Goal: Information Seeking & Learning: Learn about a topic

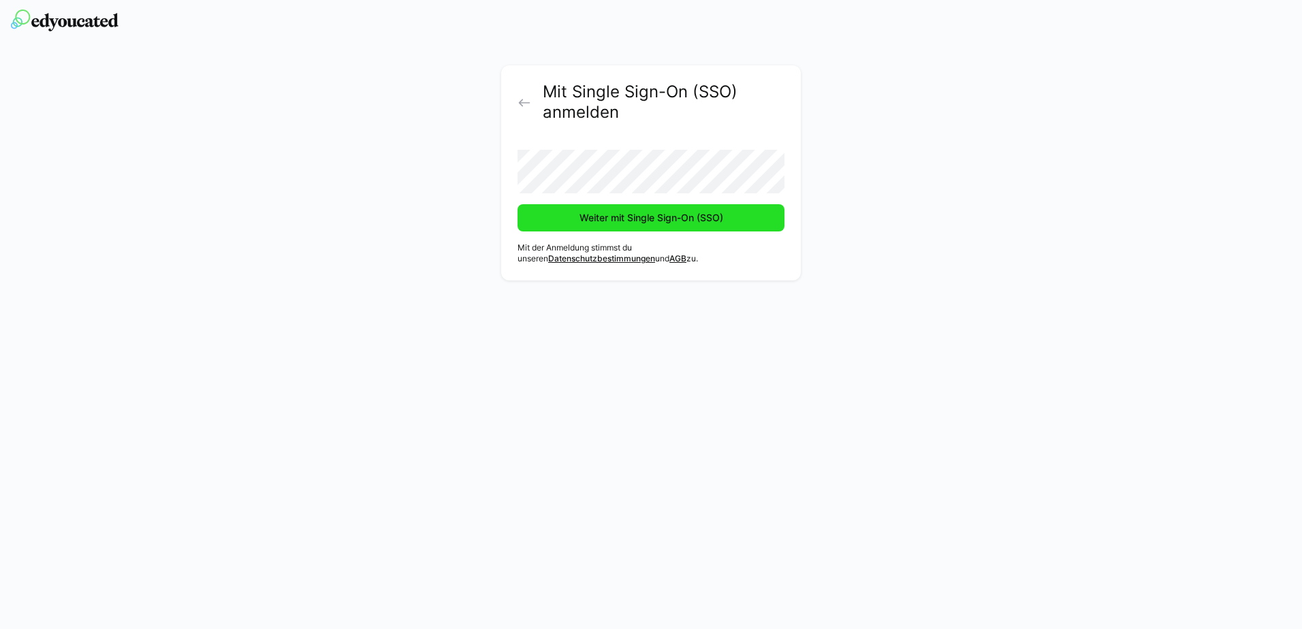
click at [653, 214] on span "Weiter mit Single Sign-On (SSO)" at bounding box center [652, 218] width 148 height 14
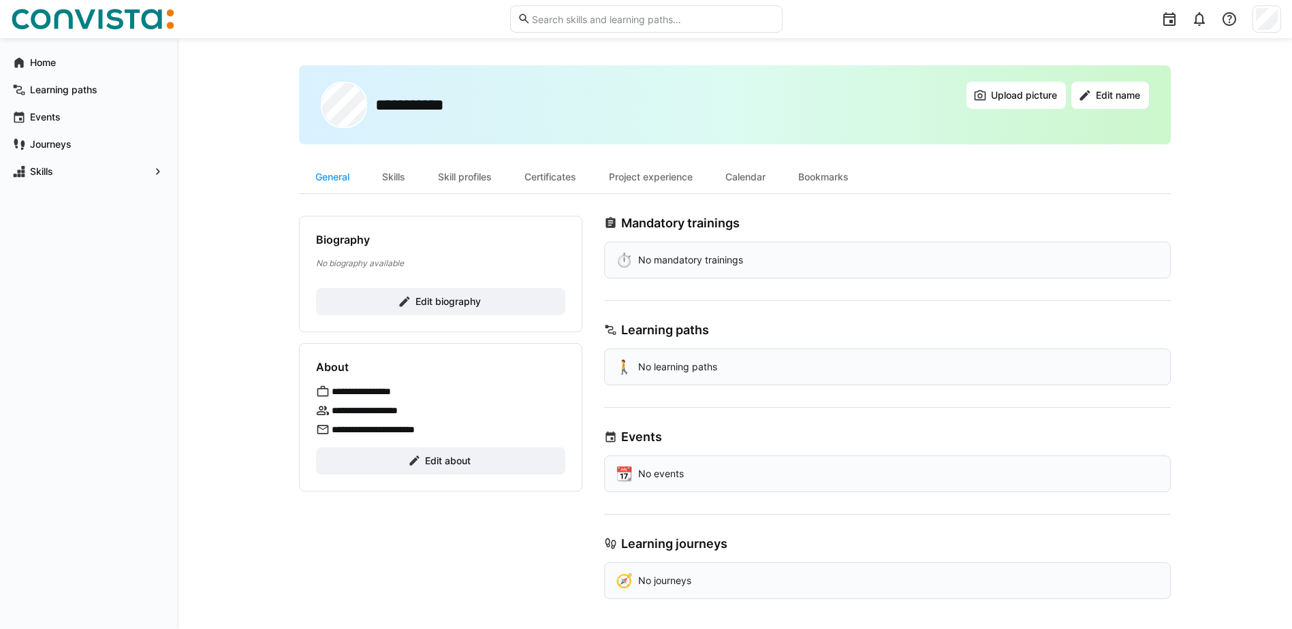
scroll to position [8, 0]
click at [381, 172] on div "Skills" at bounding box center [394, 174] width 56 height 33
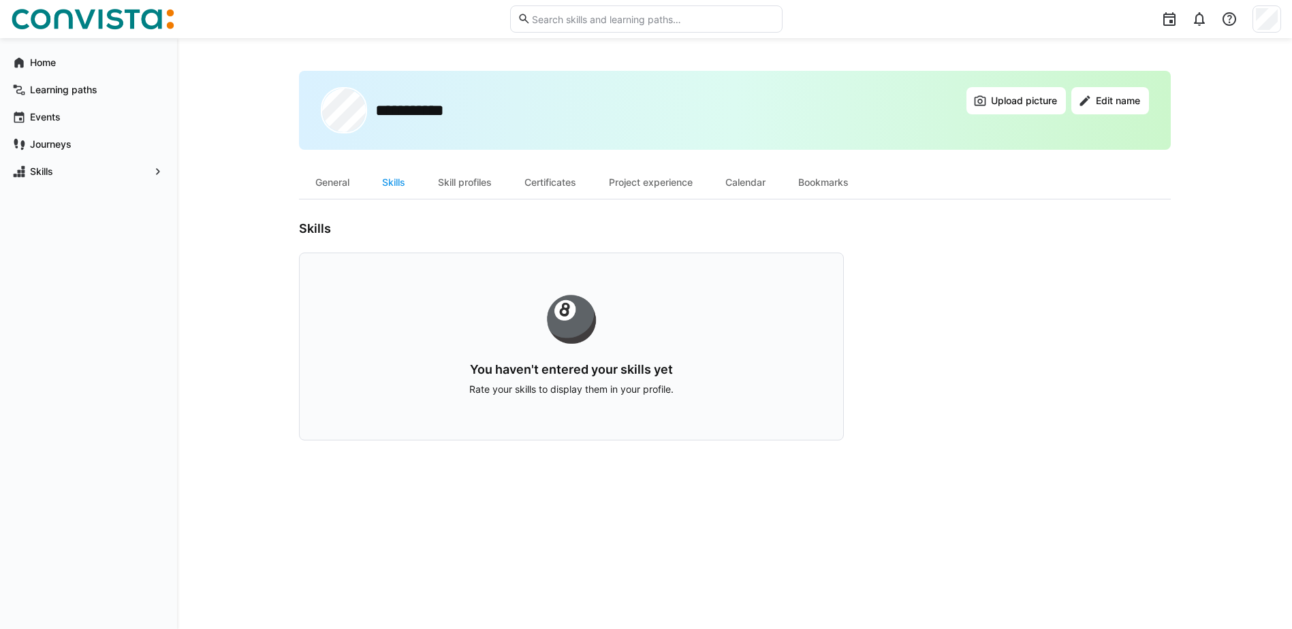
click at [602, 390] on p "Rate your skills to display them in your profile." at bounding box center [571, 390] width 456 height 14
drag, startPoint x: 602, startPoint y: 390, endPoint x: 670, endPoint y: 391, distance: 68.1
click at [670, 391] on p "Rate your skills to display them in your profile." at bounding box center [571, 390] width 456 height 14
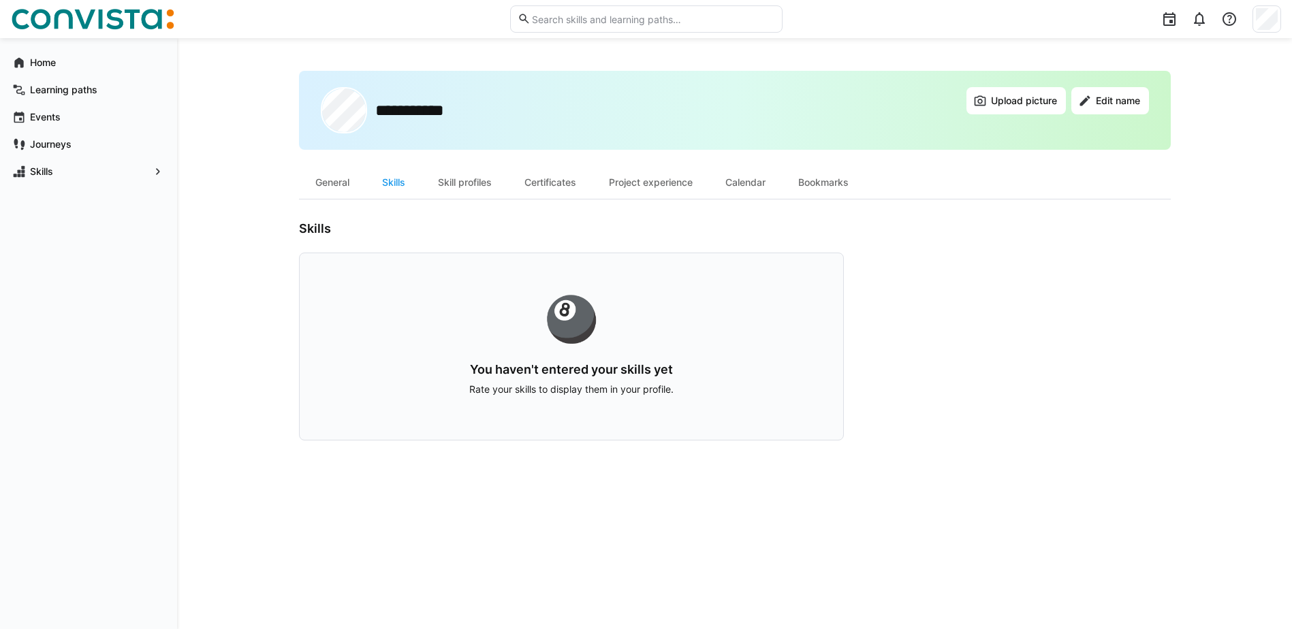
click at [593, 341] on div "🎱" at bounding box center [571, 319] width 456 height 44
click at [448, 179] on div "Skill profiles" at bounding box center [465, 182] width 87 height 33
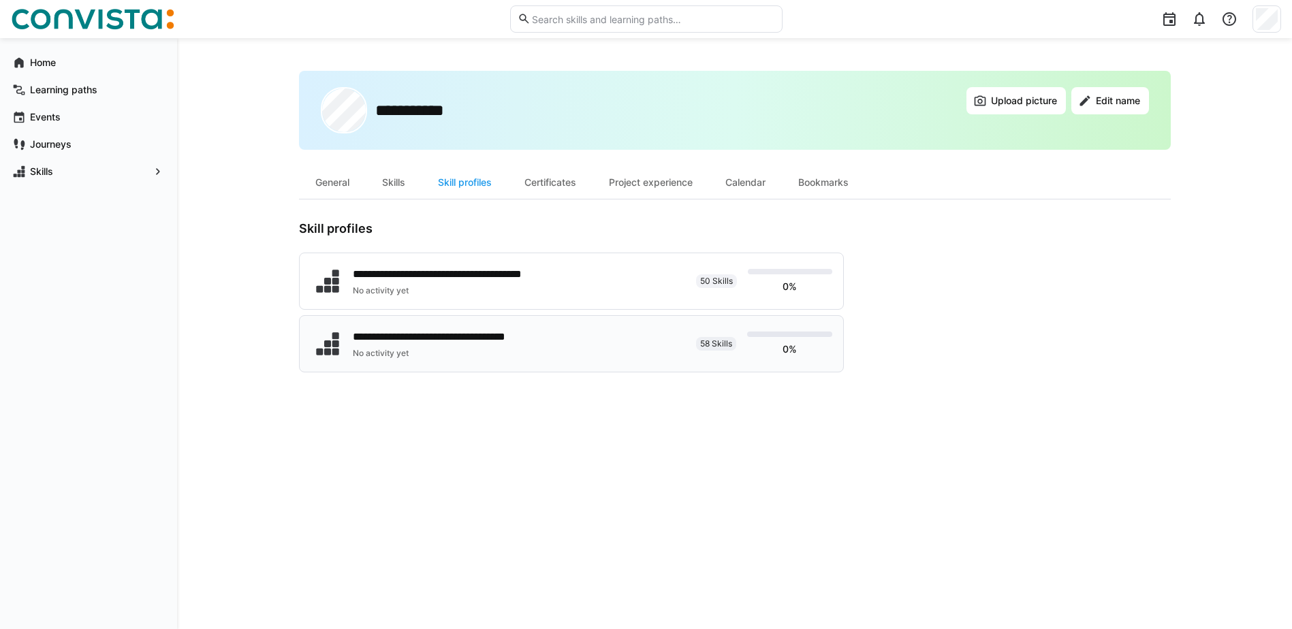
click at [708, 339] on span "58 Skills" at bounding box center [716, 344] width 32 height 11
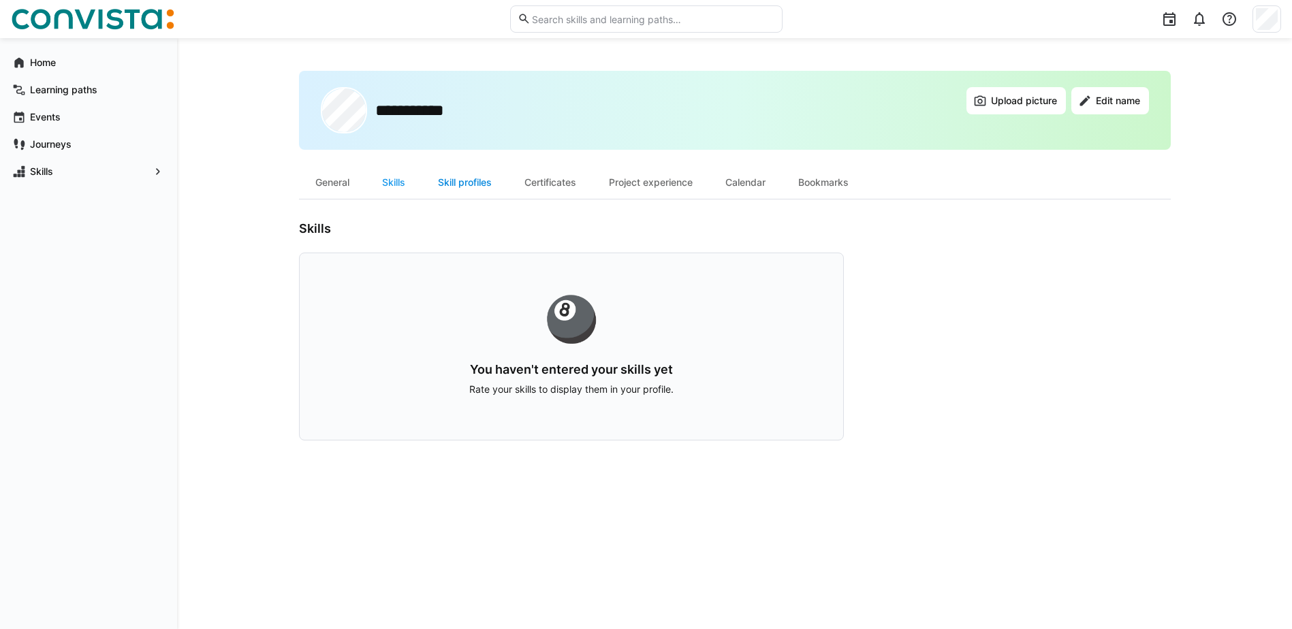
click at [469, 178] on div "Skill profiles" at bounding box center [465, 182] width 87 height 33
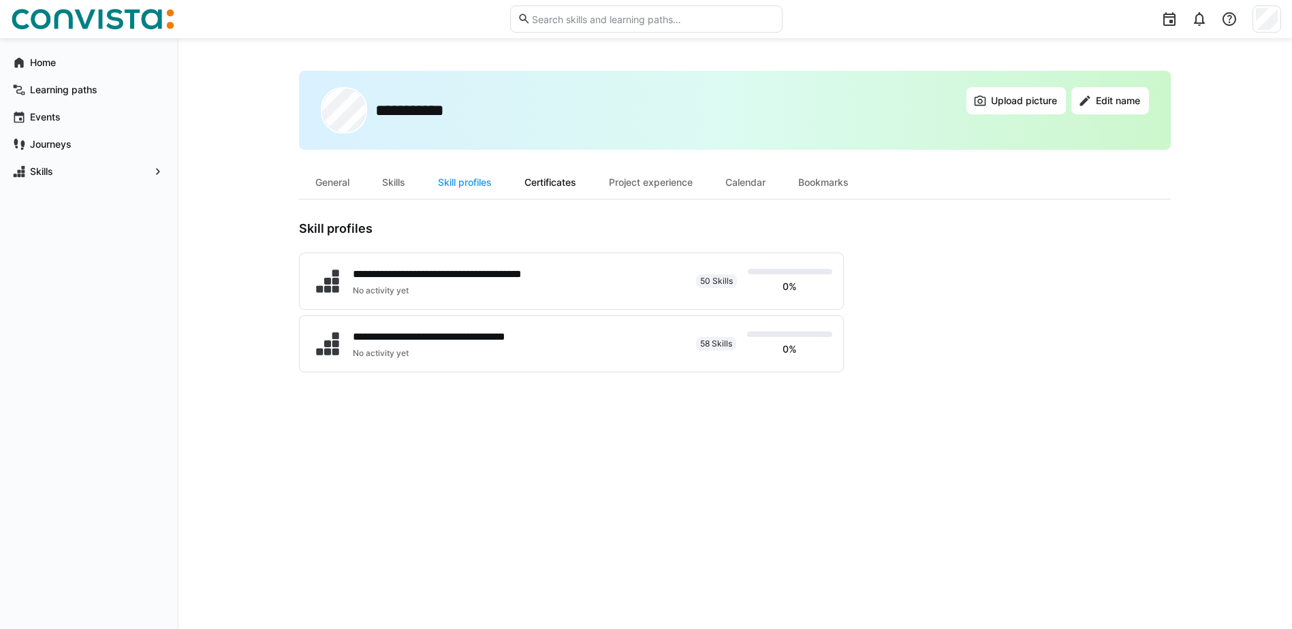
click at [543, 180] on div "Certificates" at bounding box center [550, 182] width 84 height 33
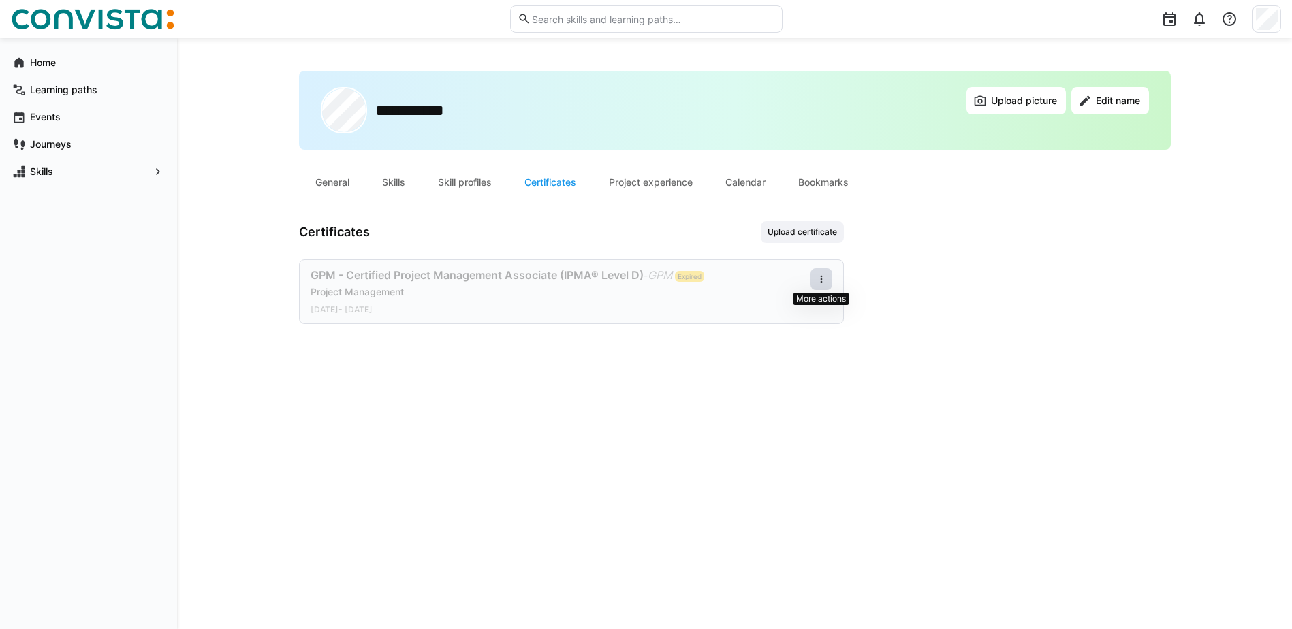
click at [824, 279] on eds-icon at bounding box center [821, 279] width 11 height 11
click at [514, 453] on div "**********" at bounding box center [735, 334] width 872 height 526
click at [831, 278] on span at bounding box center [822, 279] width 22 height 22
click at [806, 340] on div "Edit" at bounding box center [804, 338] width 39 height 11
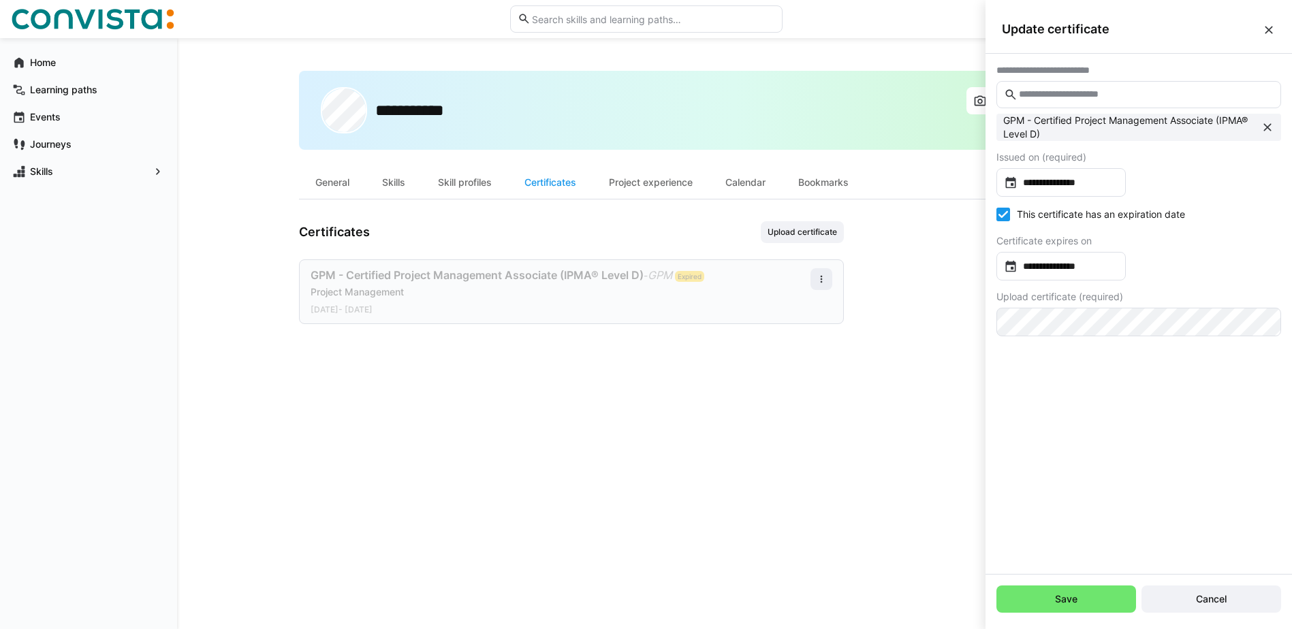
click at [734, 472] on div "**********" at bounding box center [735, 334] width 872 height 526
click at [1031, 595] on span "Save" at bounding box center [1067, 599] width 140 height 27
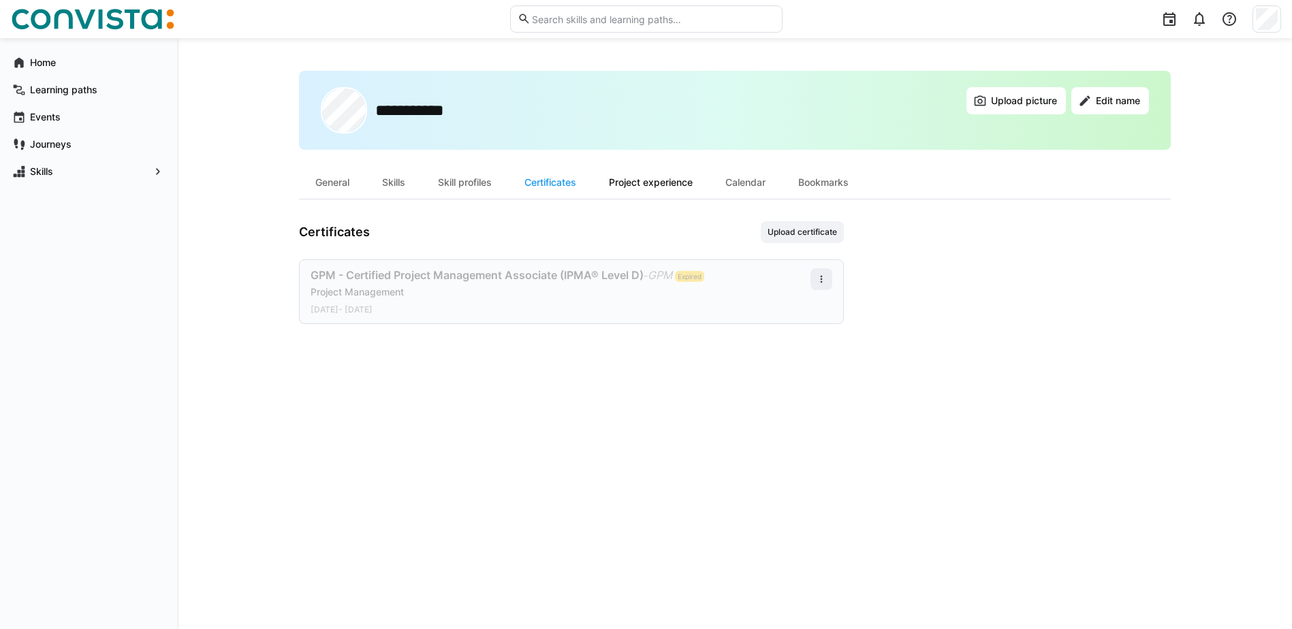
click at [678, 182] on div "Project experience" at bounding box center [651, 182] width 116 height 33
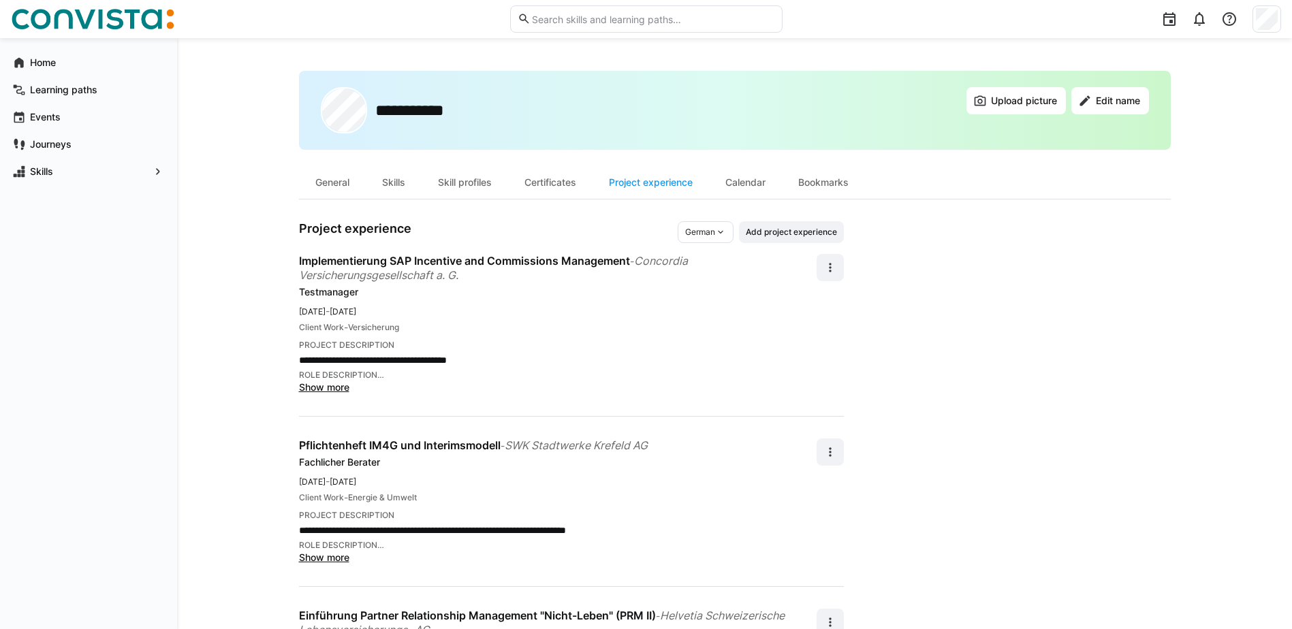
click at [468, 267] on span "Implementierung SAP Incentive and Commissions Management" at bounding box center [464, 261] width 331 height 14
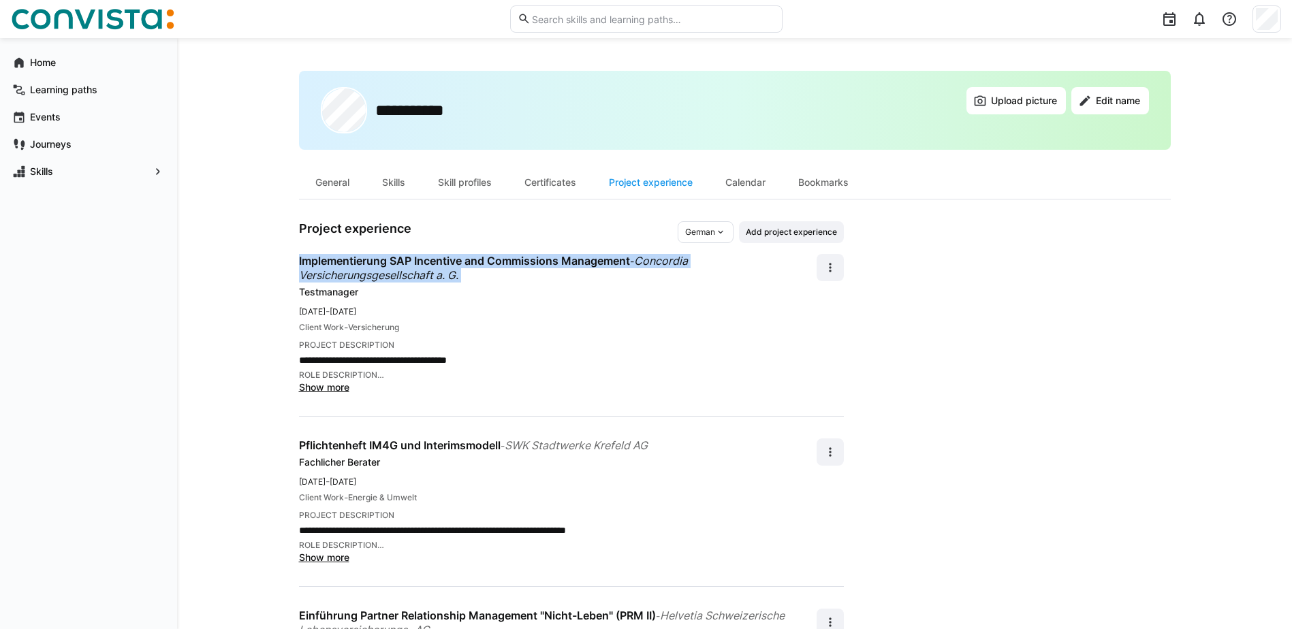
click at [468, 267] on span "Implementierung SAP Incentive and Commissions Management" at bounding box center [464, 261] width 331 height 14
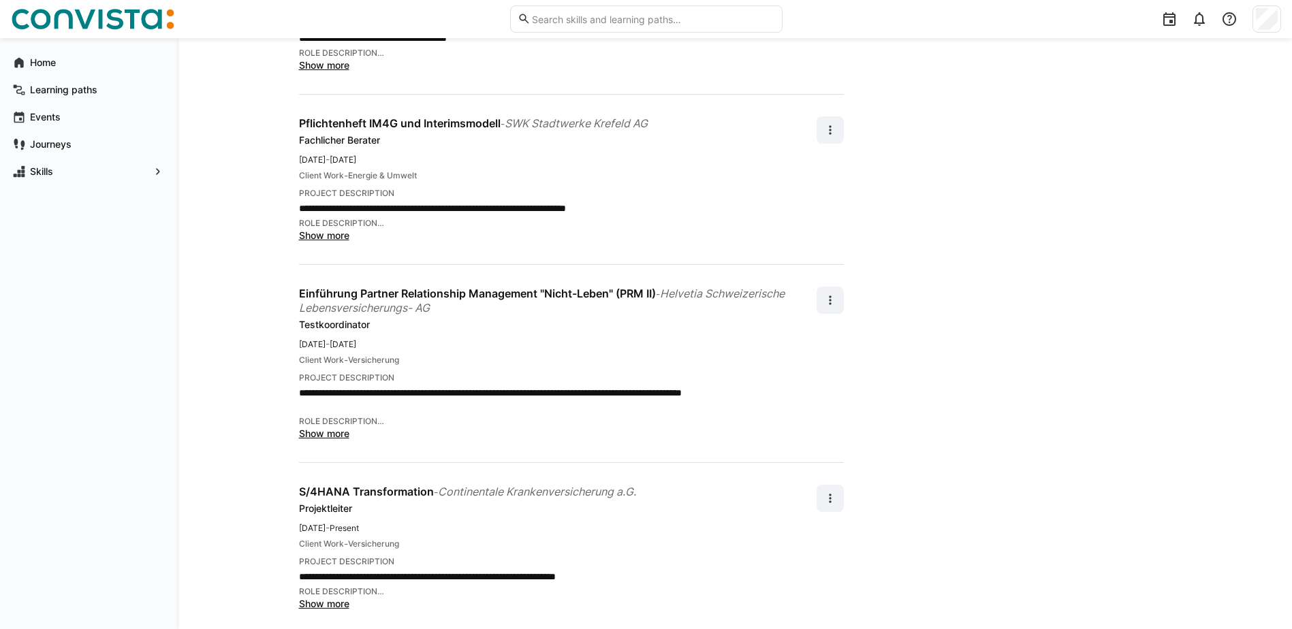
scroll to position [323, 0]
click at [328, 484] on span "S/4HANA Transformation" at bounding box center [366, 491] width 135 height 14
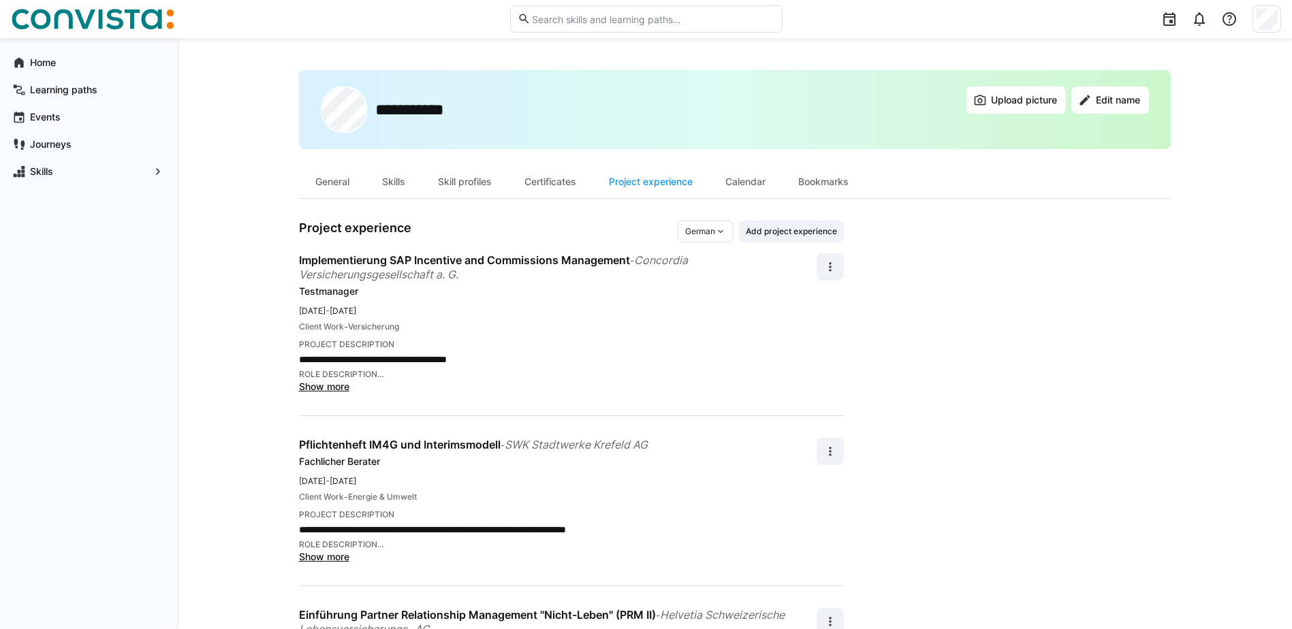
scroll to position [0, 0]
click at [585, 440] on span "SWK Stadtwerke Krefeld AG" at bounding box center [576, 446] width 143 height 14
click at [659, 236] on h3 "Project experience" at bounding box center [488, 232] width 379 height 22
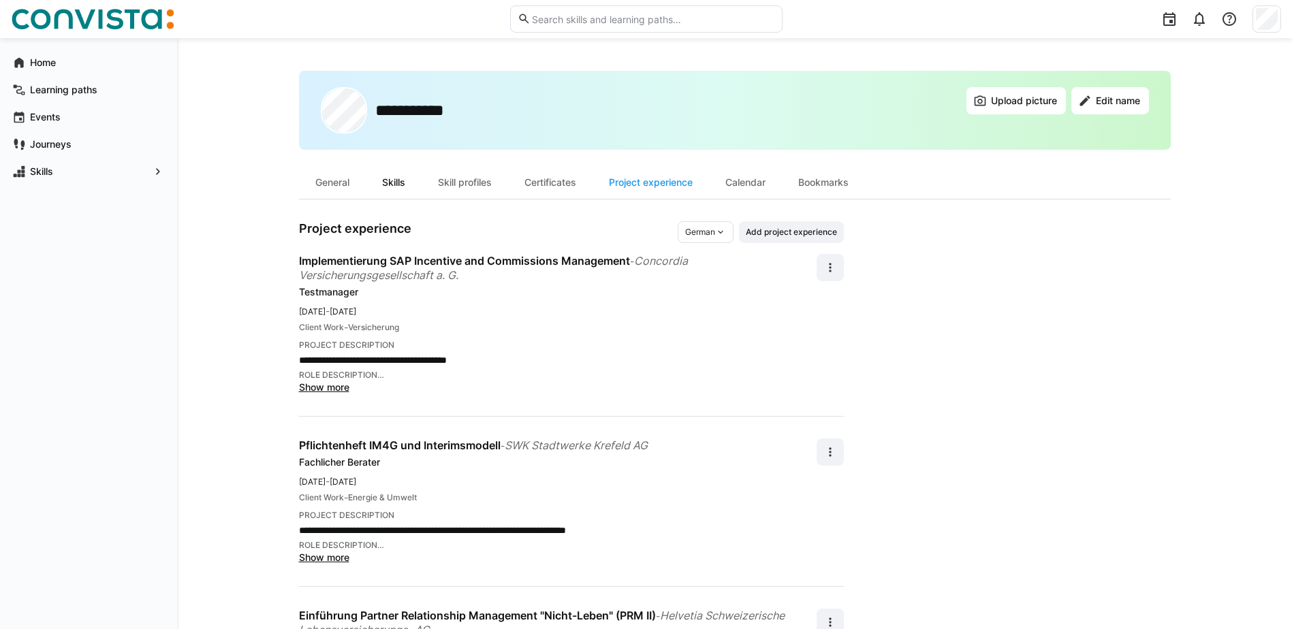
click at [403, 178] on div "Skills" at bounding box center [394, 182] width 56 height 33
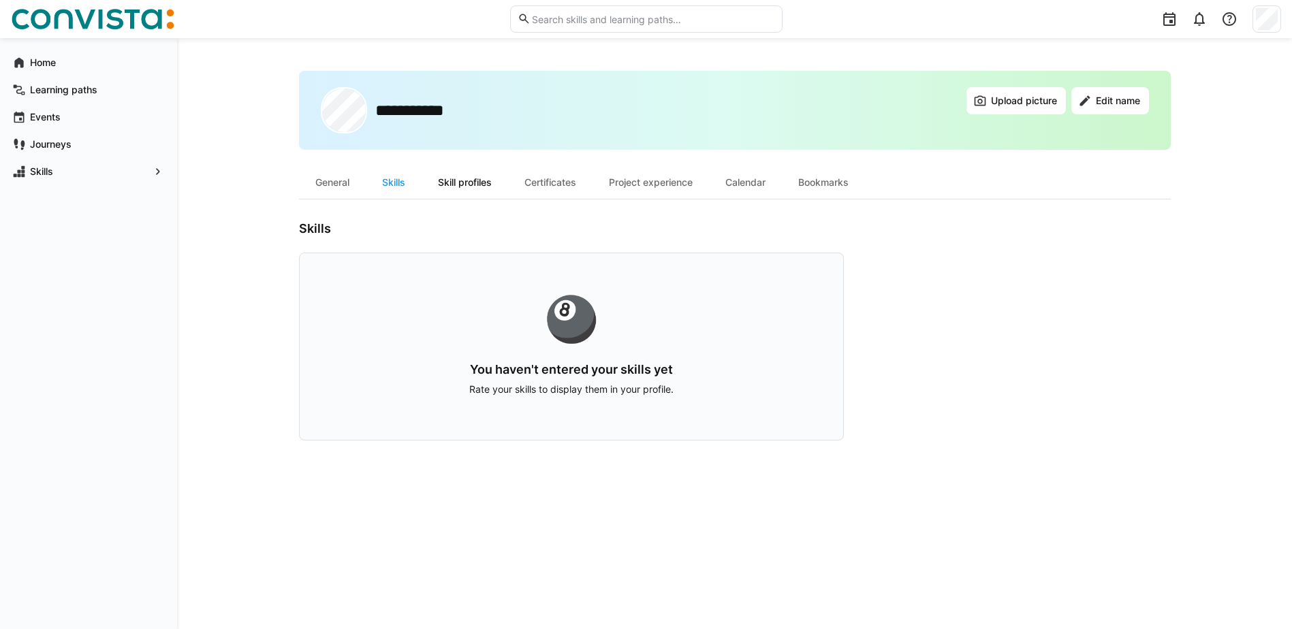
click at [462, 176] on div "Skill profiles" at bounding box center [465, 182] width 87 height 33
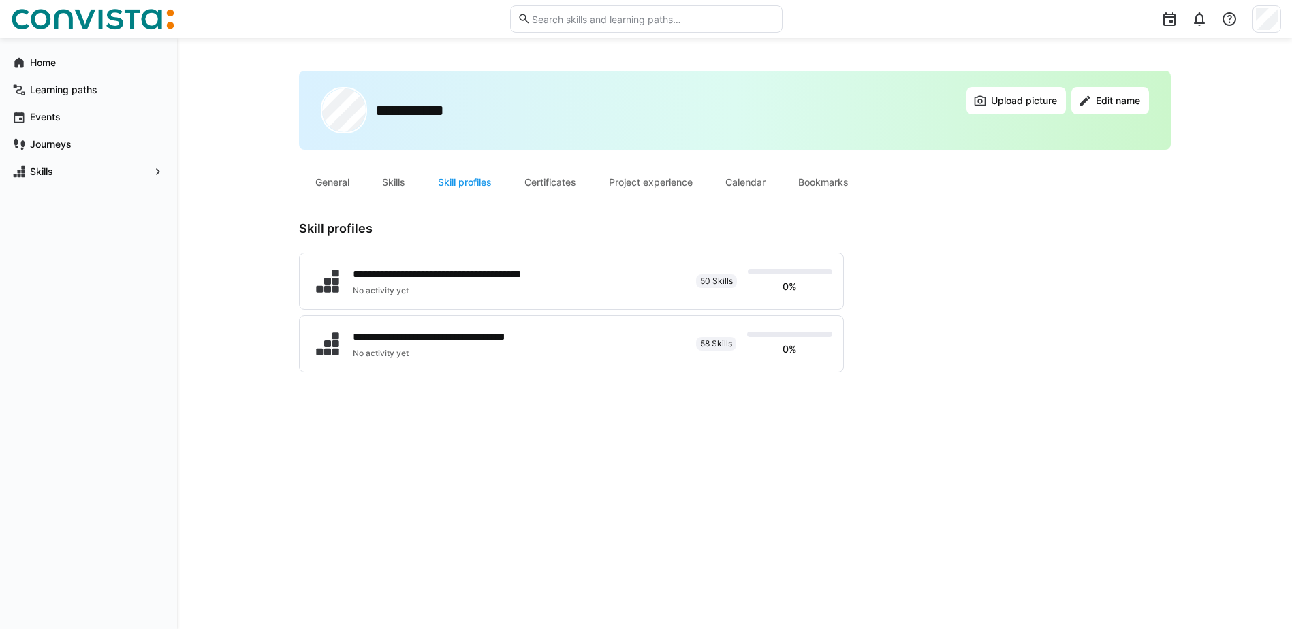
click at [602, 16] on input "text" at bounding box center [653, 19] width 244 height 12
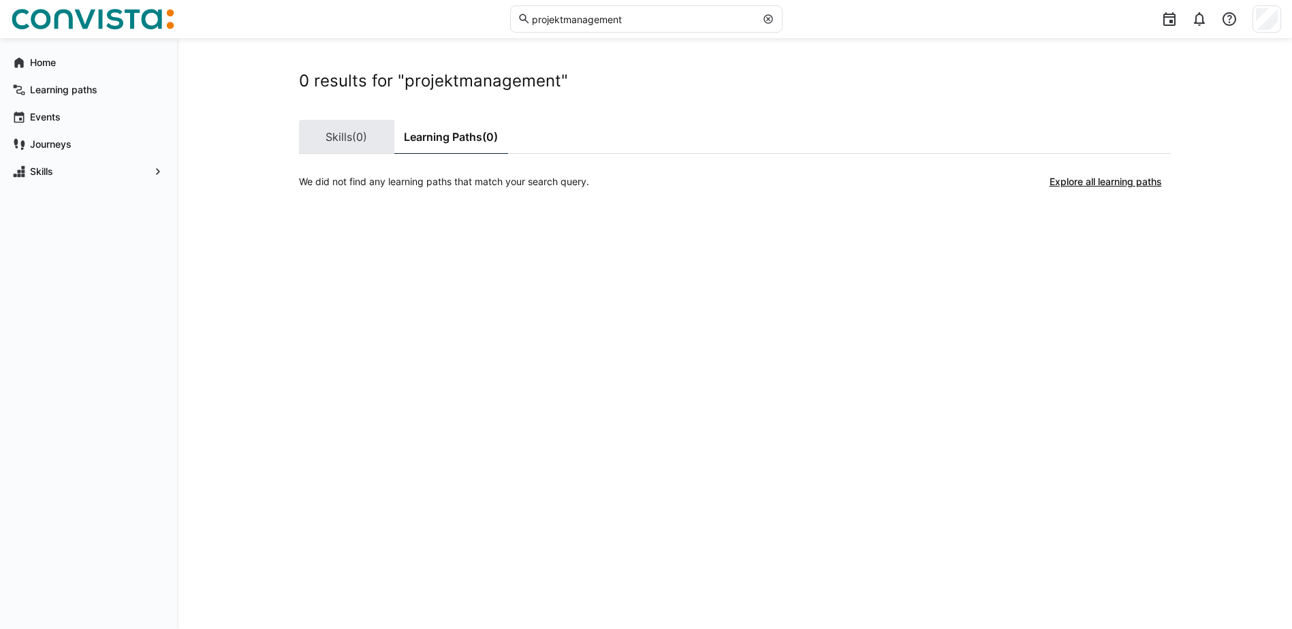
click at [328, 140] on link "Skills (0)" at bounding box center [346, 137] width 95 height 34
click at [621, 16] on input "projektmanagement" at bounding box center [643, 19] width 225 height 12
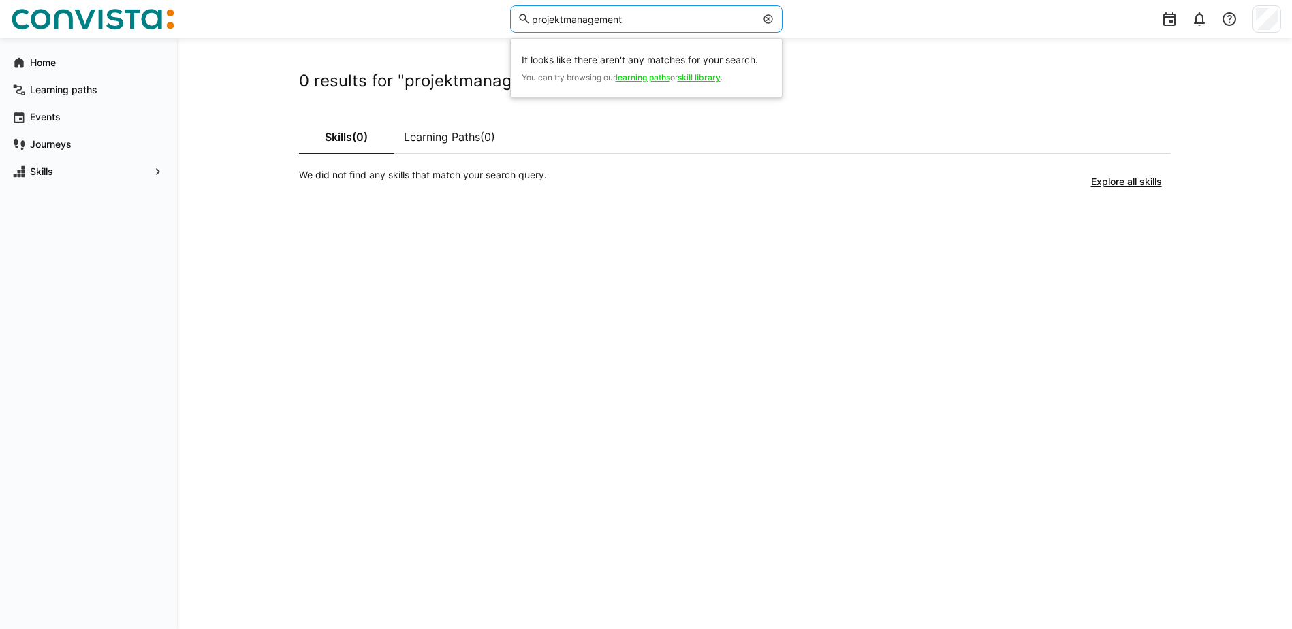
click at [621, 16] on input "projektmanagement" at bounding box center [643, 19] width 225 height 12
type input "testmanagement"
click at [631, 349] on div "0 results for "testmanagement" Skills (0) Learning Paths (0) We did not find an…" at bounding box center [735, 334] width 872 height 526
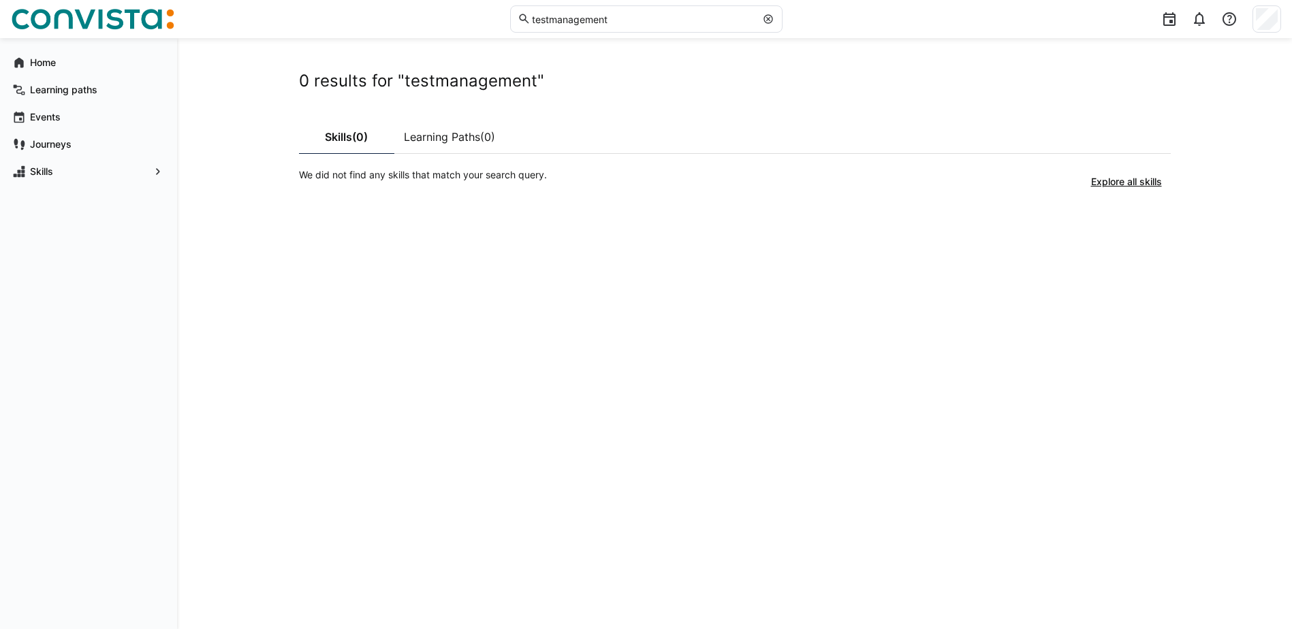
click at [769, 12] on eds-input "testmanagement" at bounding box center [646, 18] width 272 height 27
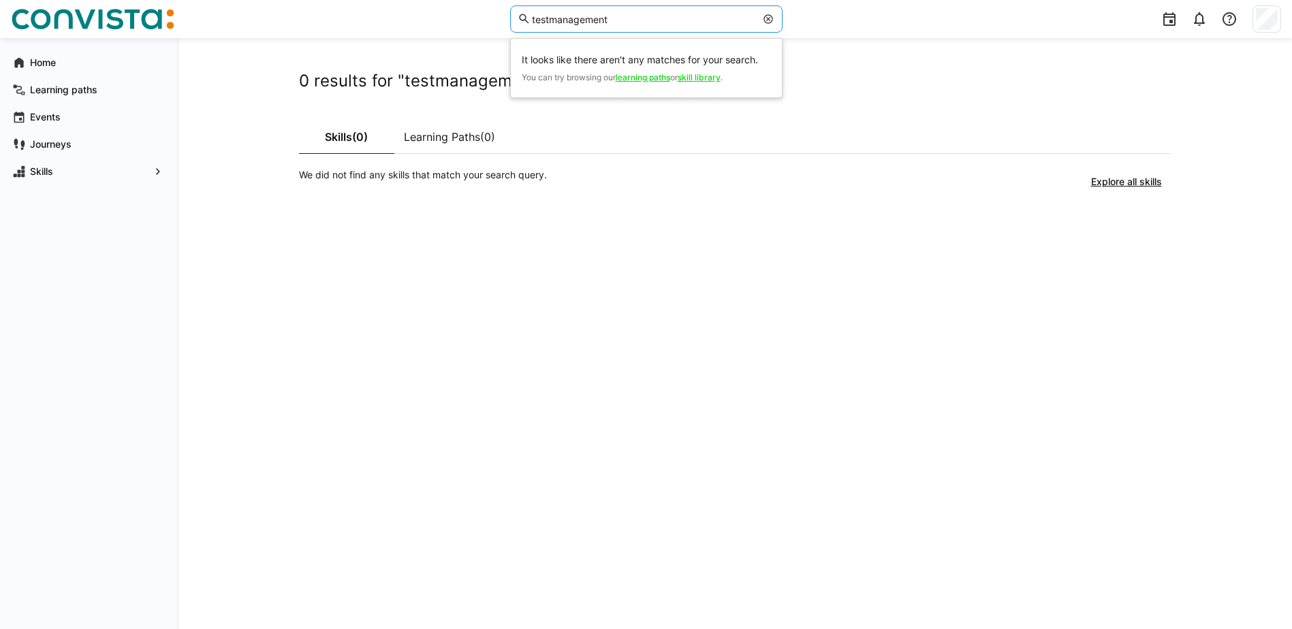
click at [768, 15] on eds-icon at bounding box center [768, 19] width 11 height 11
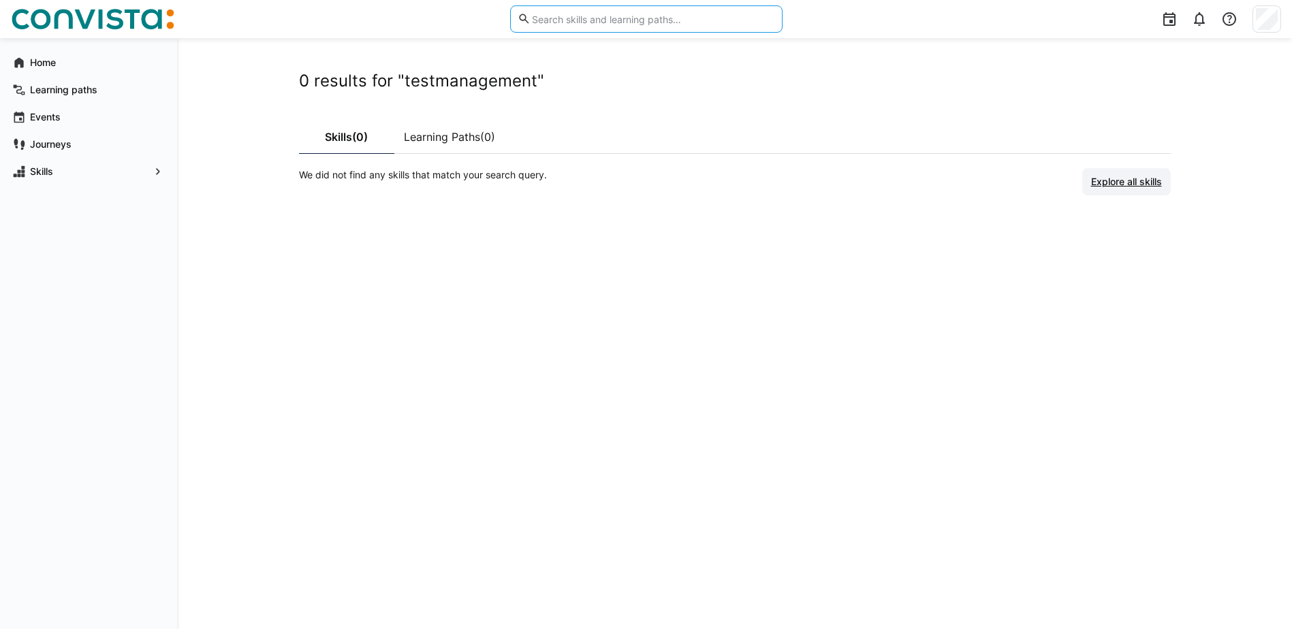
click at [1142, 176] on span "Explore all skills" at bounding box center [1126, 182] width 75 height 14
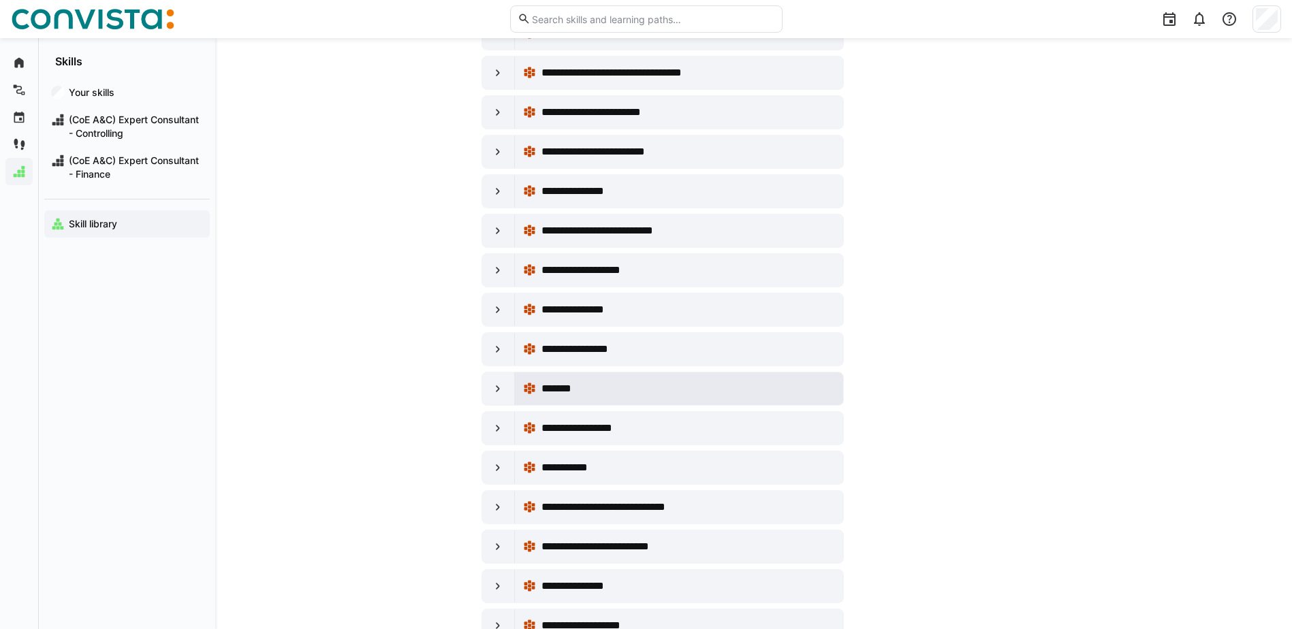
scroll to position [409, 0]
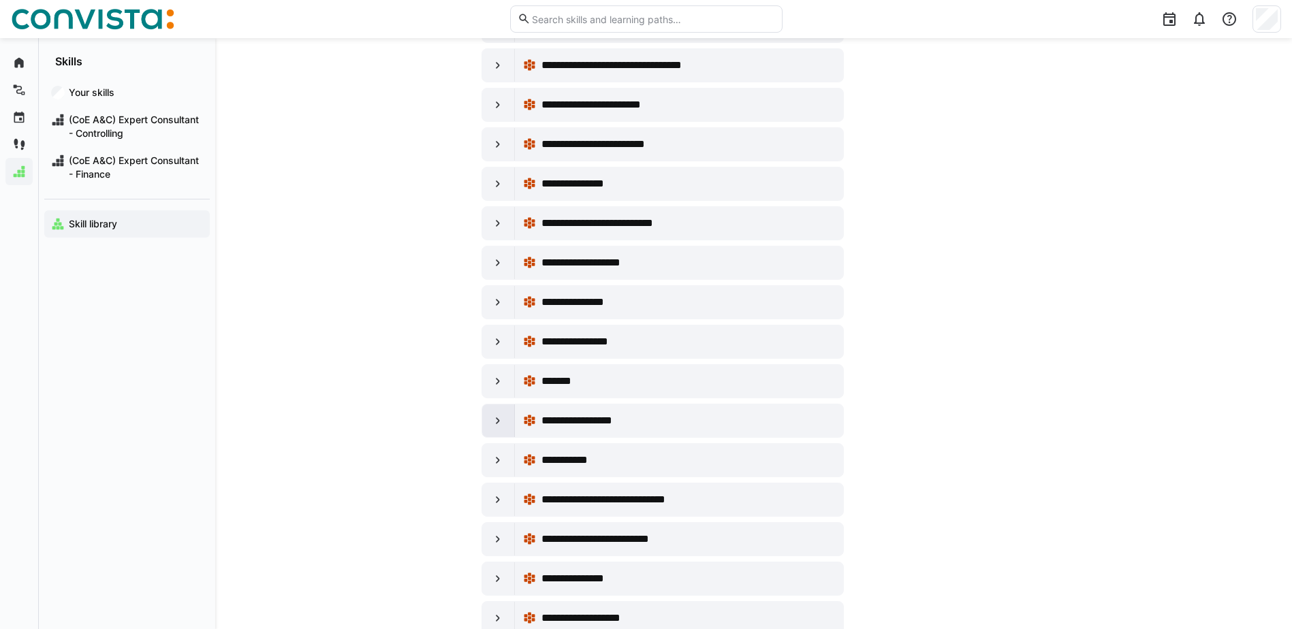
click at [493, 416] on eds-icon at bounding box center [498, 421] width 14 height 14
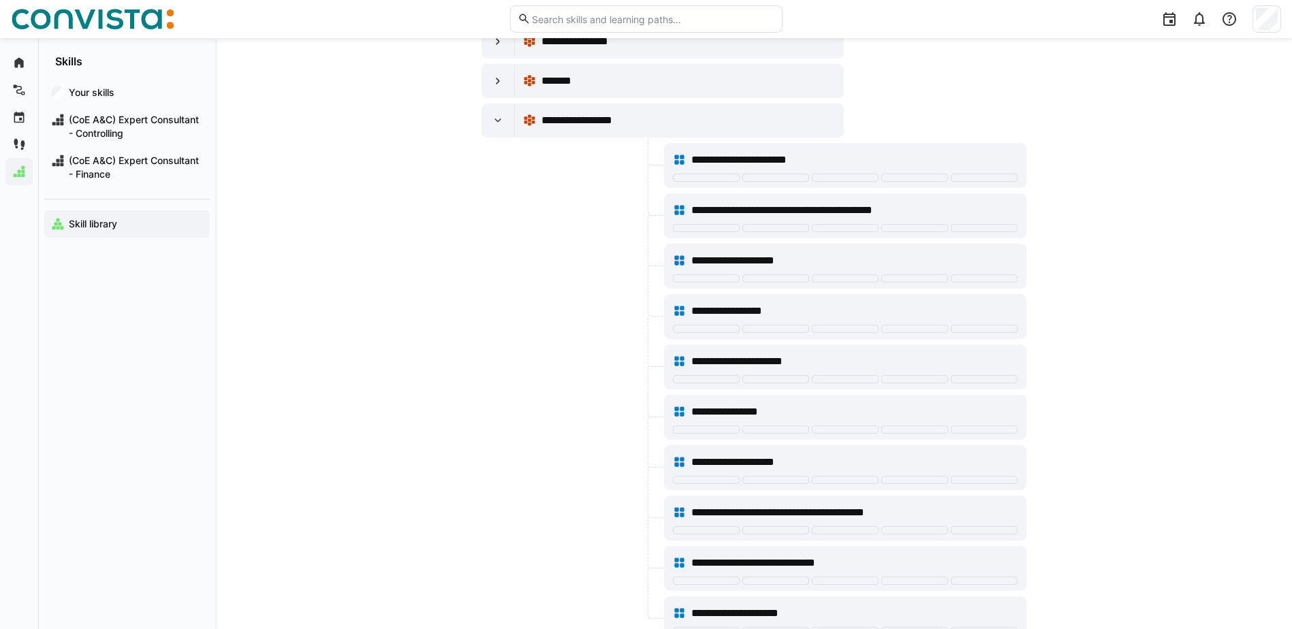
scroll to position [681, 0]
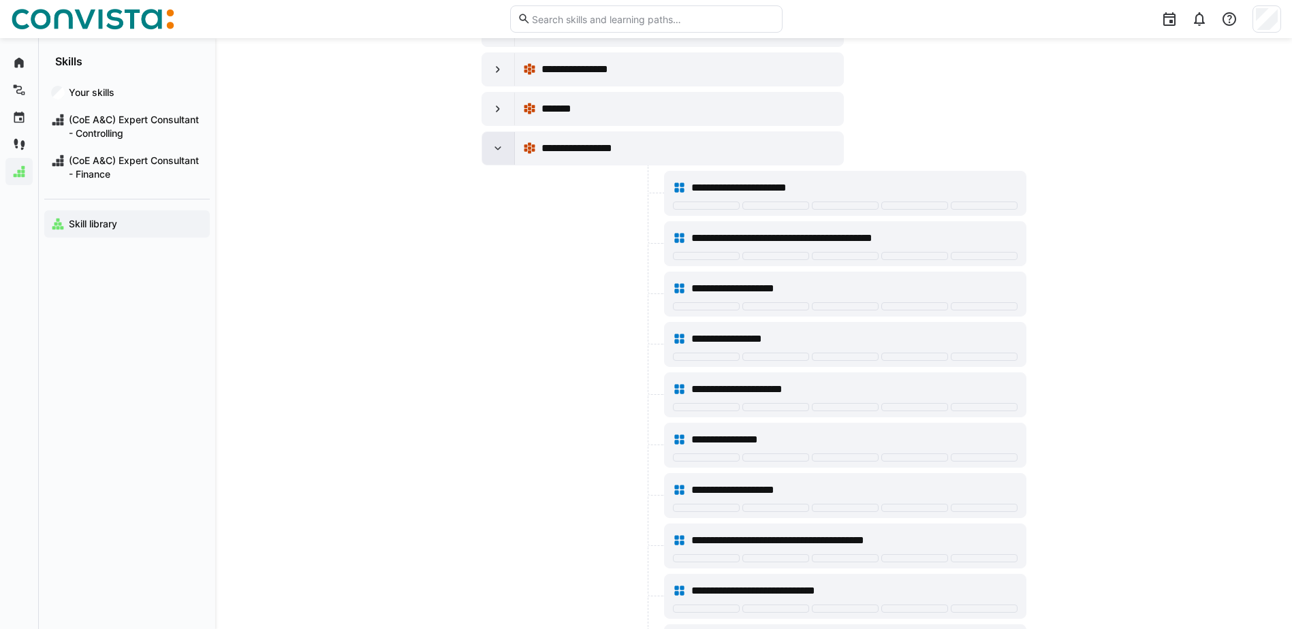
click at [497, 145] on eds-icon at bounding box center [498, 149] width 14 height 14
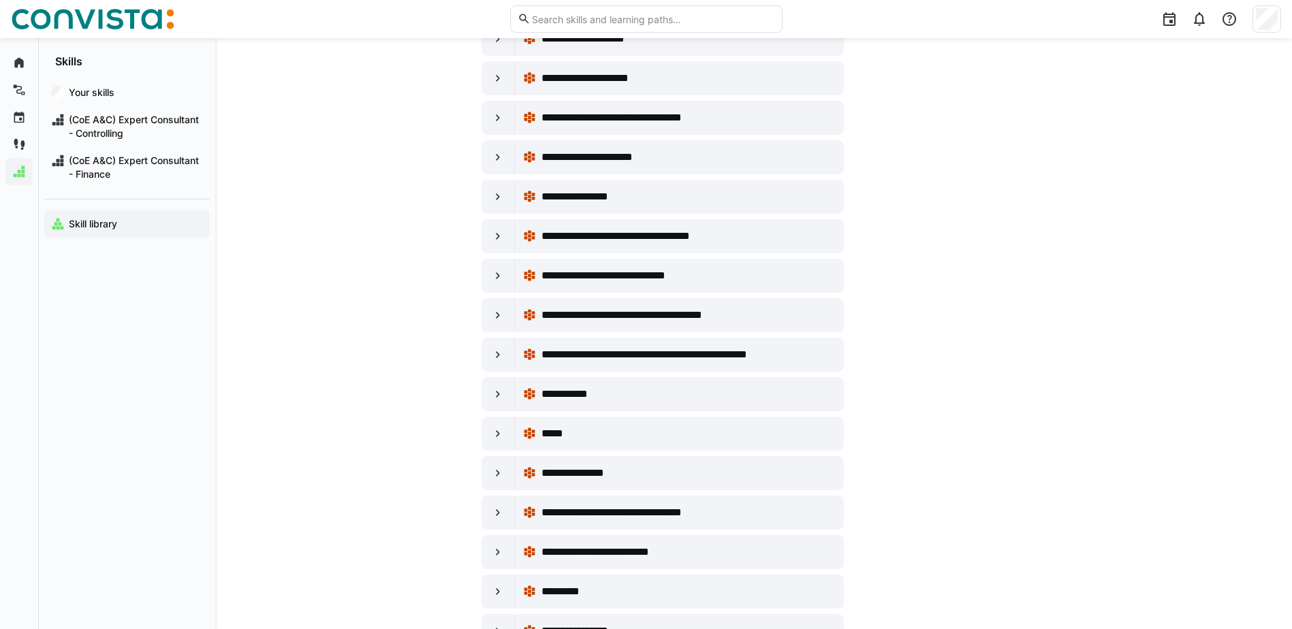
scroll to position [0, 0]
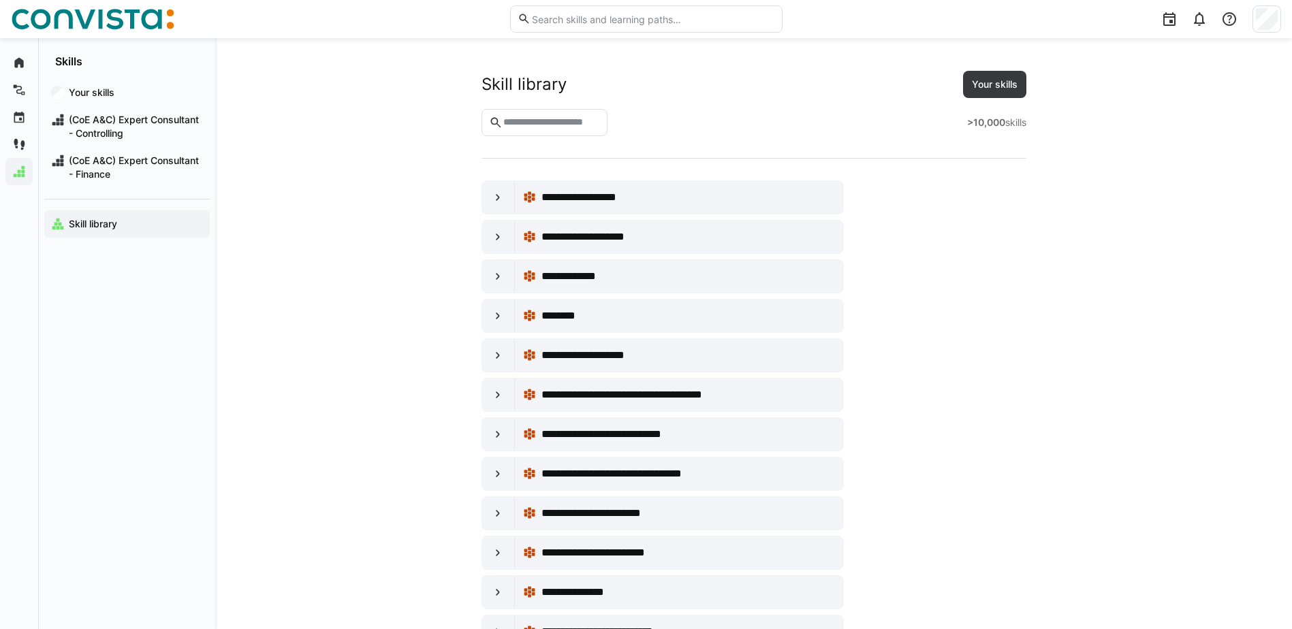
click at [554, 128] on input "text" at bounding box center [551, 122] width 98 height 12
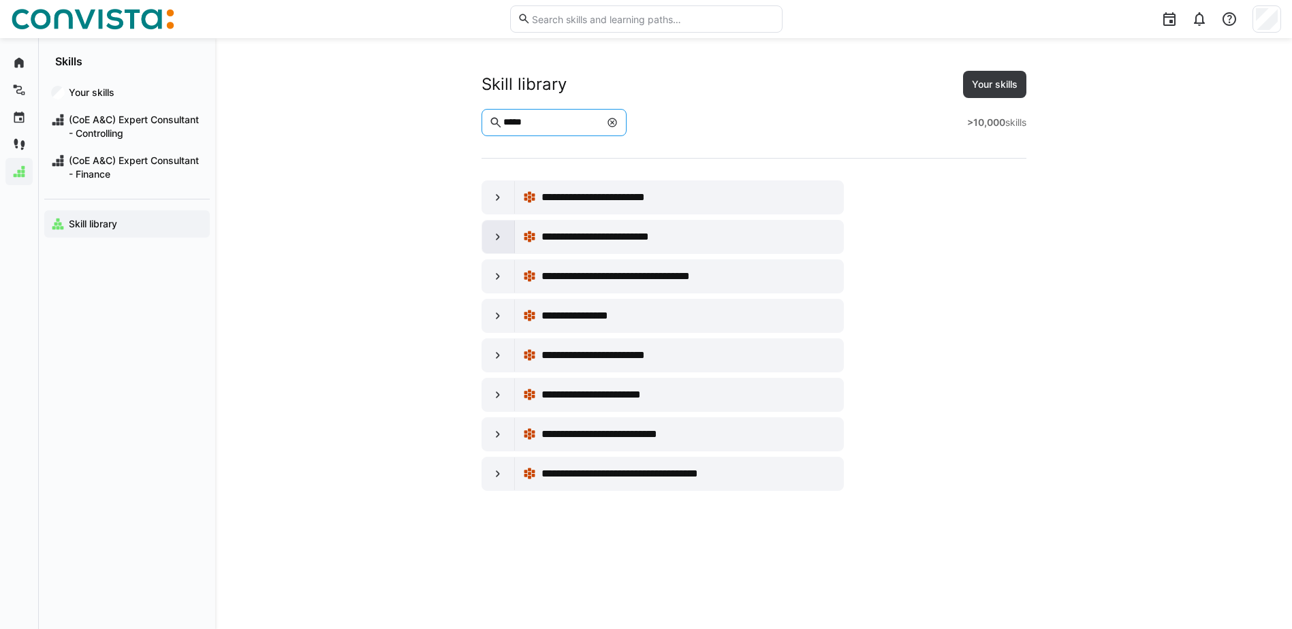
type input "*****"
click at [493, 245] on div at bounding box center [498, 237] width 33 height 33
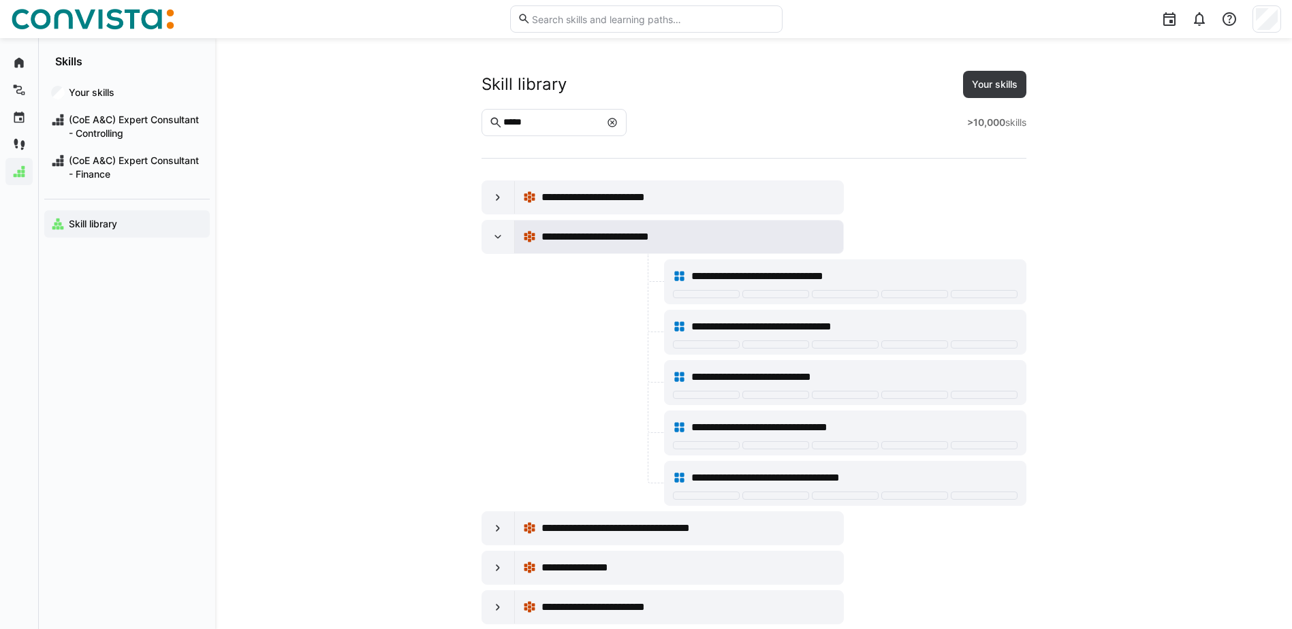
click at [631, 239] on span "**********" at bounding box center [616, 237] width 149 height 16
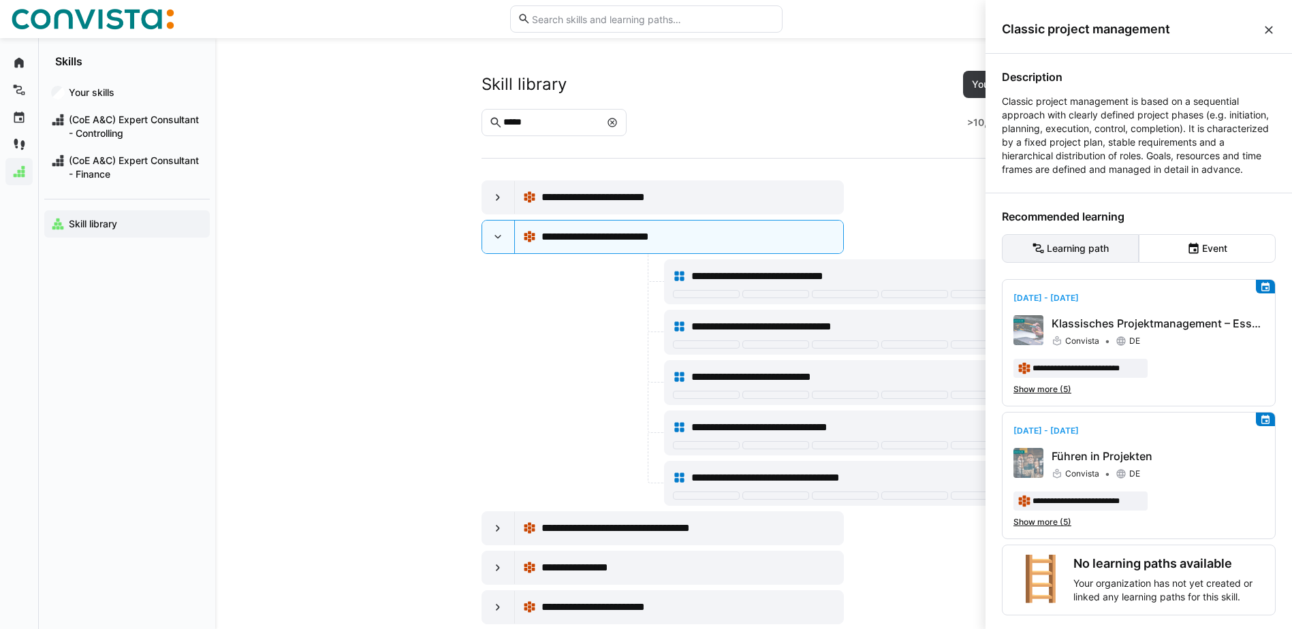
click at [1076, 263] on eds-button-option "Learning path" at bounding box center [1070, 248] width 137 height 29
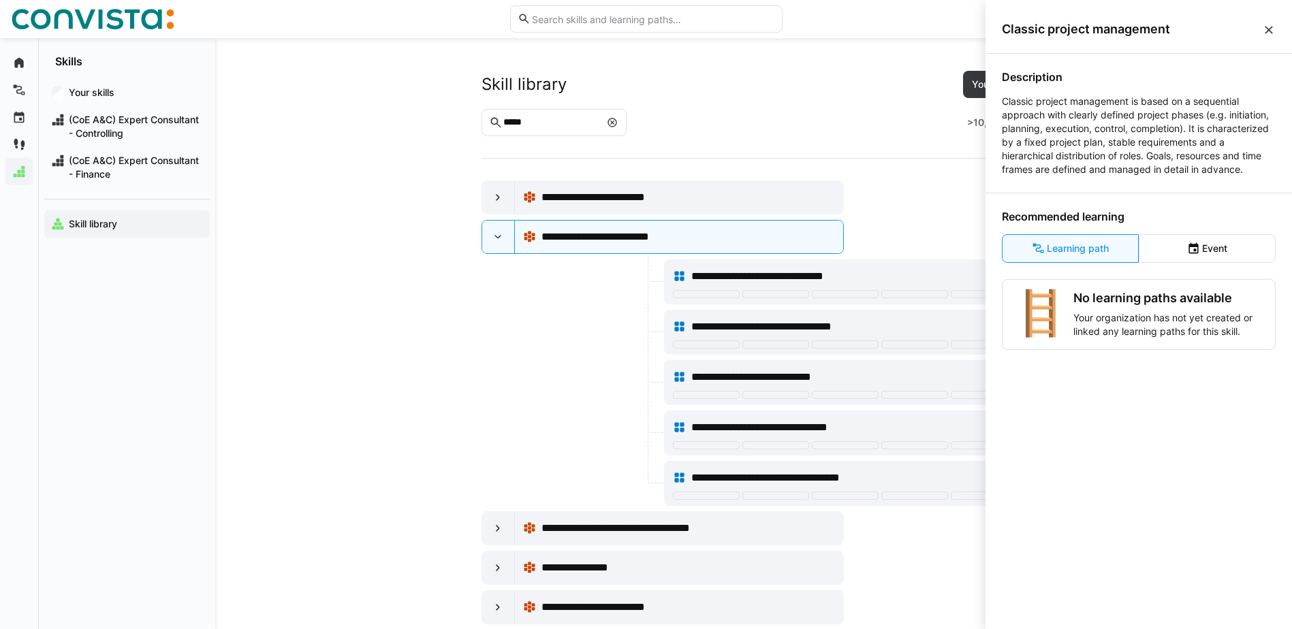
click at [1077, 299] on div "🪜 No learning paths available Your organization has not yet created or linked a…" at bounding box center [1139, 314] width 274 height 71
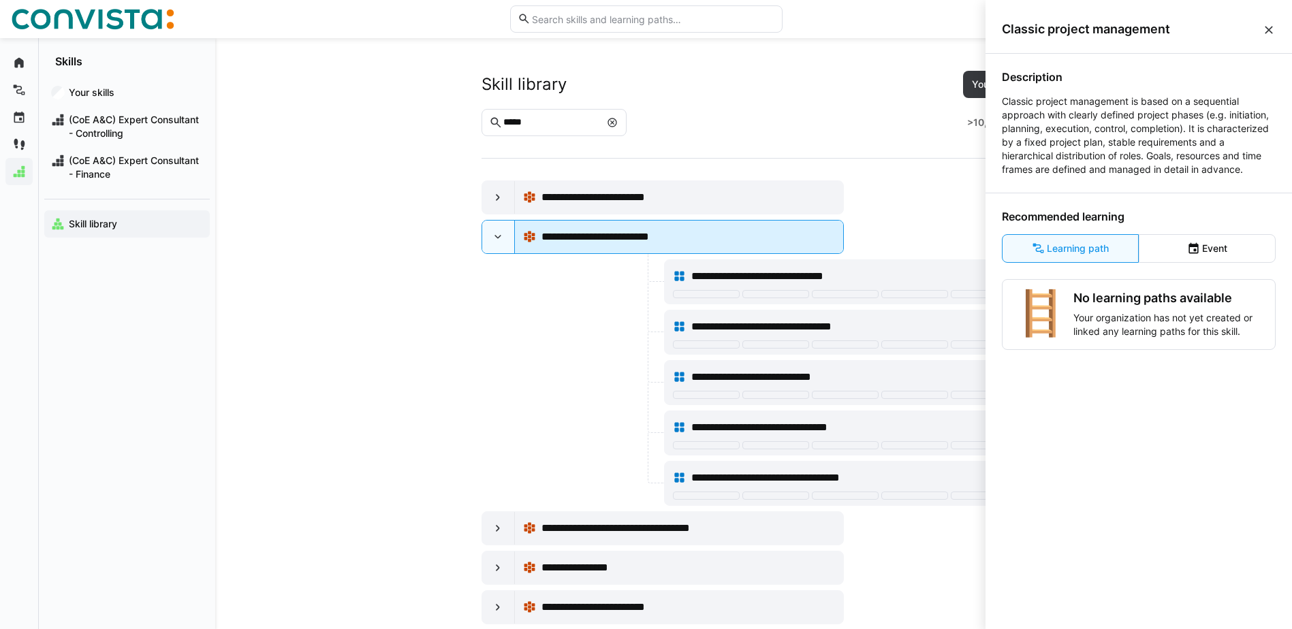
click at [687, 233] on span "**********" at bounding box center [616, 237] width 149 height 16
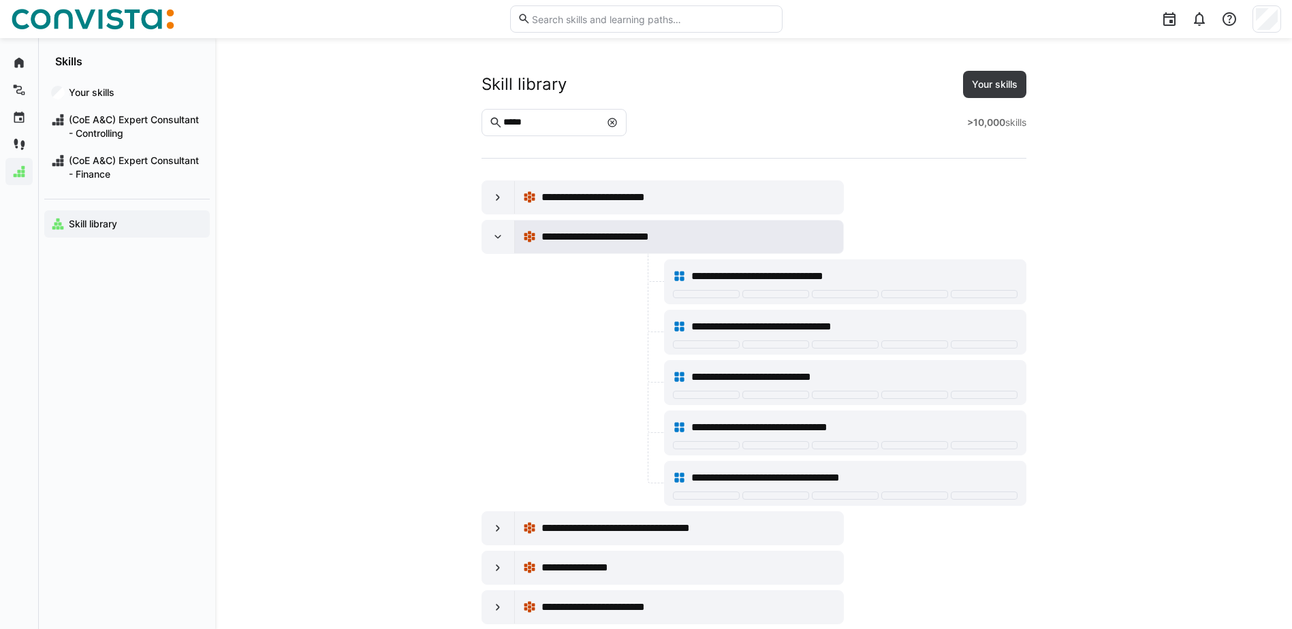
click at [687, 233] on span "**********" at bounding box center [616, 237] width 149 height 16
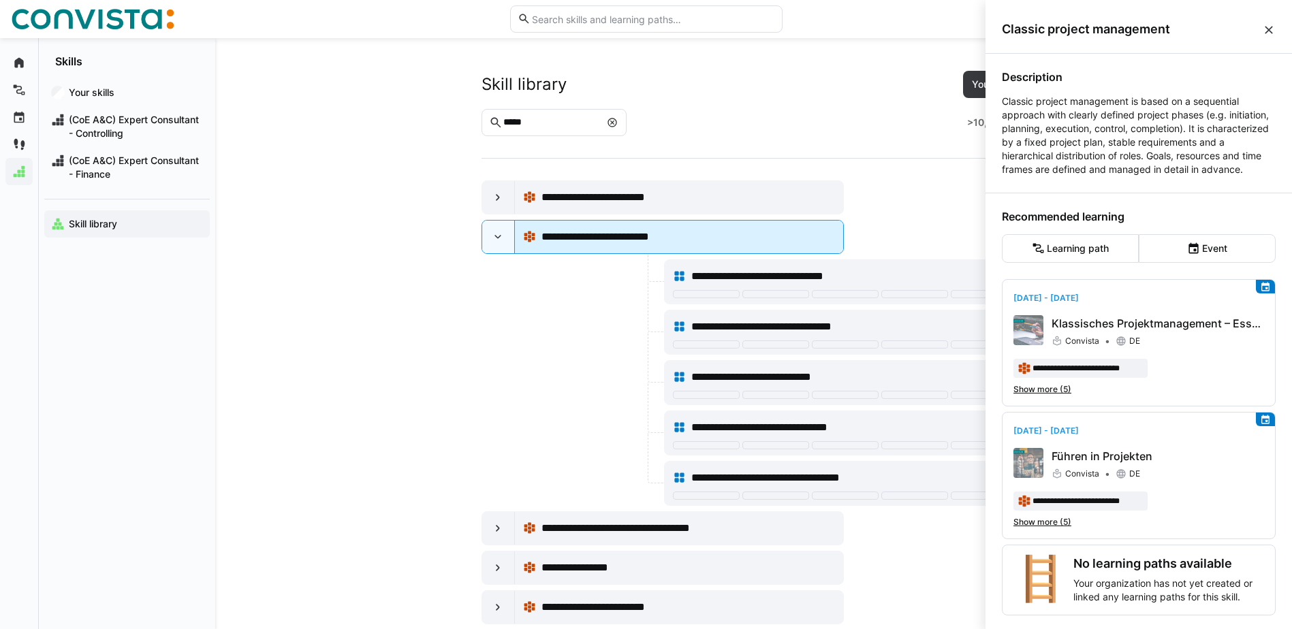
click at [780, 247] on div "**********" at bounding box center [679, 236] width 312 height 27
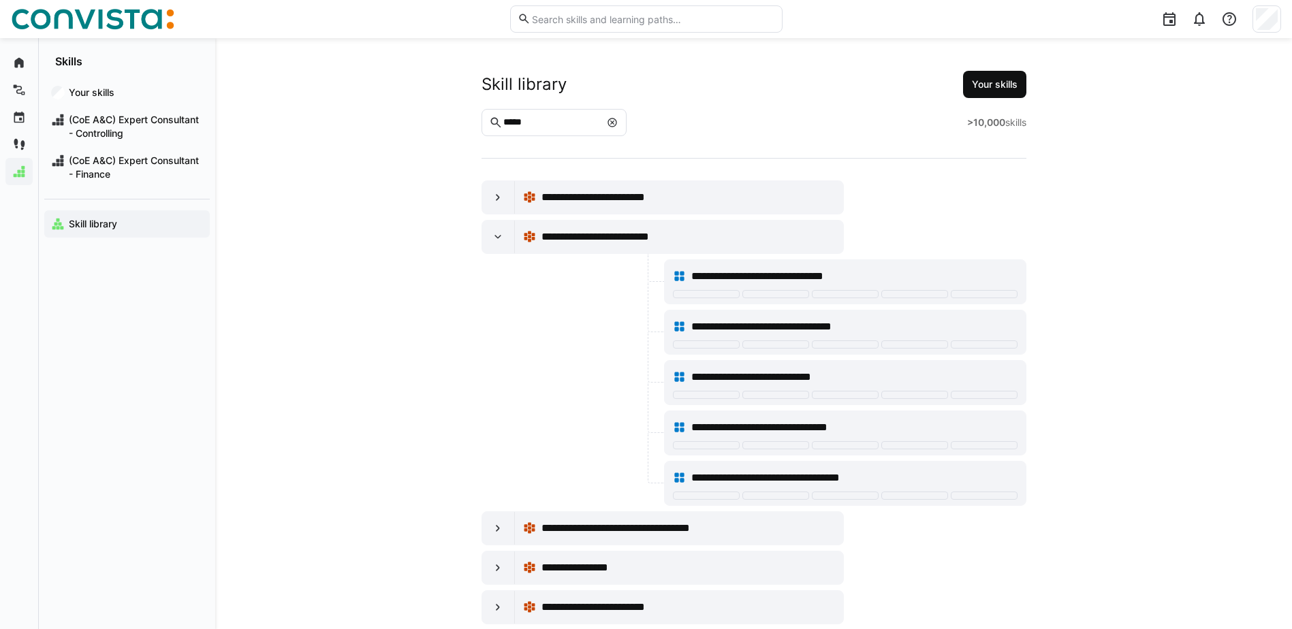
click at [990, 81] on span "Your skills" at bounding box center [995, 85] width 50 height 14
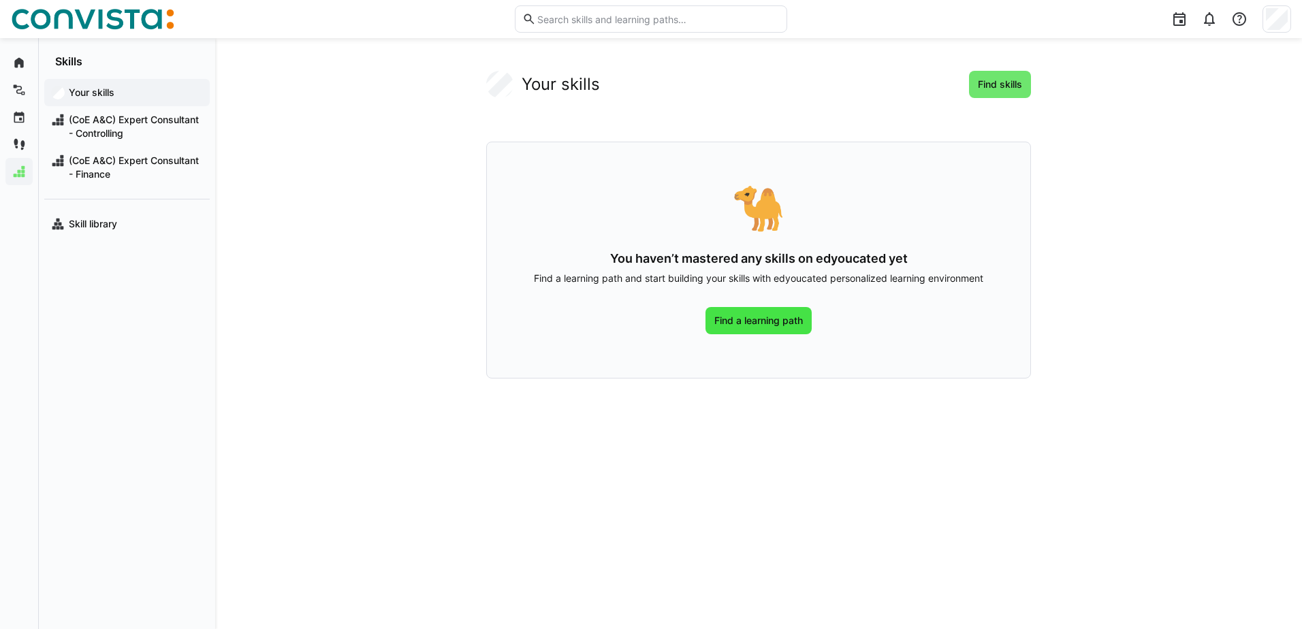
click at [767, 317] on span "Find a learning path" at bounding box center [759, 321] width 93 height 14
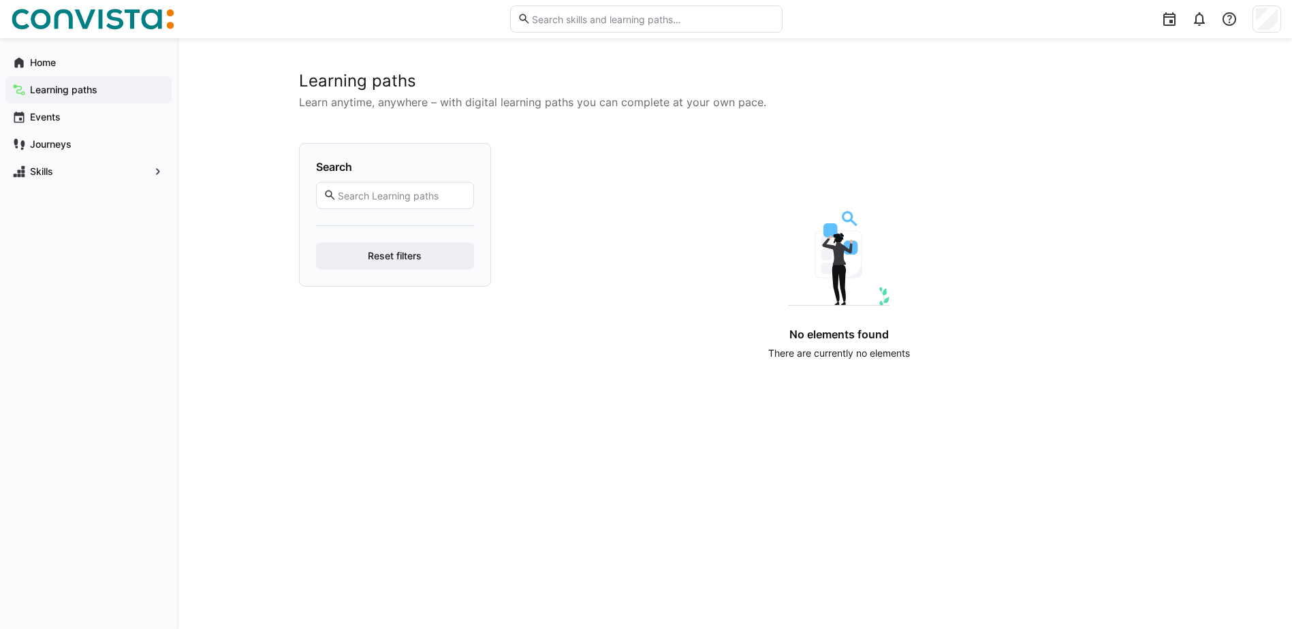
click at [391, 198] on input "text" at bounding box center [401, 195] width 129 height 12
type input "proj"
click at [44, 134] on div "Journeys" at bounding box center [88, 144] width 166 height 27
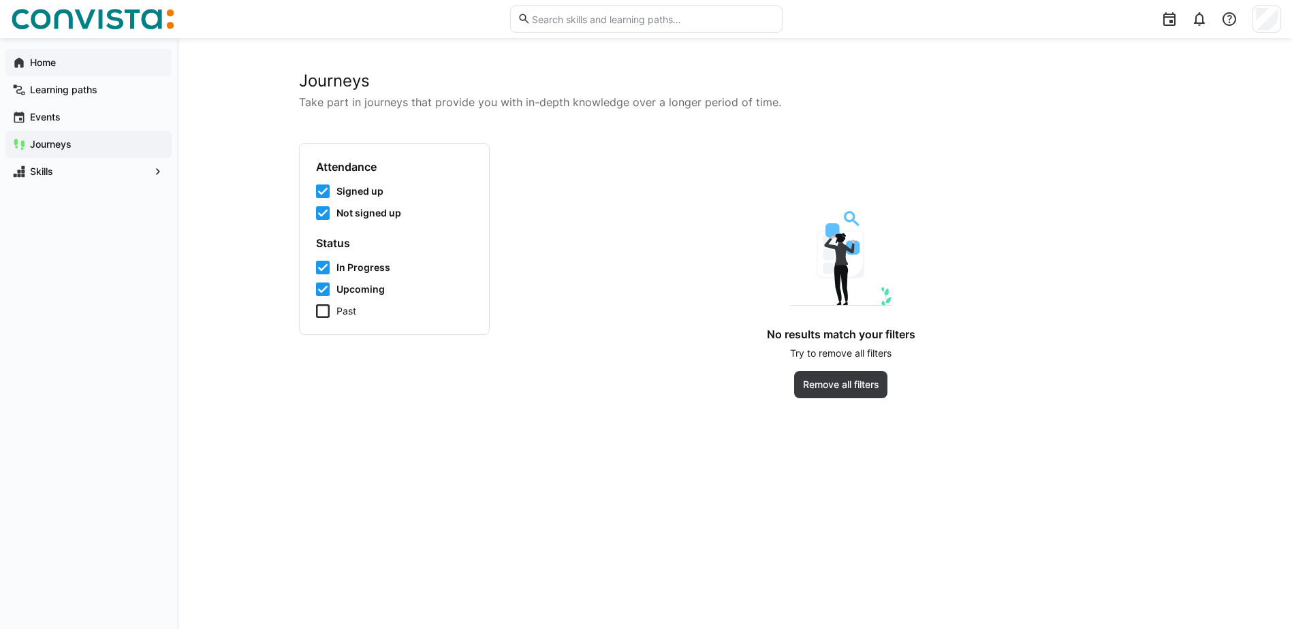
click at [0, 0] on app-navigation-label "Home" at bounding box center [0, 0] width 0 height 0
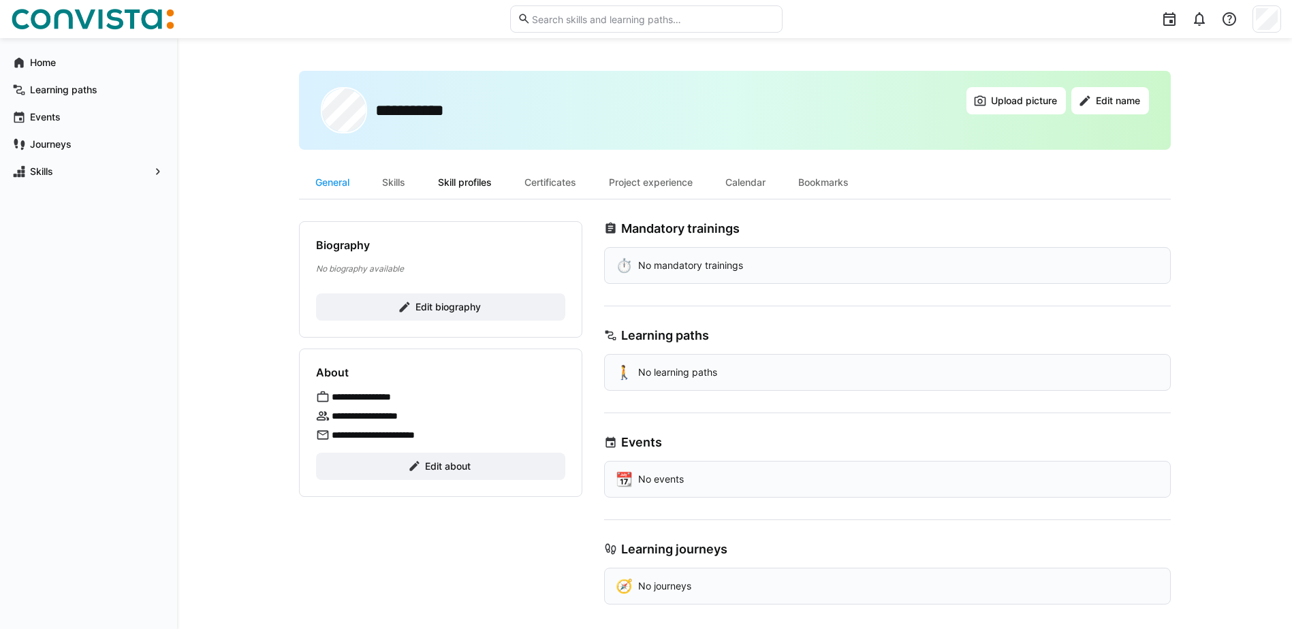
click at [489, 180] on div "Skill profiles" at bounding box center [465, 182] width 87 height 33
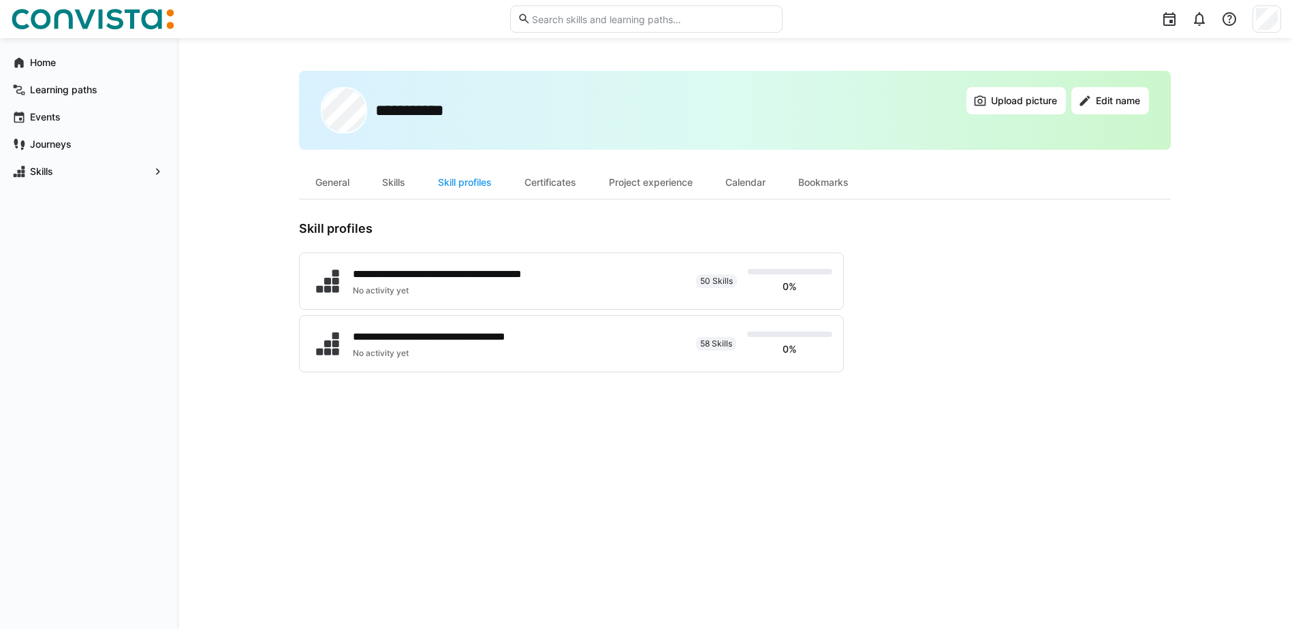
click at [448, 401] on div "**********" at bounding box center [735, 334] width 872 height 526
click at [416, 415] on div "**********" at bounding box center [735, 334] width 872 height 526
drag, startPoint x: 416, startPoint y: 415, endPoint x: 337, endPoint y: 249, distance: 183.8
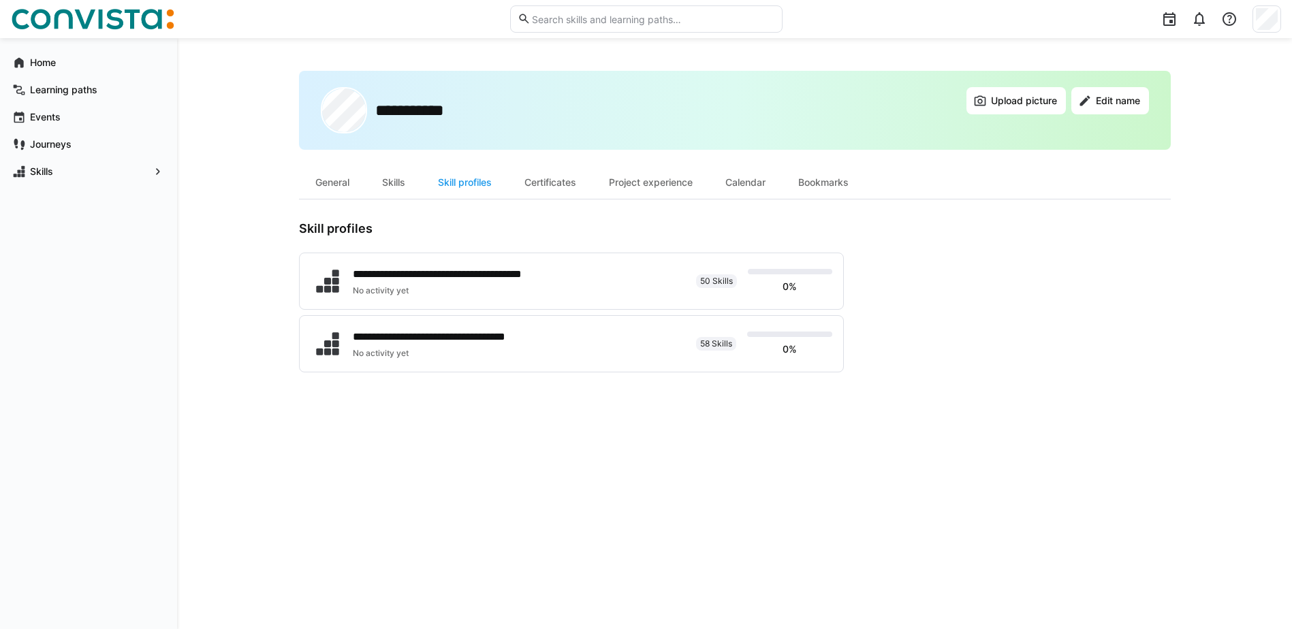
click at [337, 249] on div "**********" at bounding box center [571, 296] width 545 height 151
click at [337, 281] on eds-icon at bounding box center [327, 281] width 27 height 27
click at [329, 294] on eds-icon at bounding box center [327, 281] width 27 height 27
click at [393, 181] on div "Skills" at bounding box center [394, 182] width 56 height 33
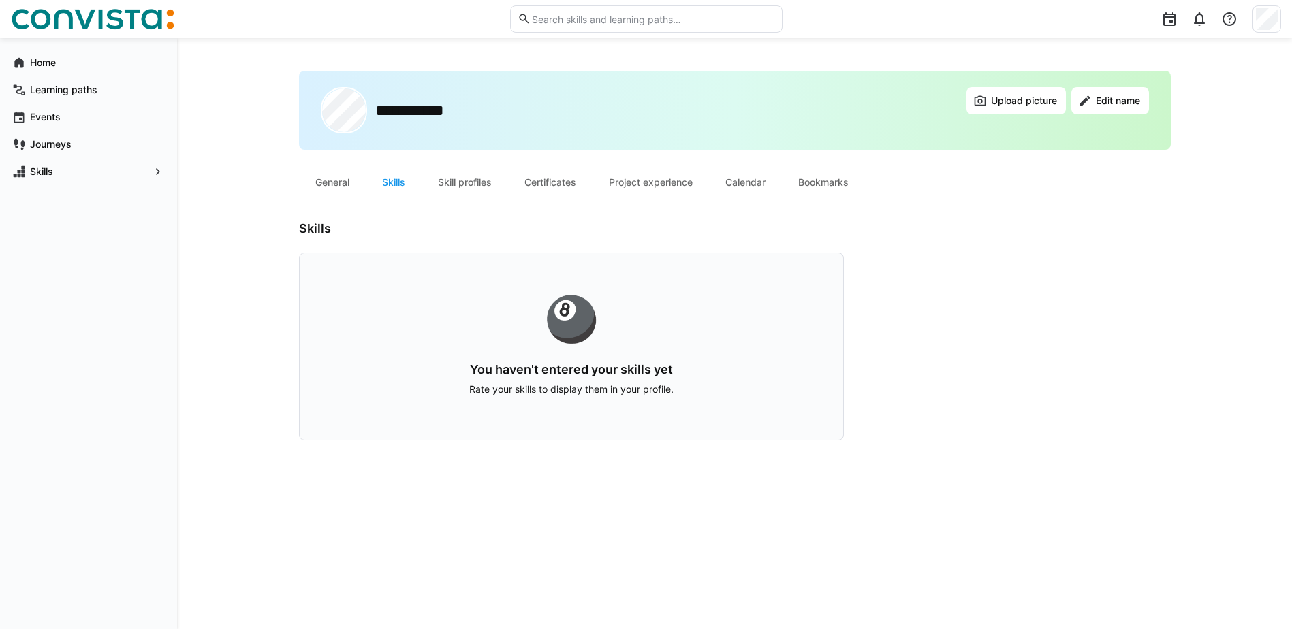
click at [686, 27] on eds-input at bounding box center [646, 18] width 272 height 27
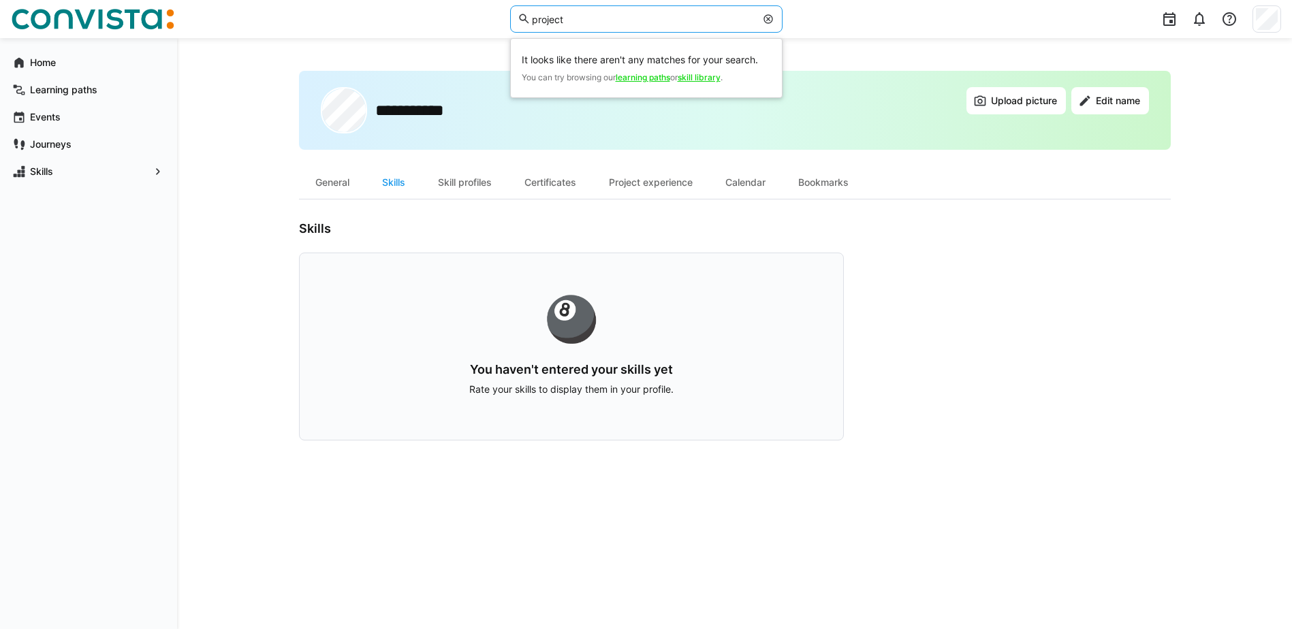
type input "project"
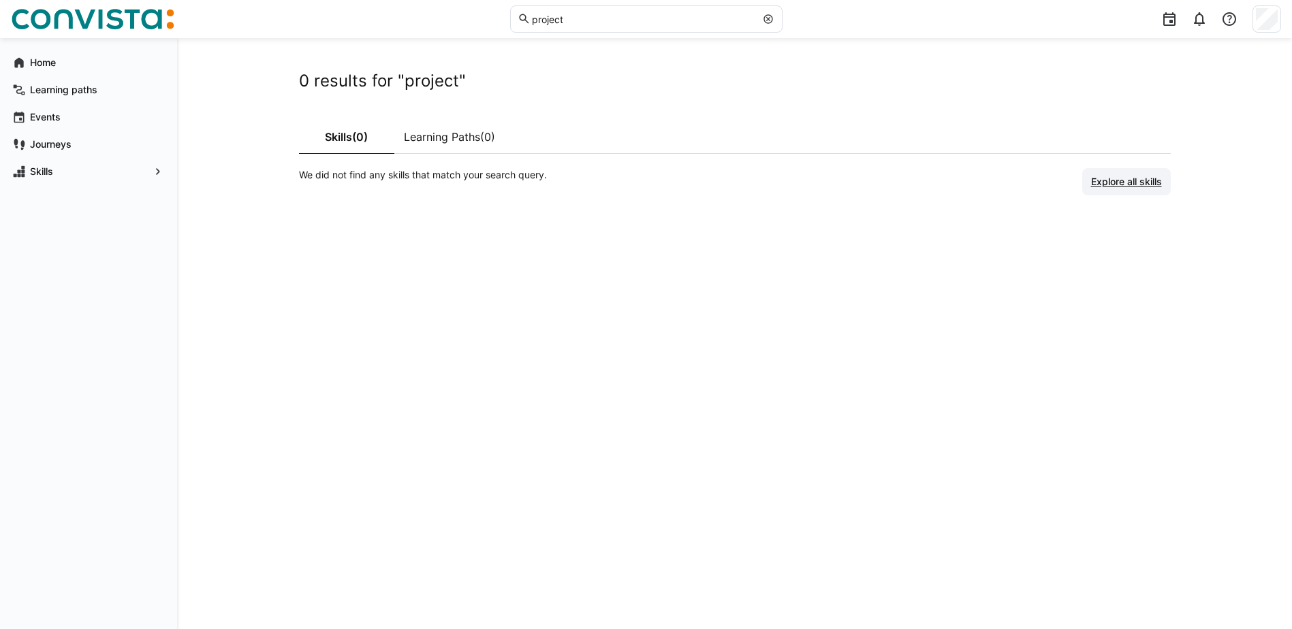
click at [1135, 178] on span "Explore all skills" at bounding box center [1126, 182] width 75 height 14
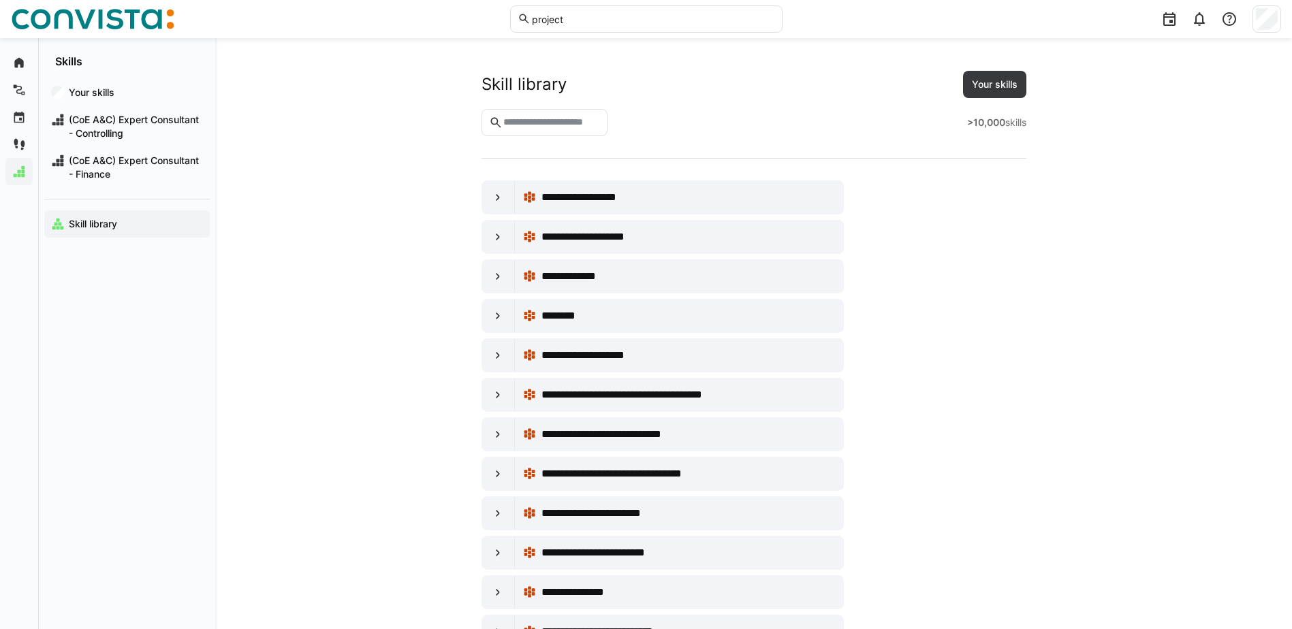
click at [548, 130] on eds-input at bounding box center [545, 122] width 127 height 27
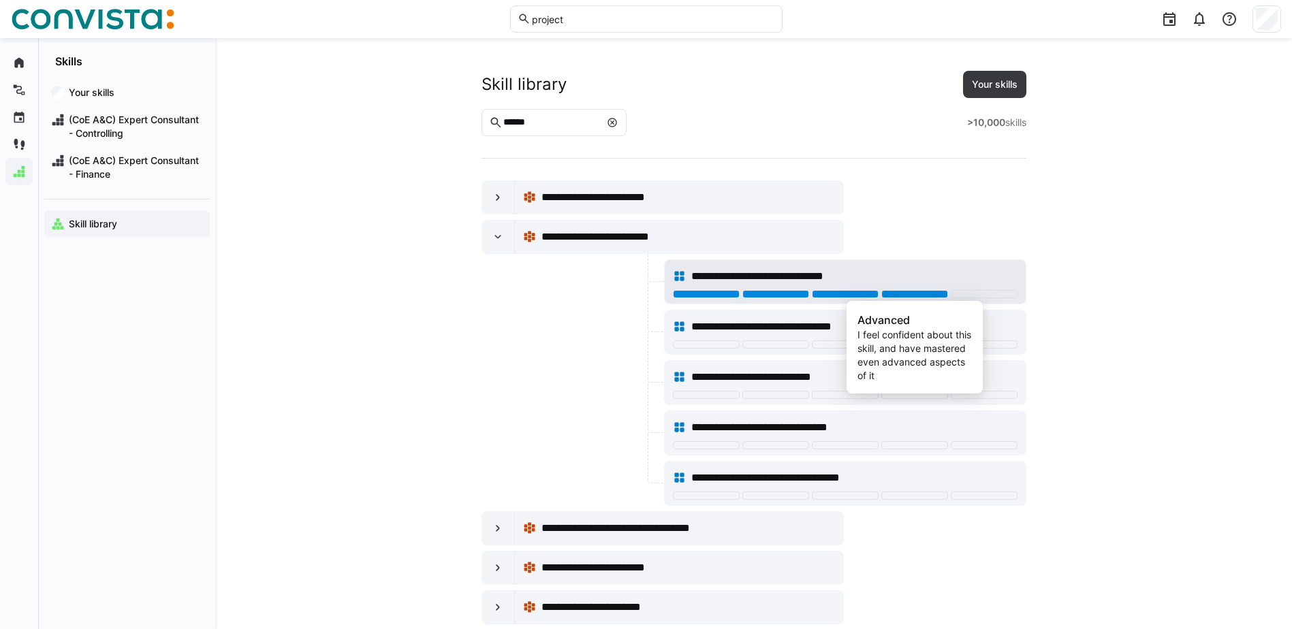
click at [894, 292] on div at bounding box center [914, 294] width 67 height 8
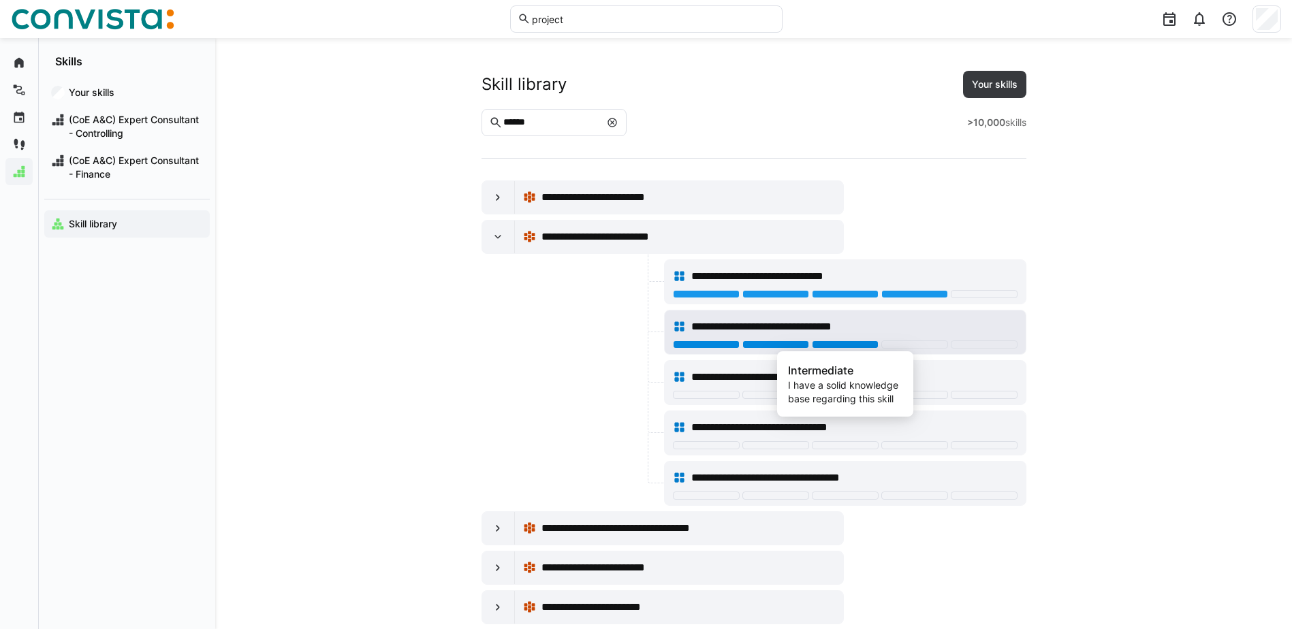
click at [826, 348] on div at bounding box center [845, 345] width 67 height 8
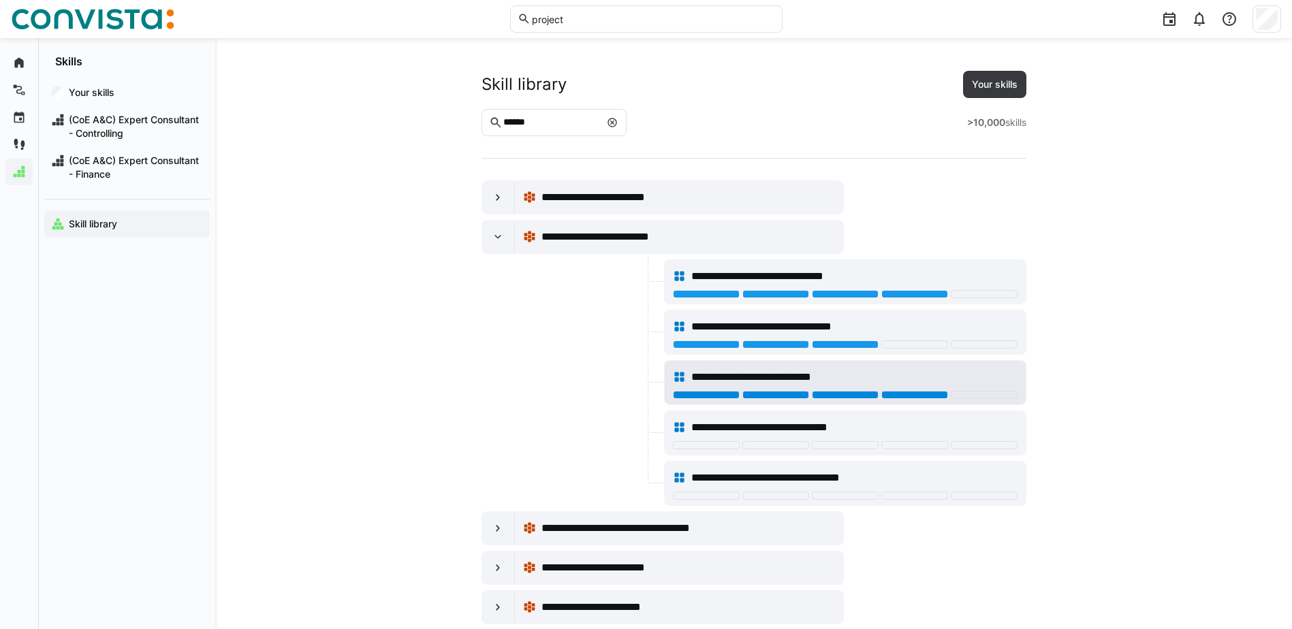
click at [941, 397] on div at bounding box center [914, 395] width 67 height 8
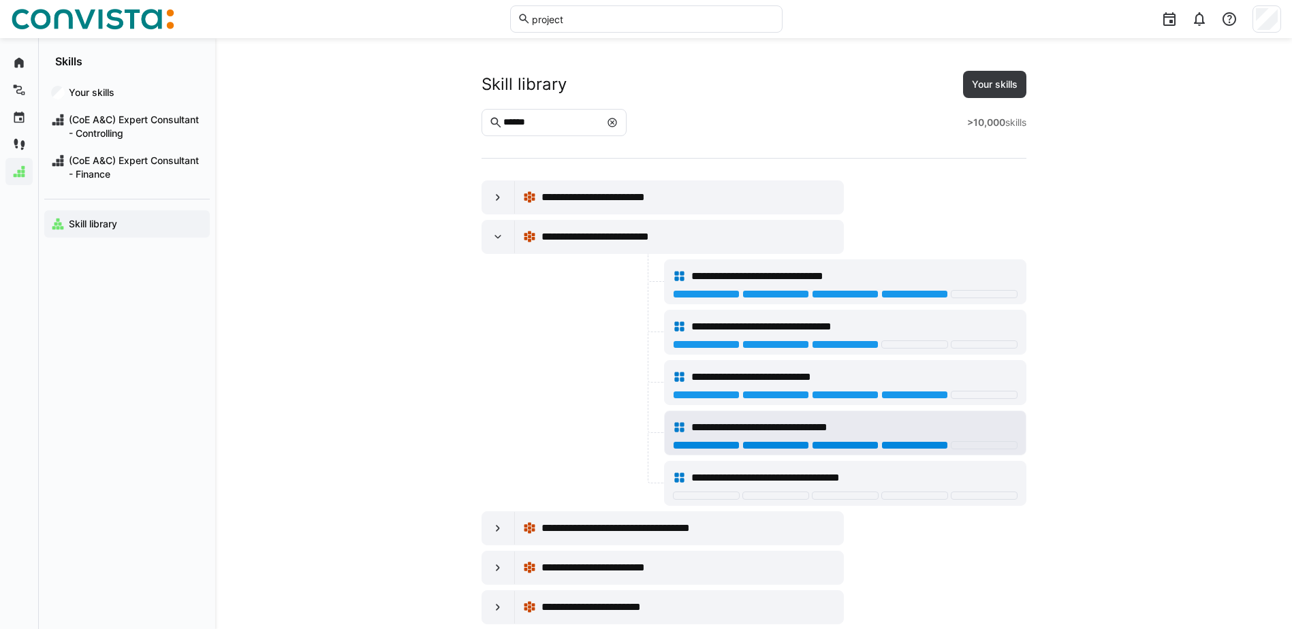
click at [933, 443] on div at bounding box center [914, 445] width 67 height 8
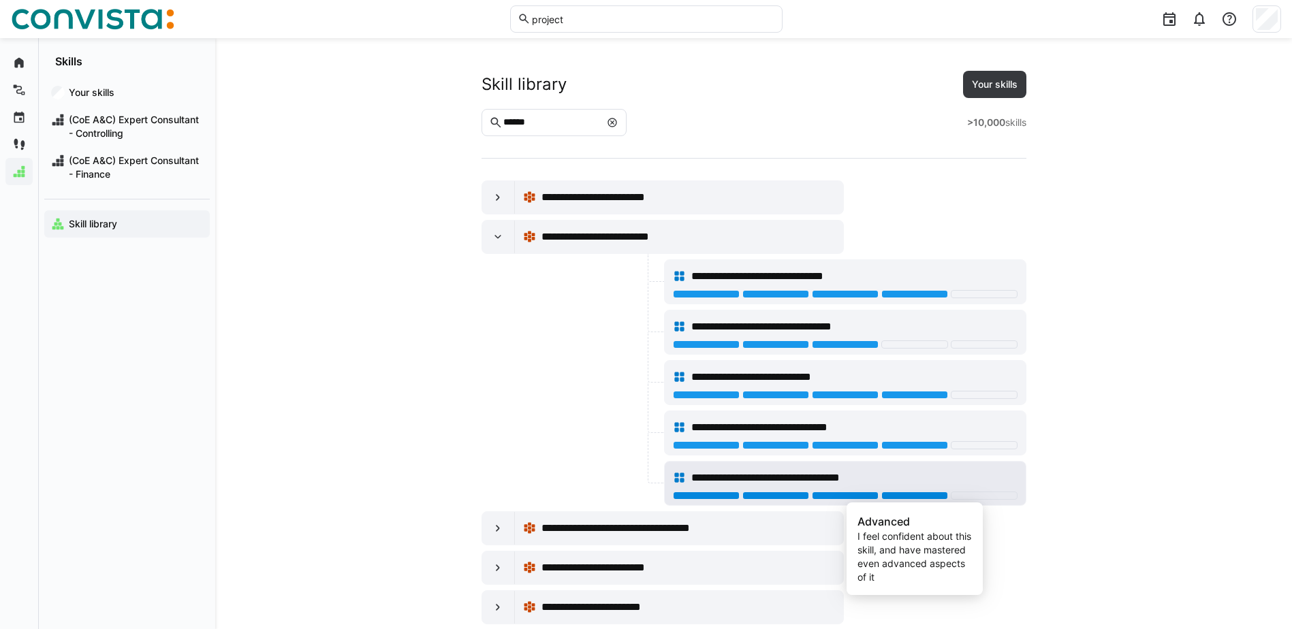
click at [911, 495] on div at bounding box center [914, 496] width 67 height 8
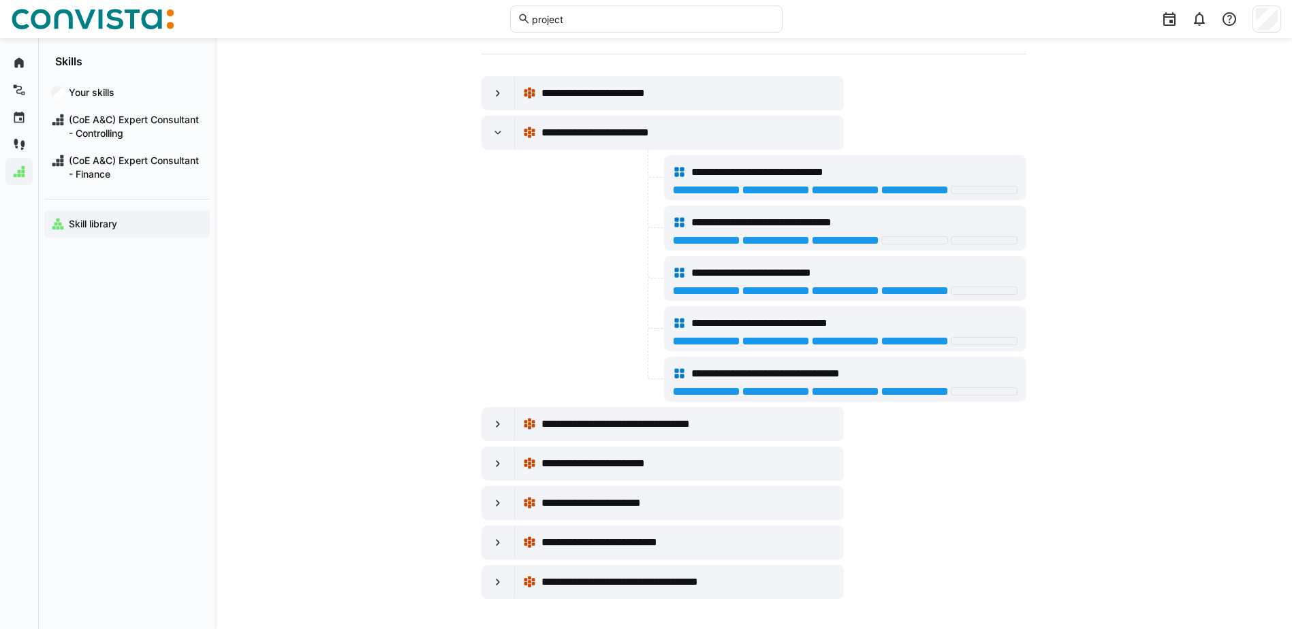
scroll to position [107, 0]
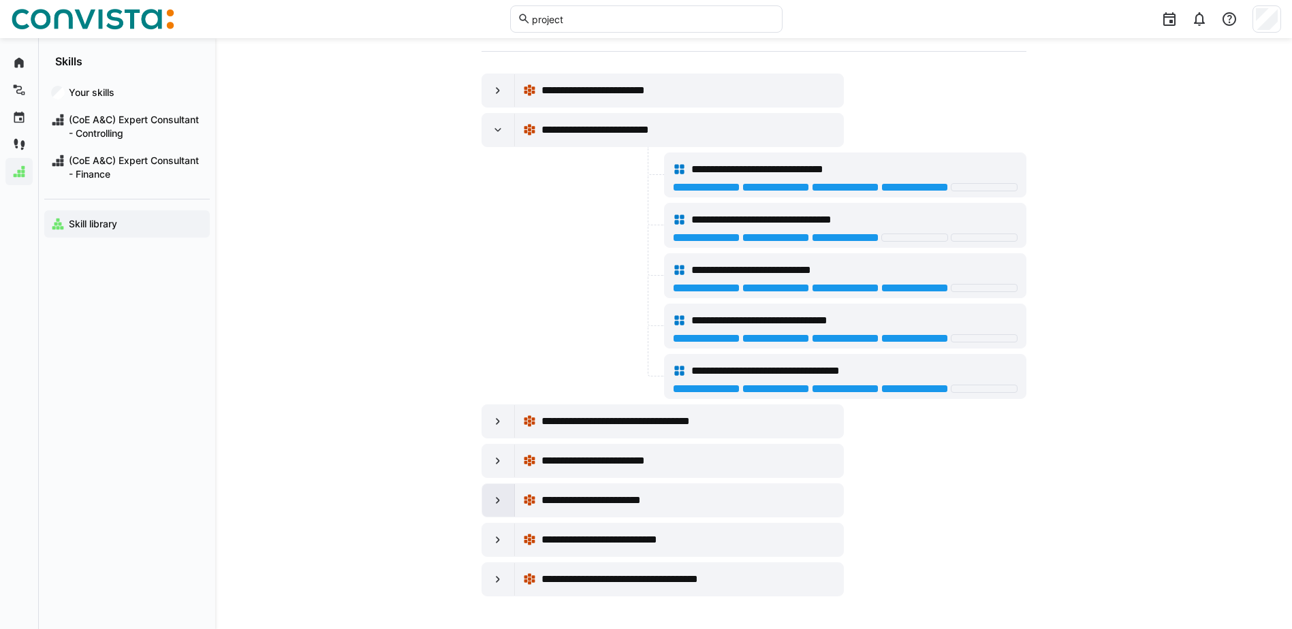
click at [491, 498] on eds-icon at bounding box center [498, 501] width 14 height 14
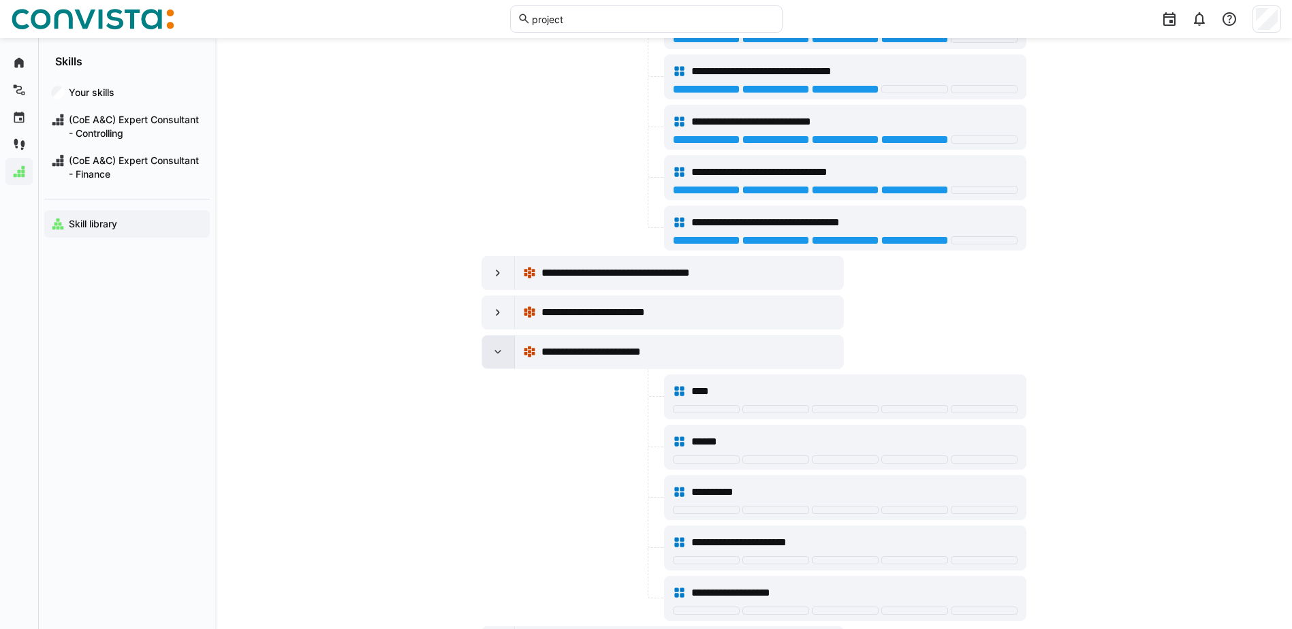
scroll to position [311, 0]
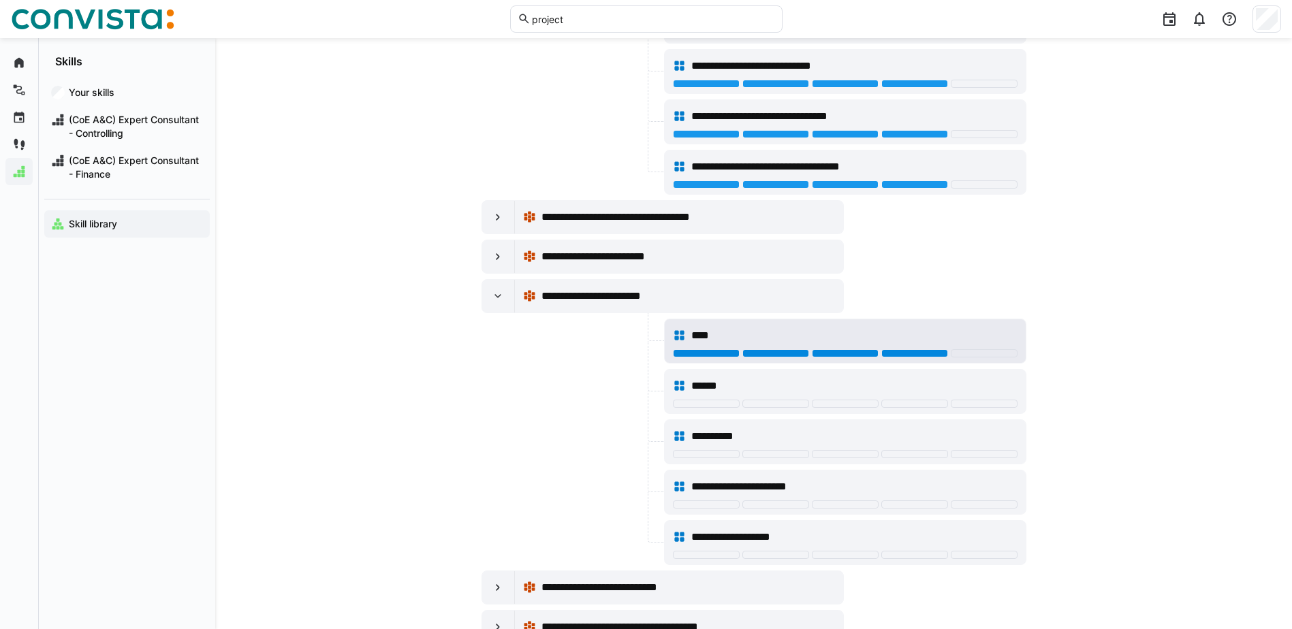
click at [892, 354] on div at bounding box center [914, 353] width 67 height 8
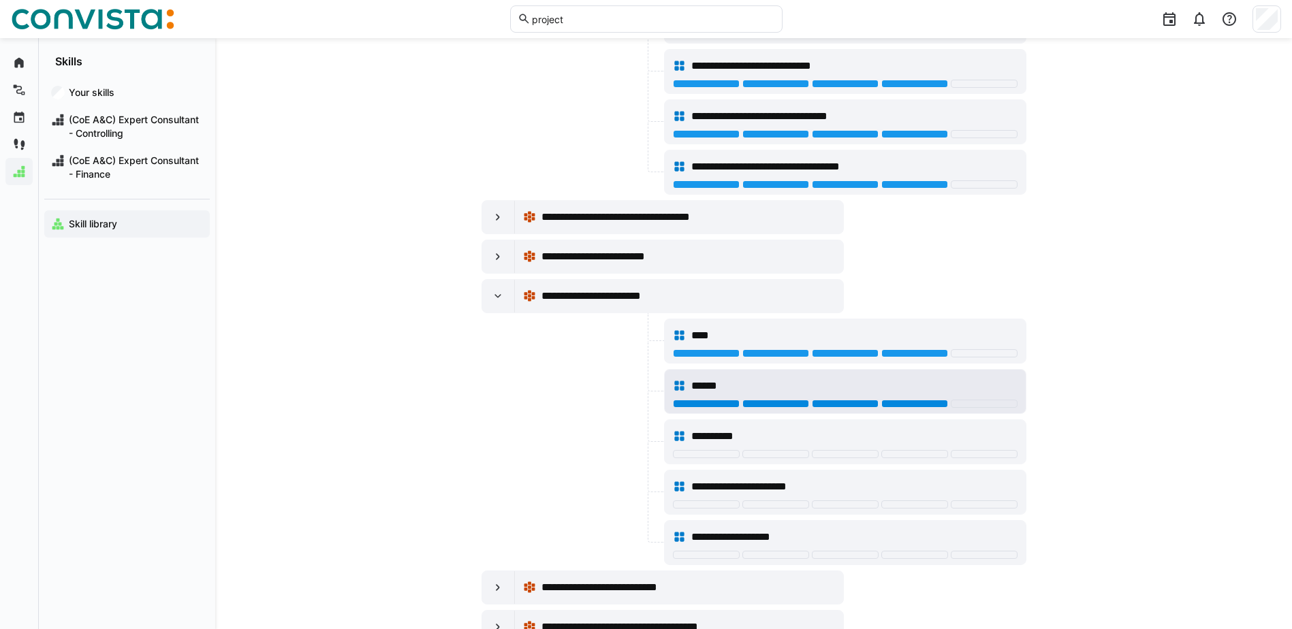
click at [902, 403] on div at bounding box center [914, 404] width 67 height 8
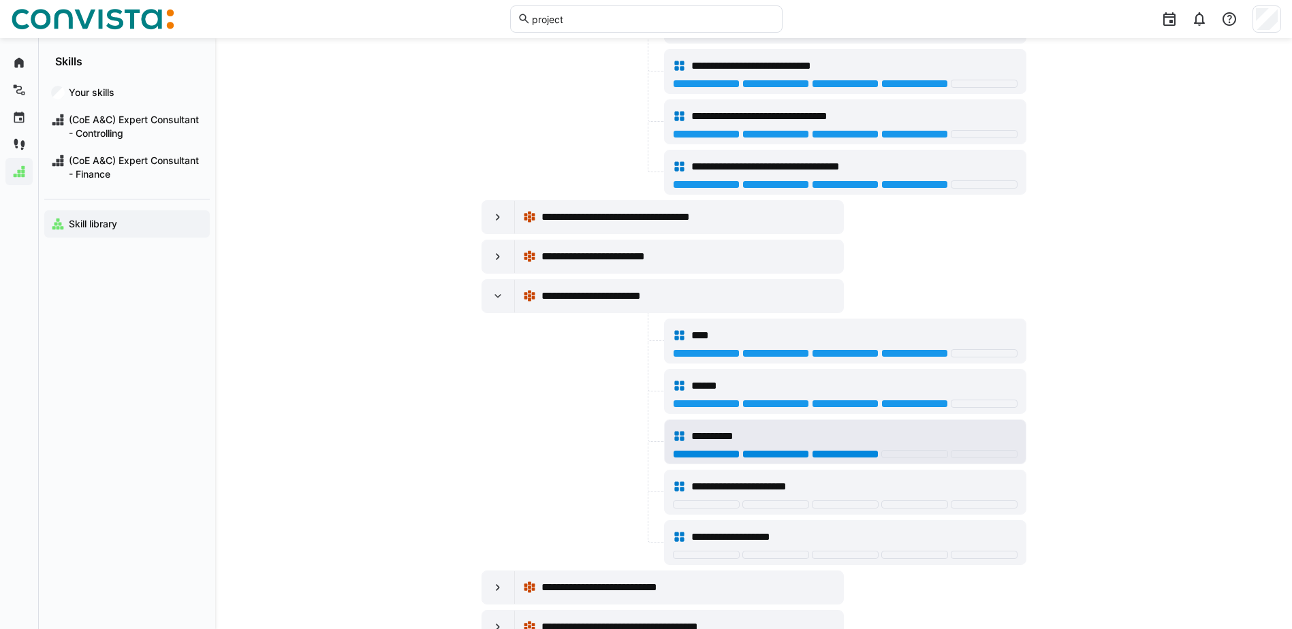
click at [818, 451] on div at bounding box center [845, 454] width 67 height 8
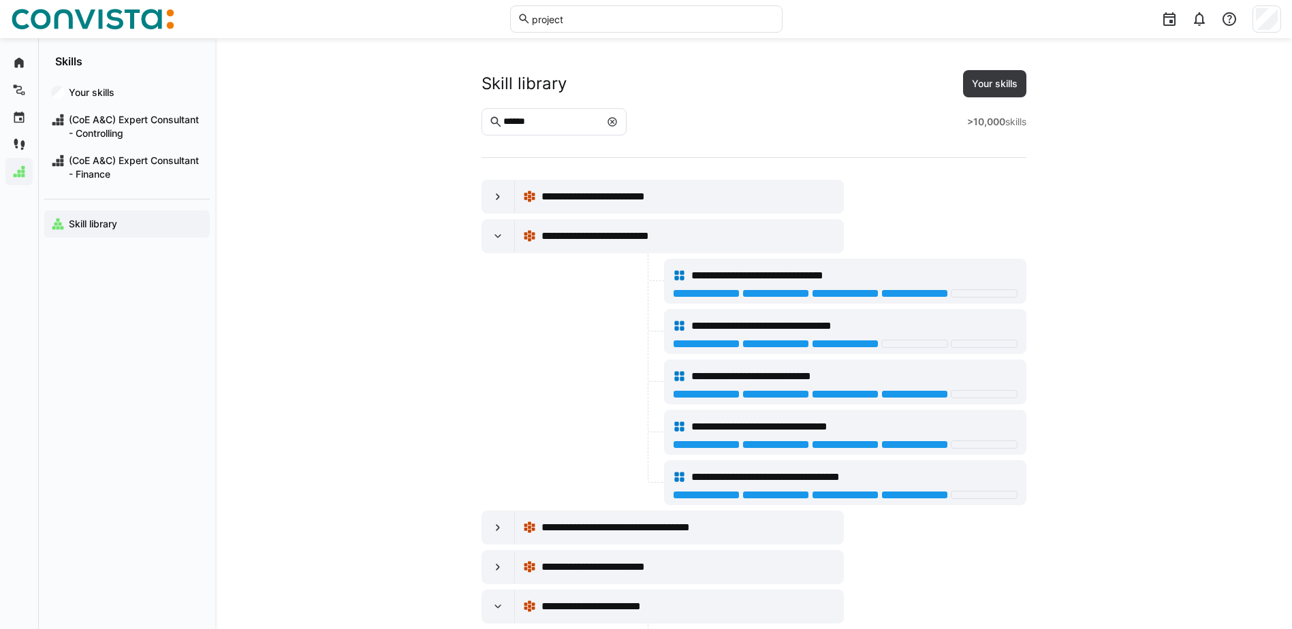
scroll to position [0, 0]
click at [579, 123] on input "******" at bounding box center [551, 122] width 98 height 12
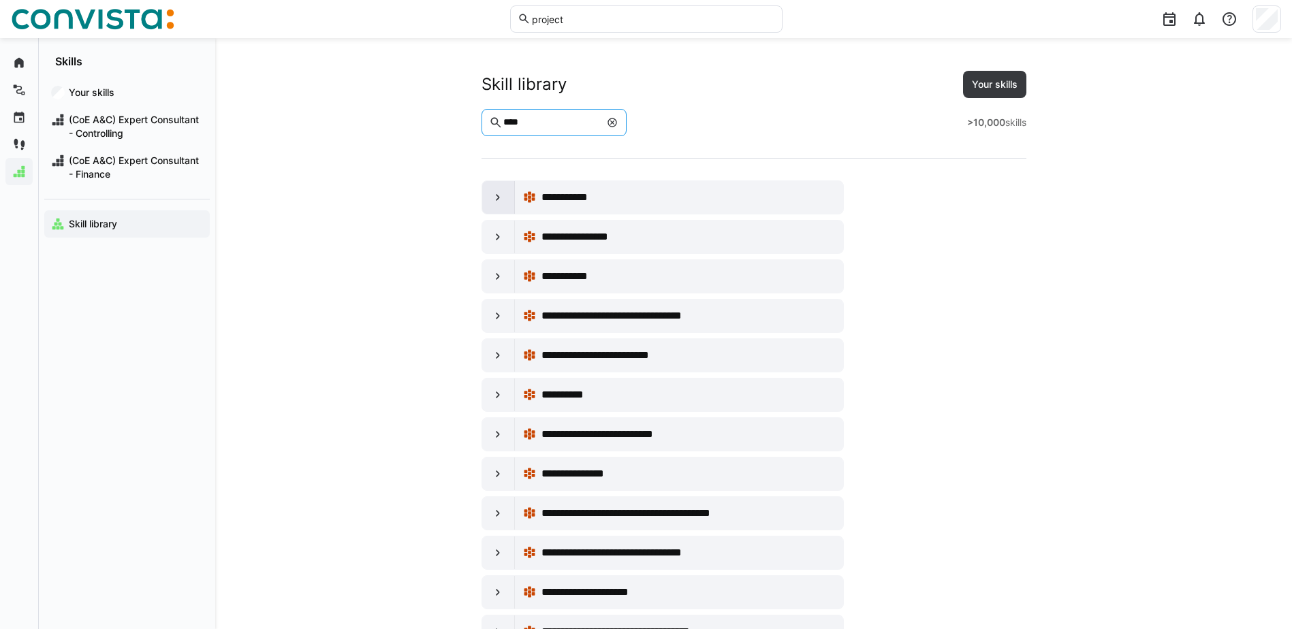
type input "****"
click at [501, 193] on eds-icon at bounding box center [498, 198] width 14 height 14
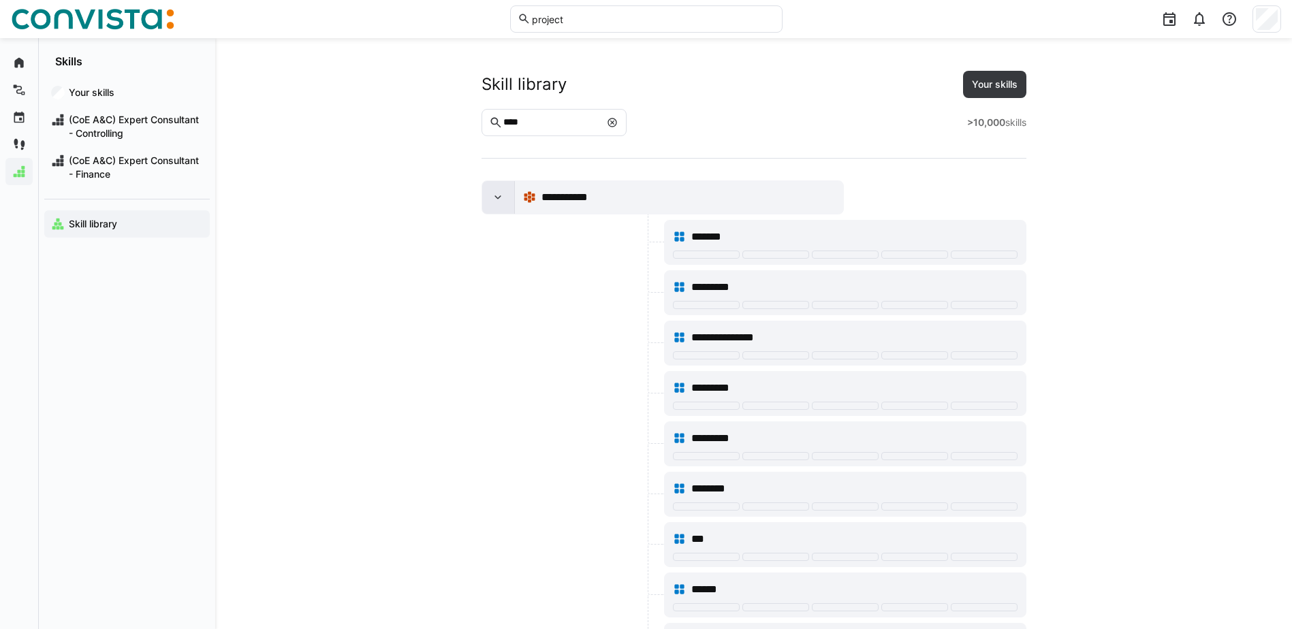
click at [501, 193] on eds-icon at bounding box center [498, 198] width 14 height 14
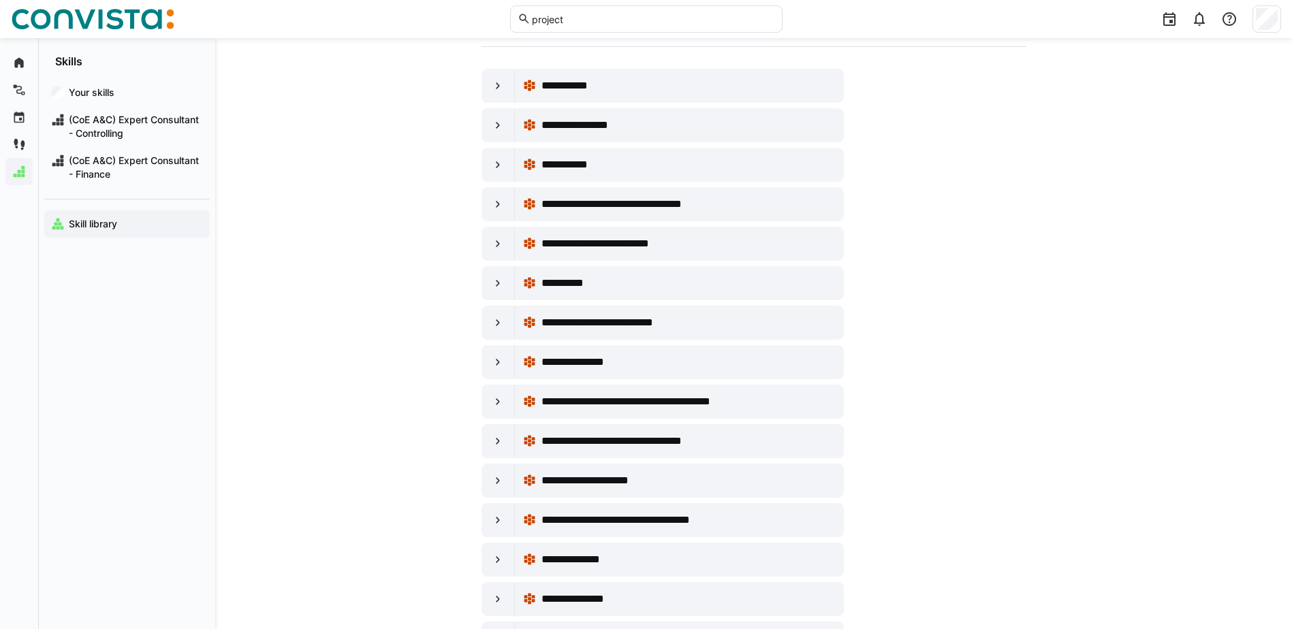
scroll to position [136, 0]
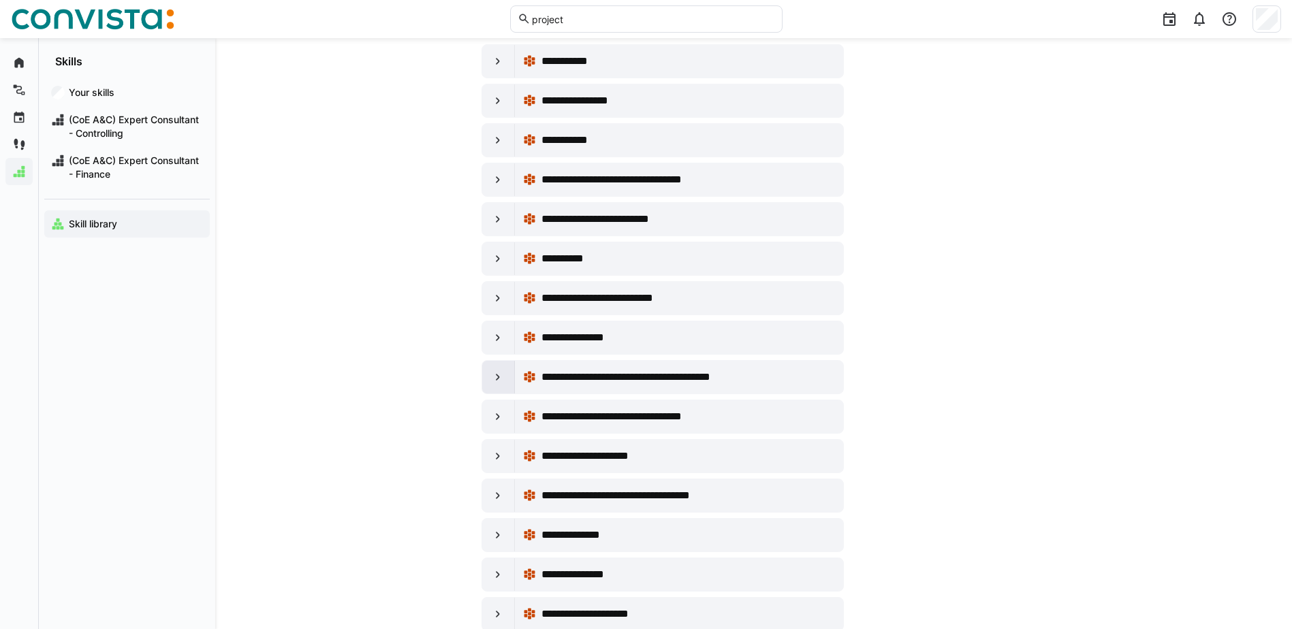
click at [496, 372] on eds-icon at bounding box center [498, 378] width 14 height 14
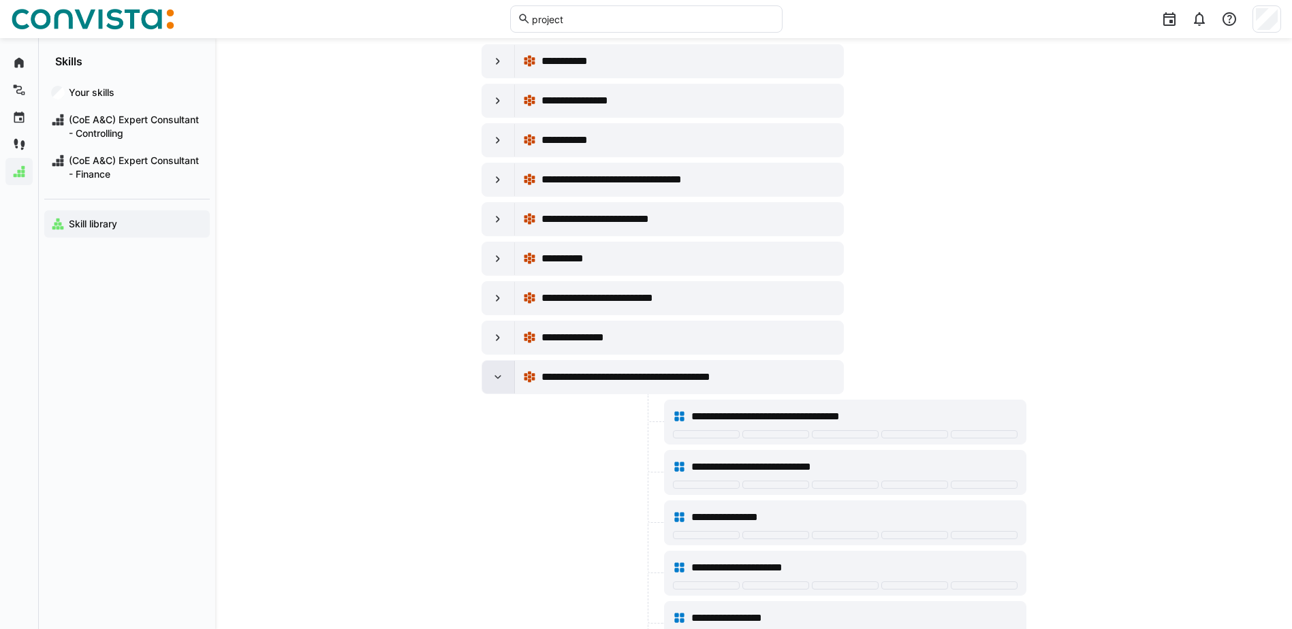
click at [496, 372] on eds-icon at bounding box center [498, 378] width 14 height 14
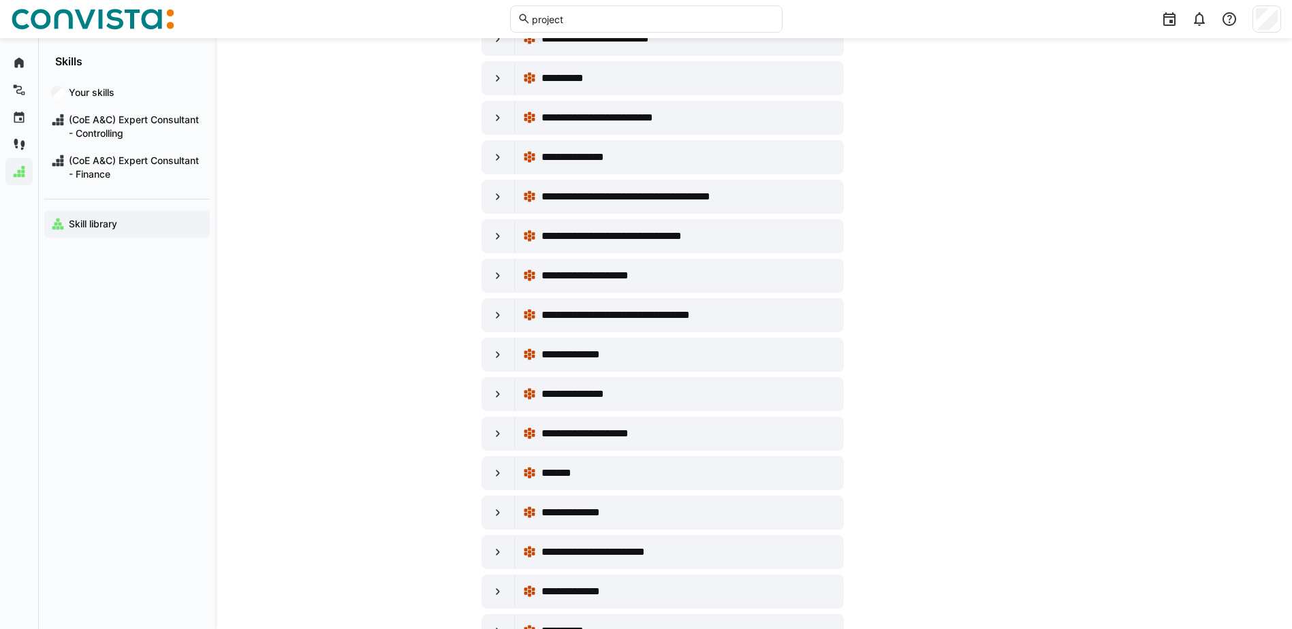
scroll to position [341, 0]
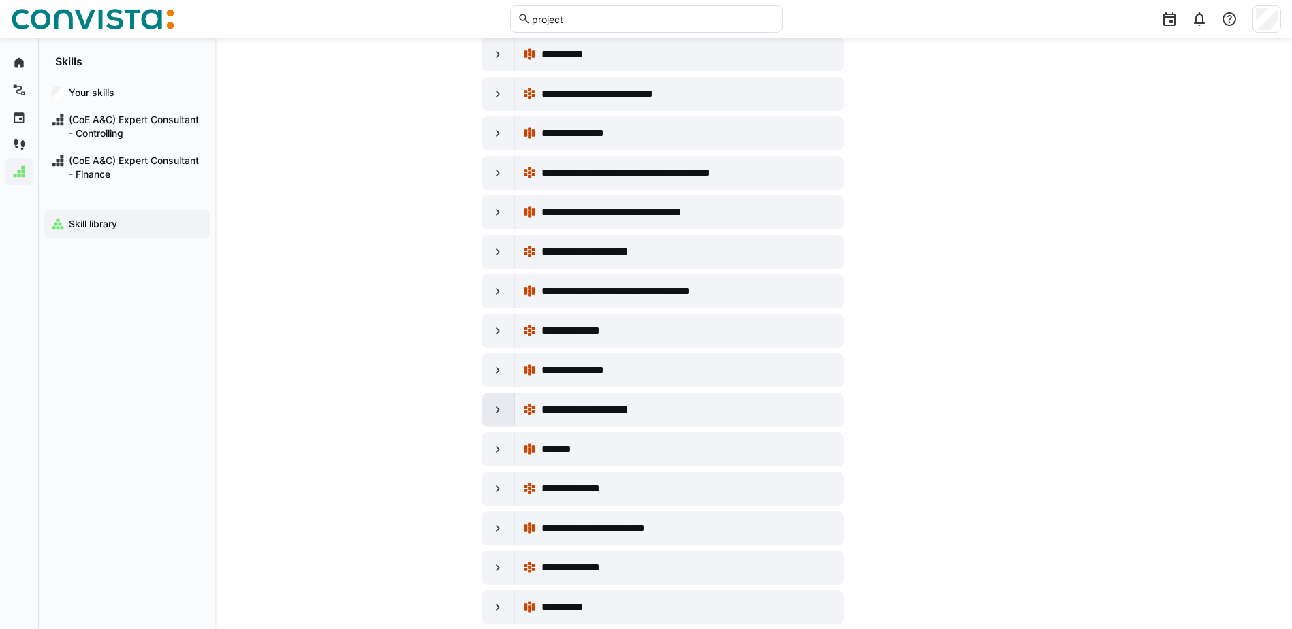
click at [497, 411] on eds-icon at bounding box center [498, 410] width 14 height 14
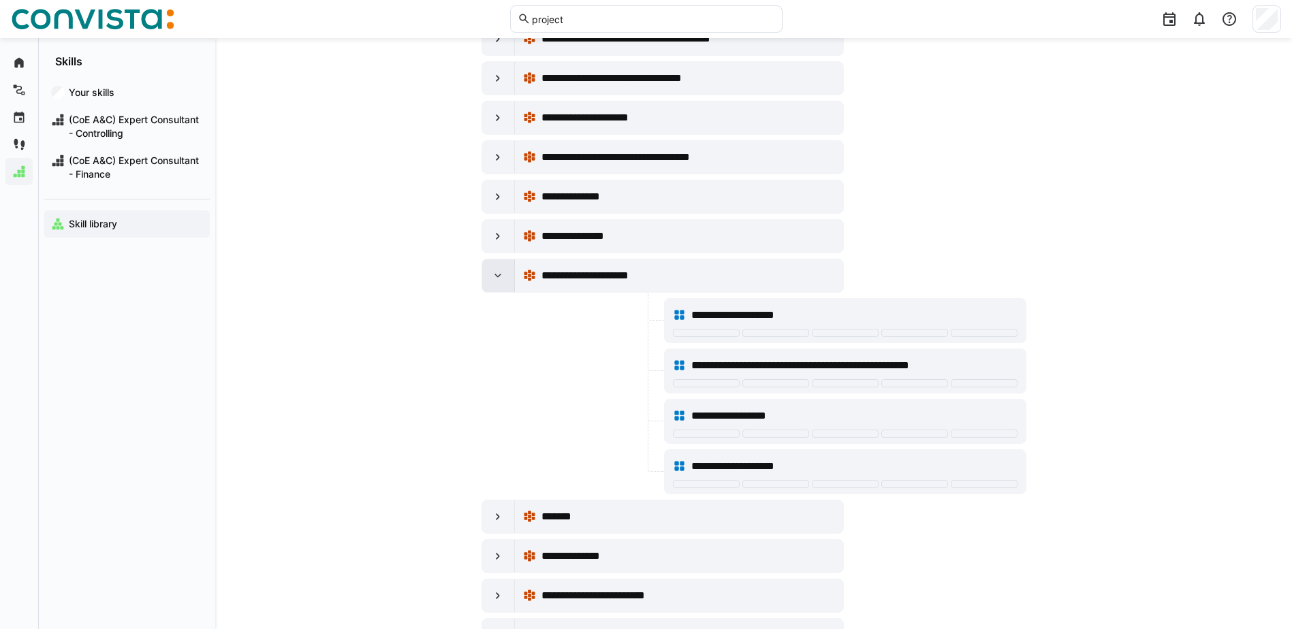
scroll to position [477, 0]
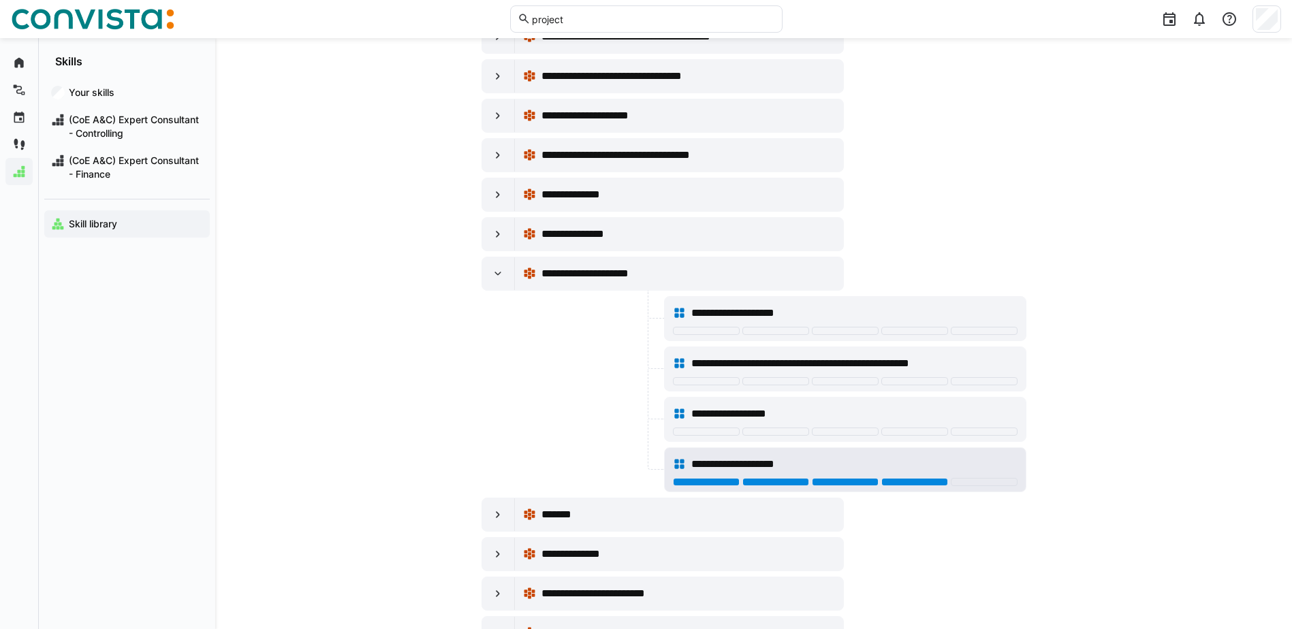
click at [909, 484] on div at bounding box center [914, 482] width 67 height 8
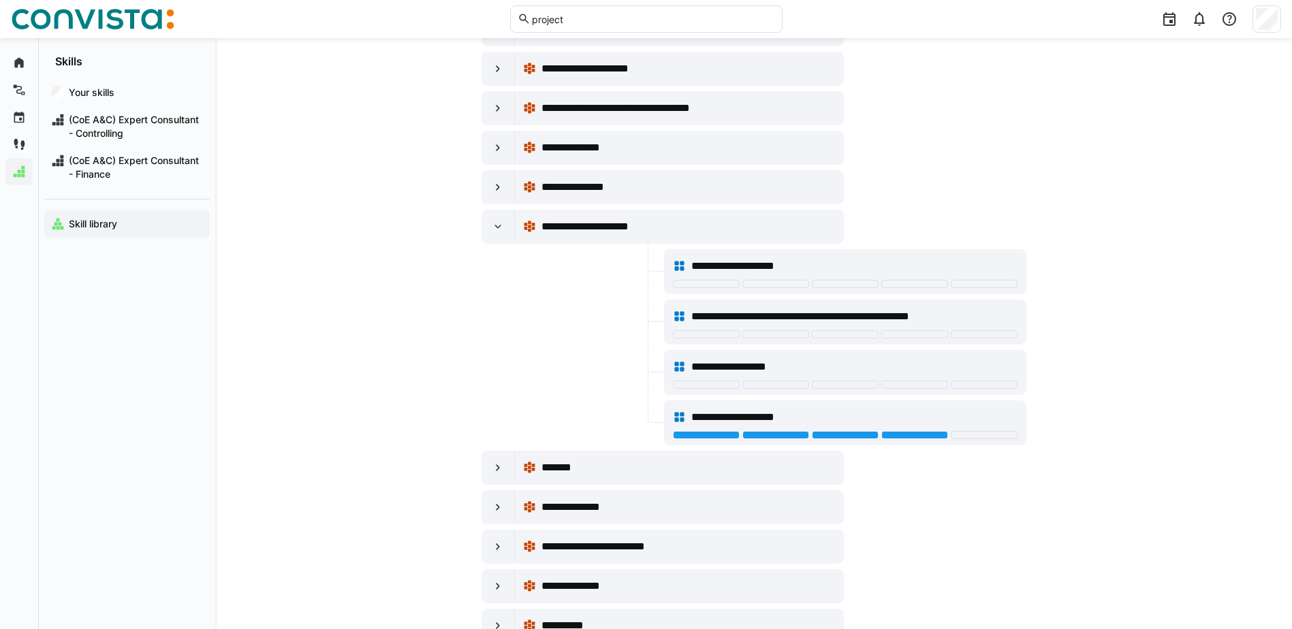
scroll to position [545, 0]
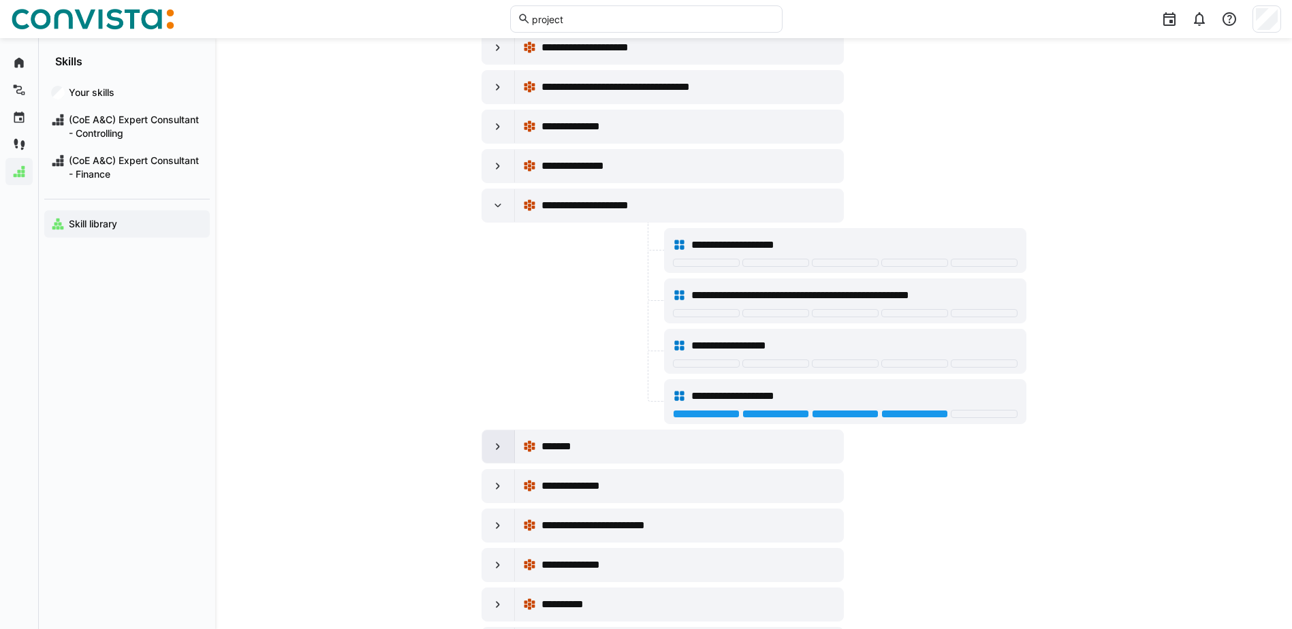
click at [494, 448] on eds-icon at bounding box center [498, 447] width 14 height 14
click at [505, 494] on div at bounding box center [498, 486] width 33 height 33
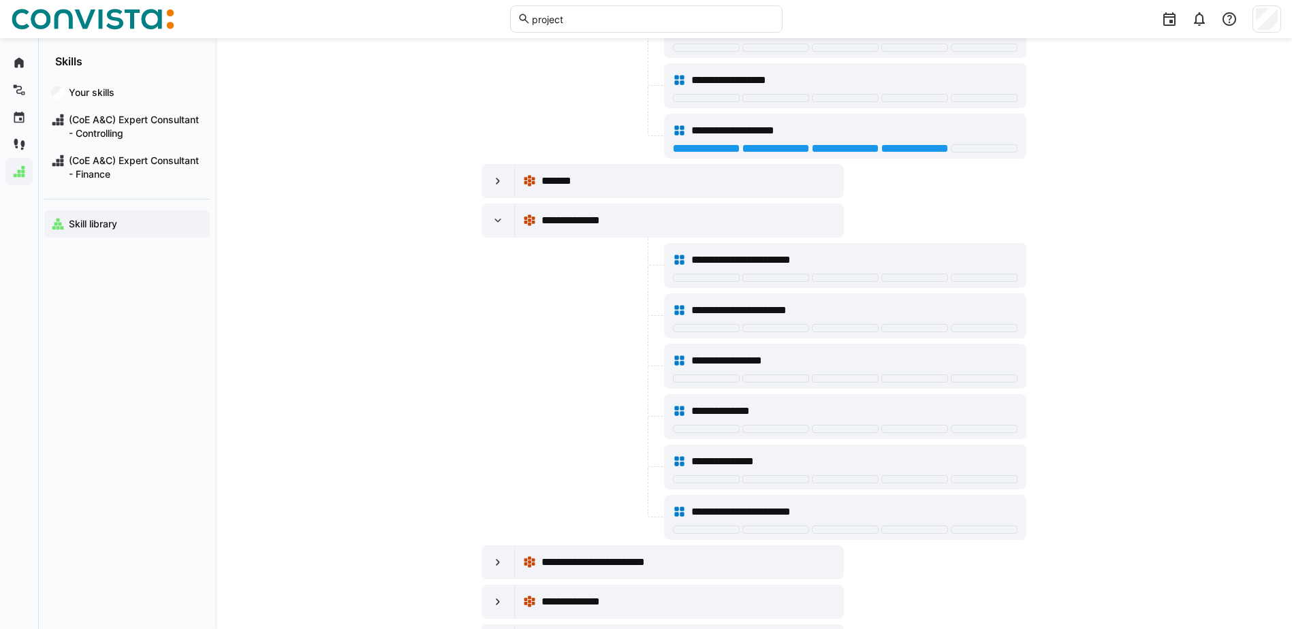
scroll to position [817, 0]
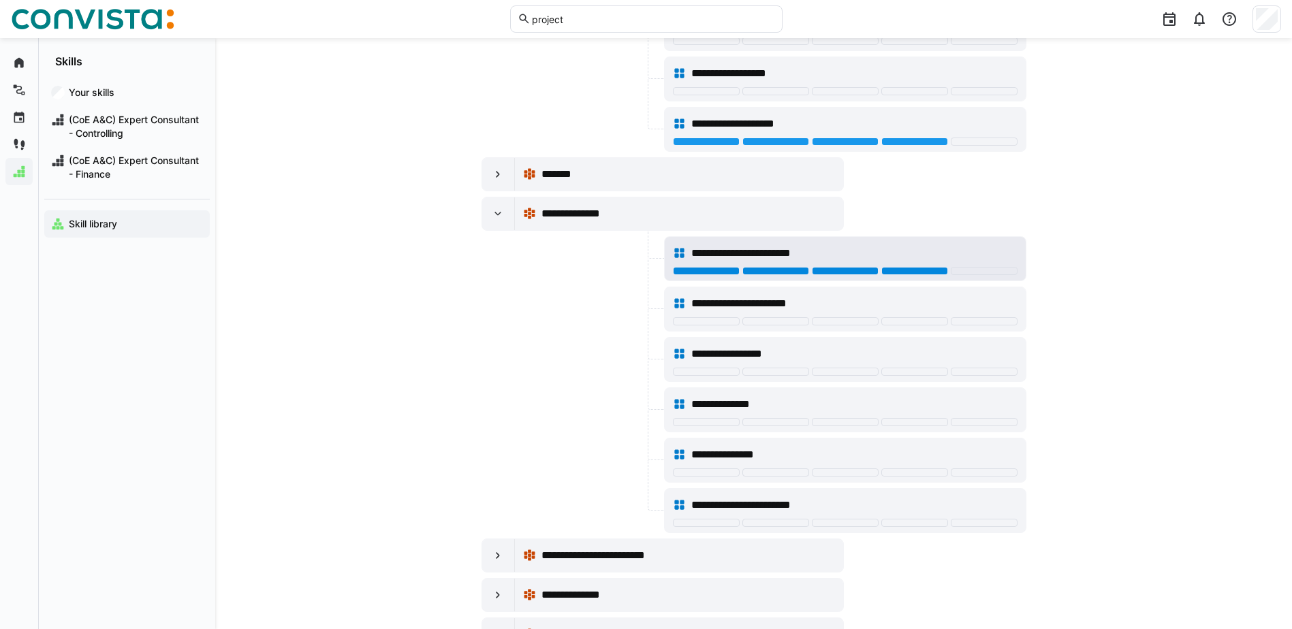
click at [918, 269] on div at bounding box center [914, 271] width 67 height 8
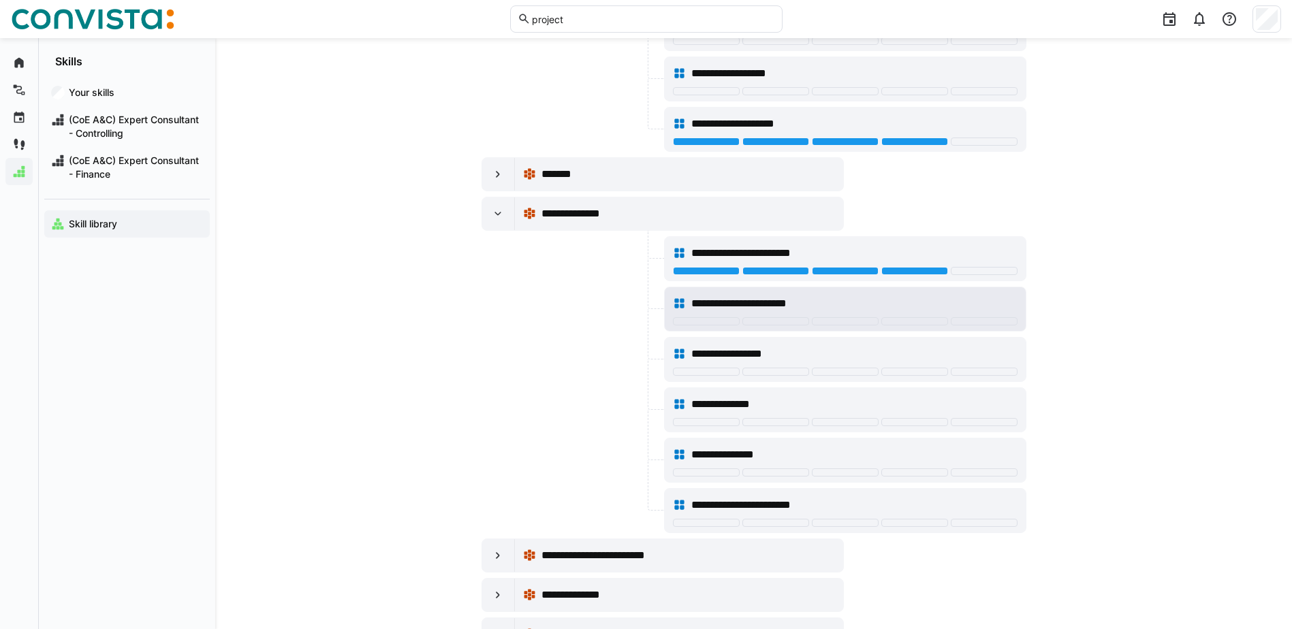
click at [905, 317] on div "**********" at bounding box center [845, 303] width 345 height 27
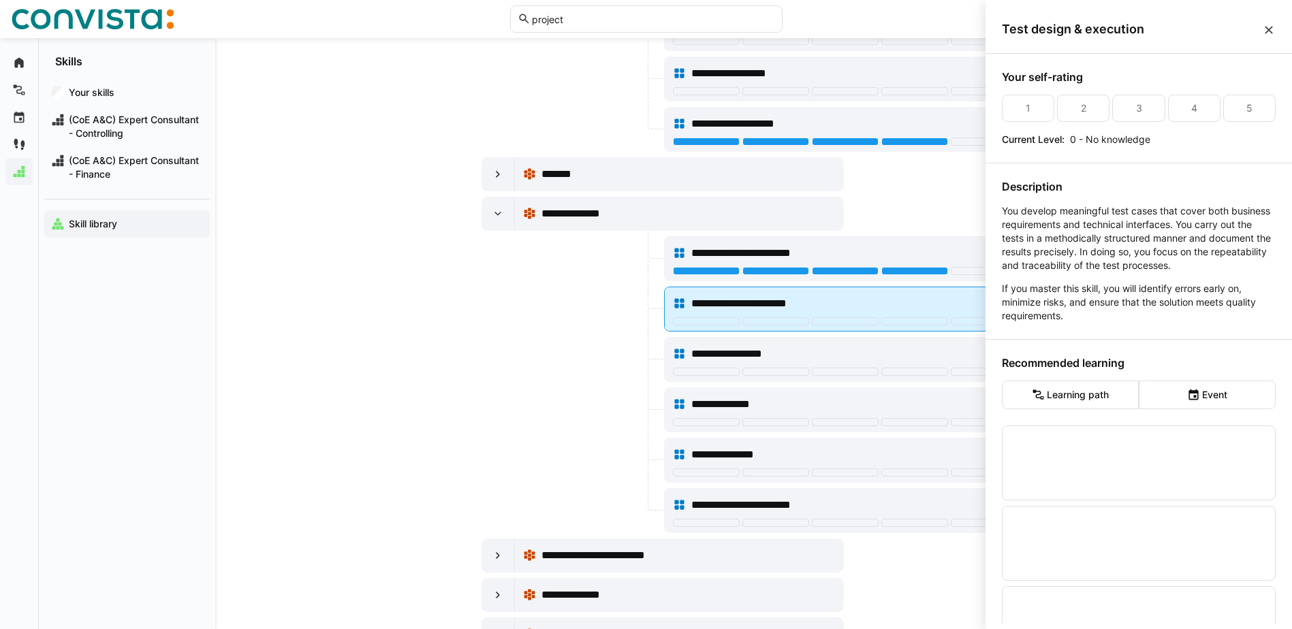
scroll to position [0, 0]
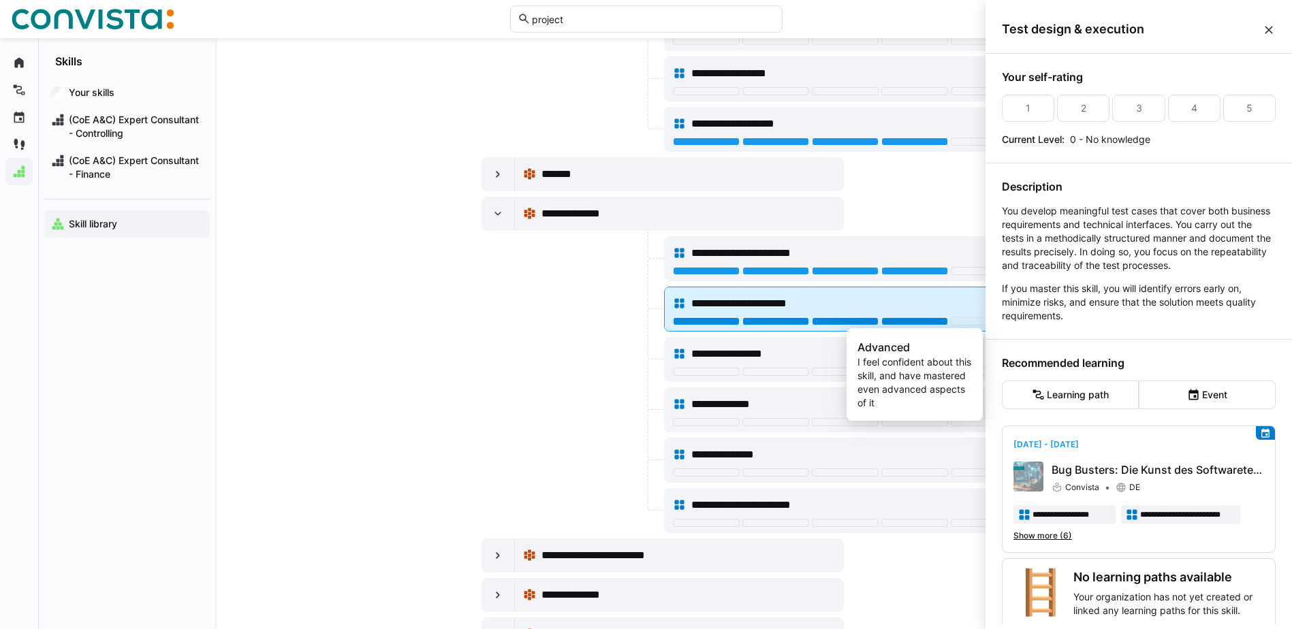
click at [920, 324] on div at bounding box center [914, 321] width 67 height 8
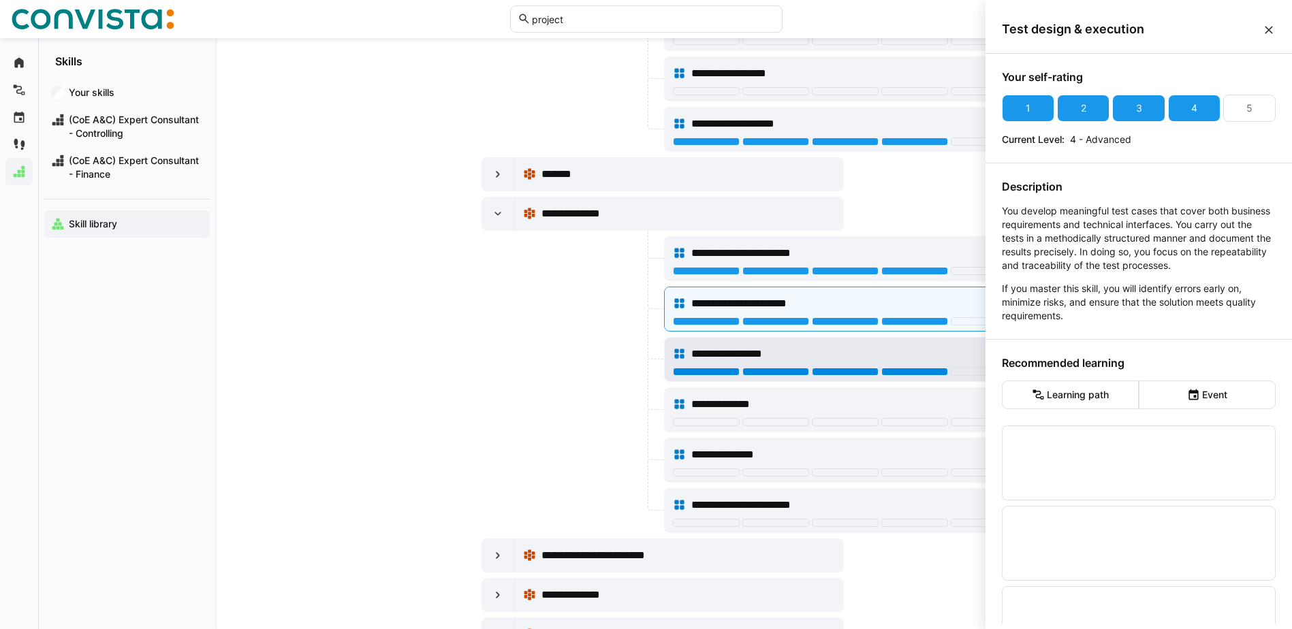
click at [911, 373] on div at bounding box center [914, 372] width 67 height 8
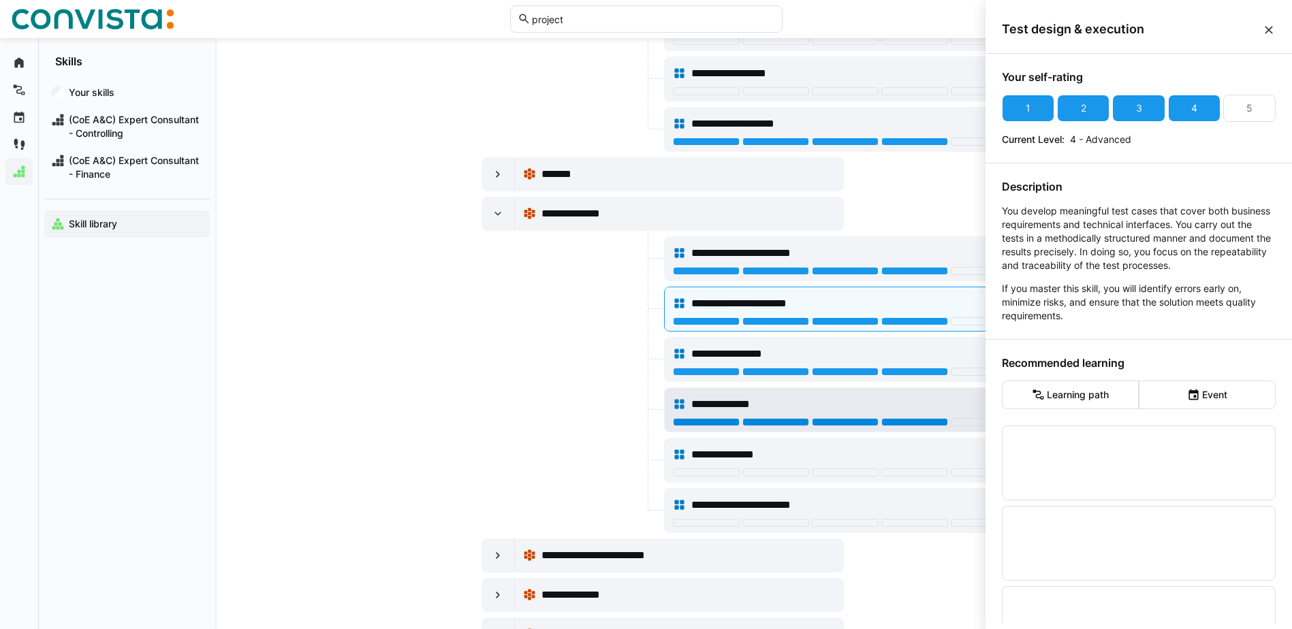
click at [908, 424] on div at bounding box center [914, 422] width 67 height 8
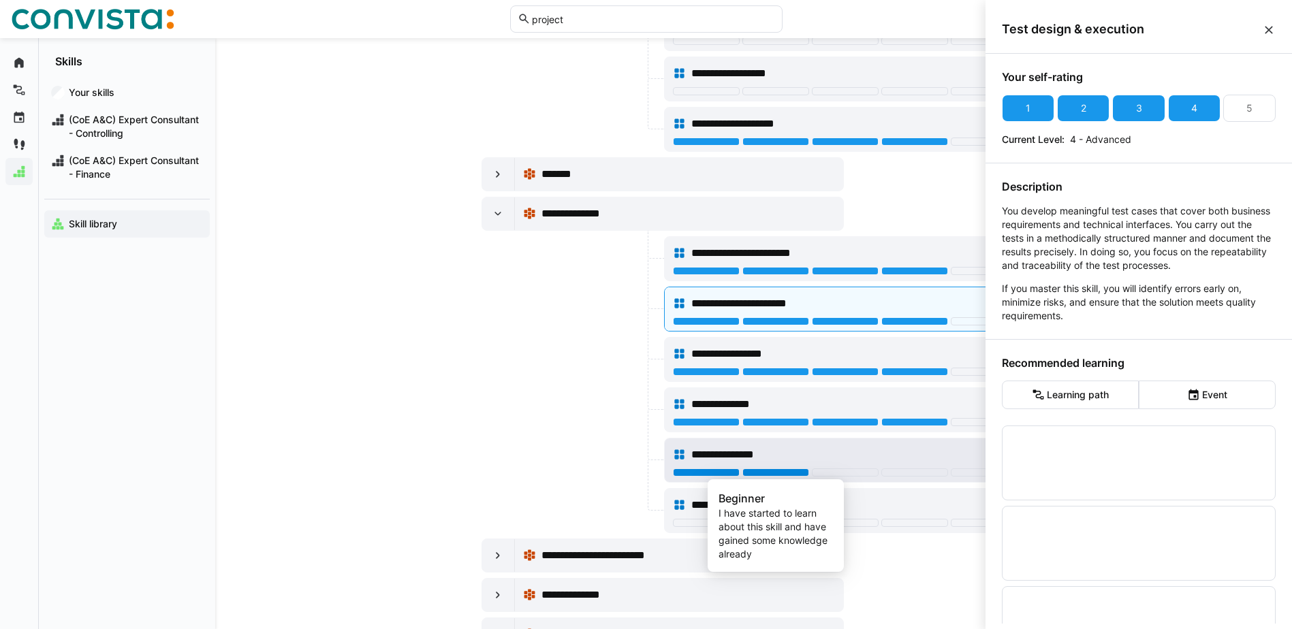
click at [772, 476] on div at bounding box center [776, 473] width 67 height 8
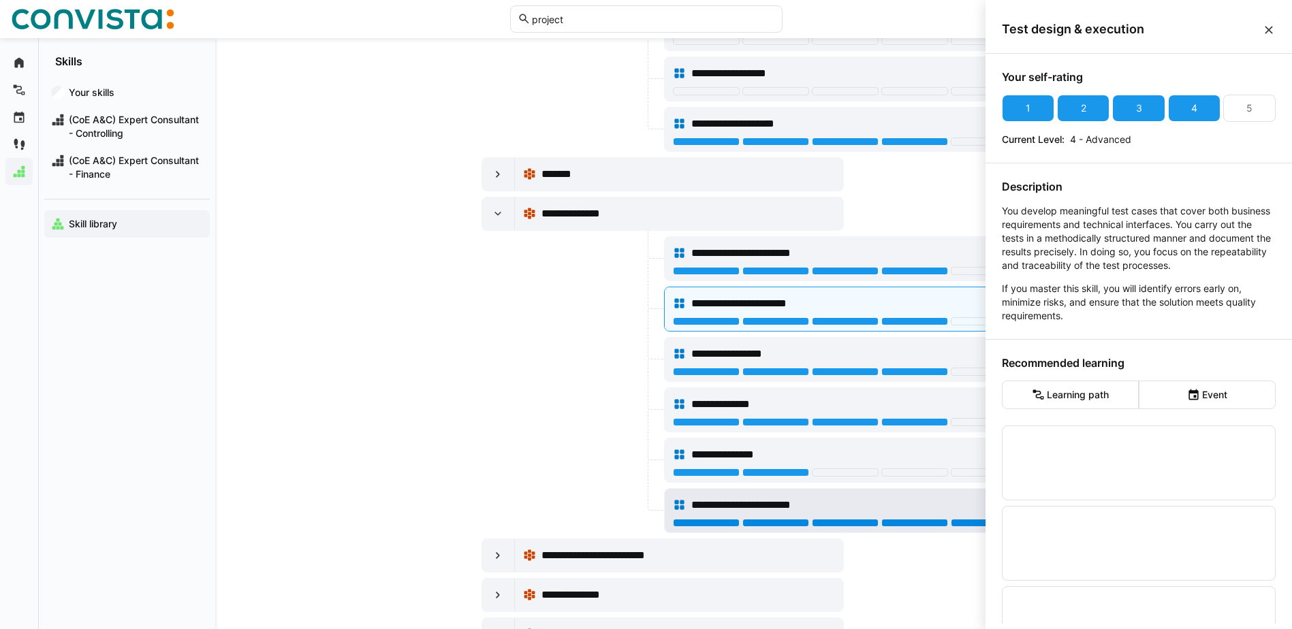
click at [963, 525] on div at bounding box center [984, 523] width 67 height 8
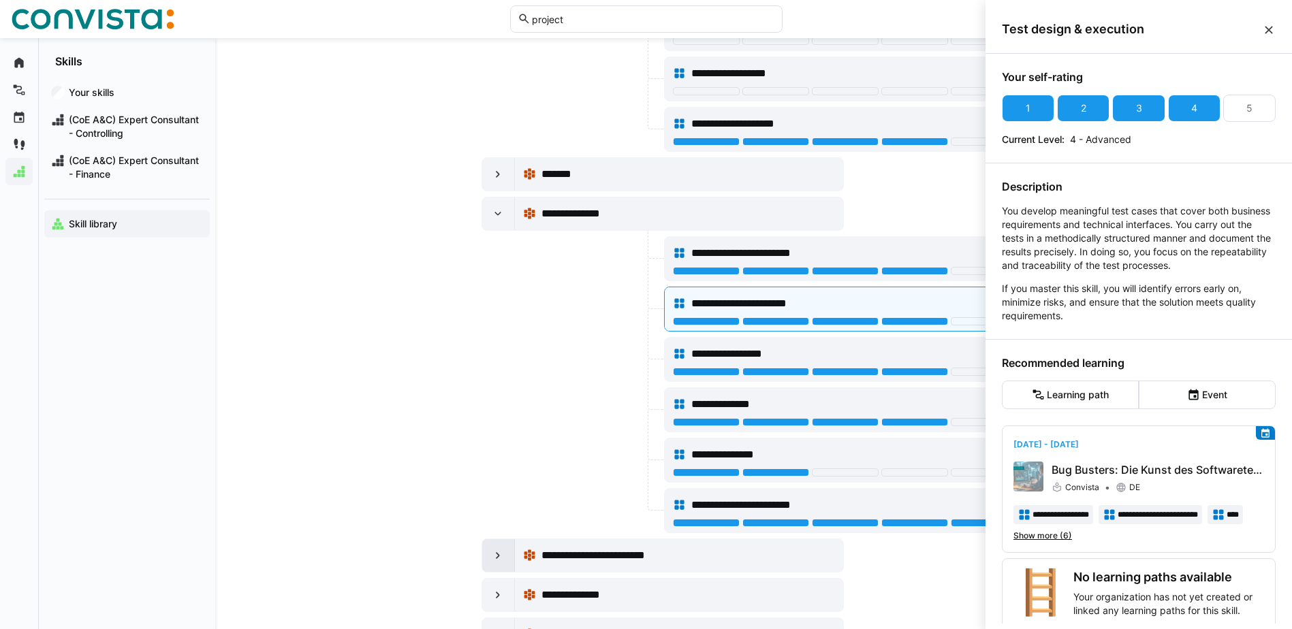
click at [499, 556] on eds-icon at bounding box center [498, 556] width 14 height 14
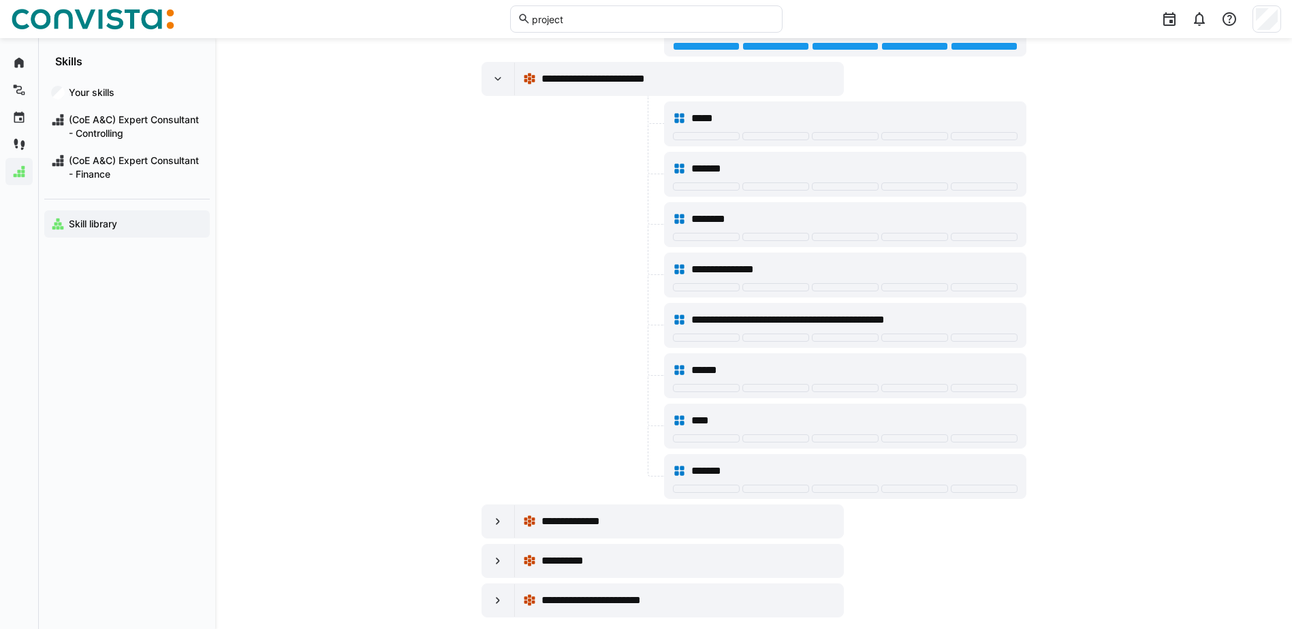
scroll to position [1315, 0]
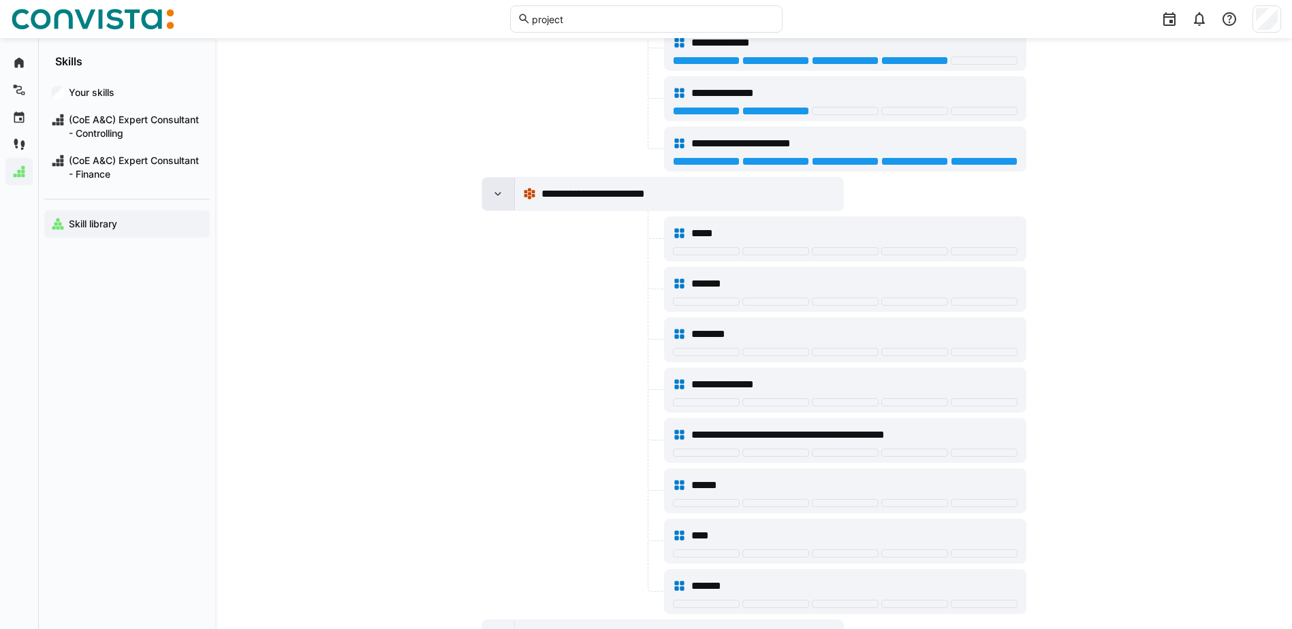
click at [492, 192] on eds-icon at bounding box center [498, 194] width 14 height 14
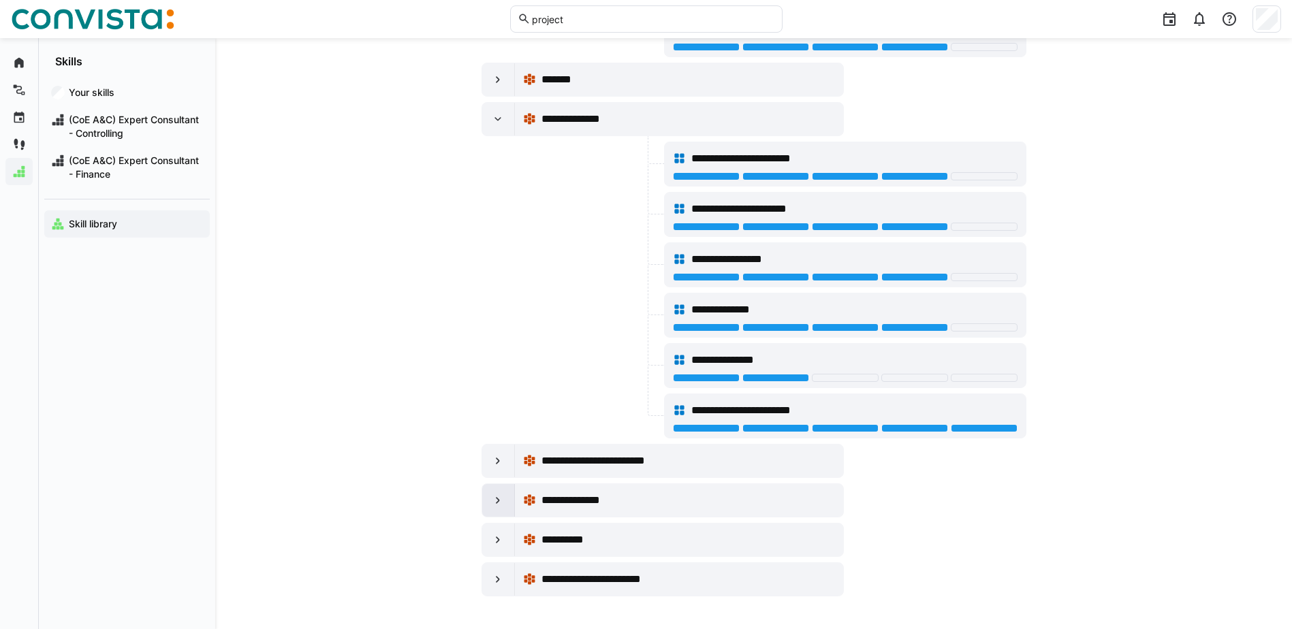
click at [510, 497] on div at bounding box center [498, 500] width 33 height 33
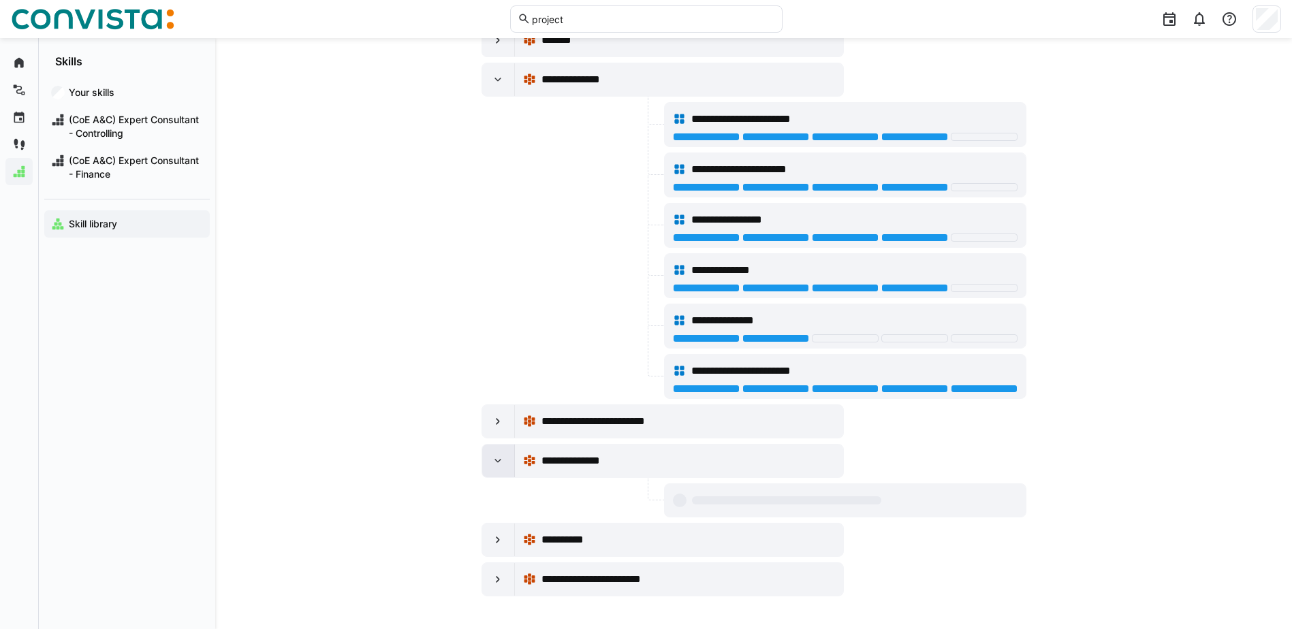
scroll to position [1114, 0]
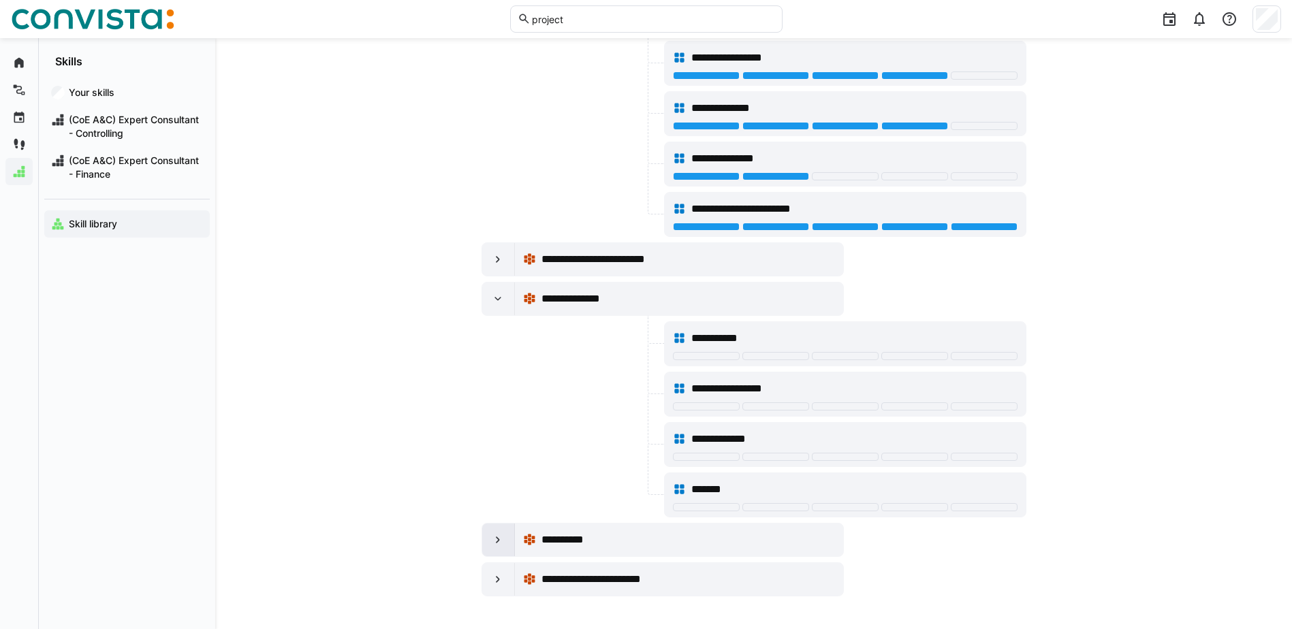
click at [490, 540] on div at bounding box center [498, 540] width 33 height 33
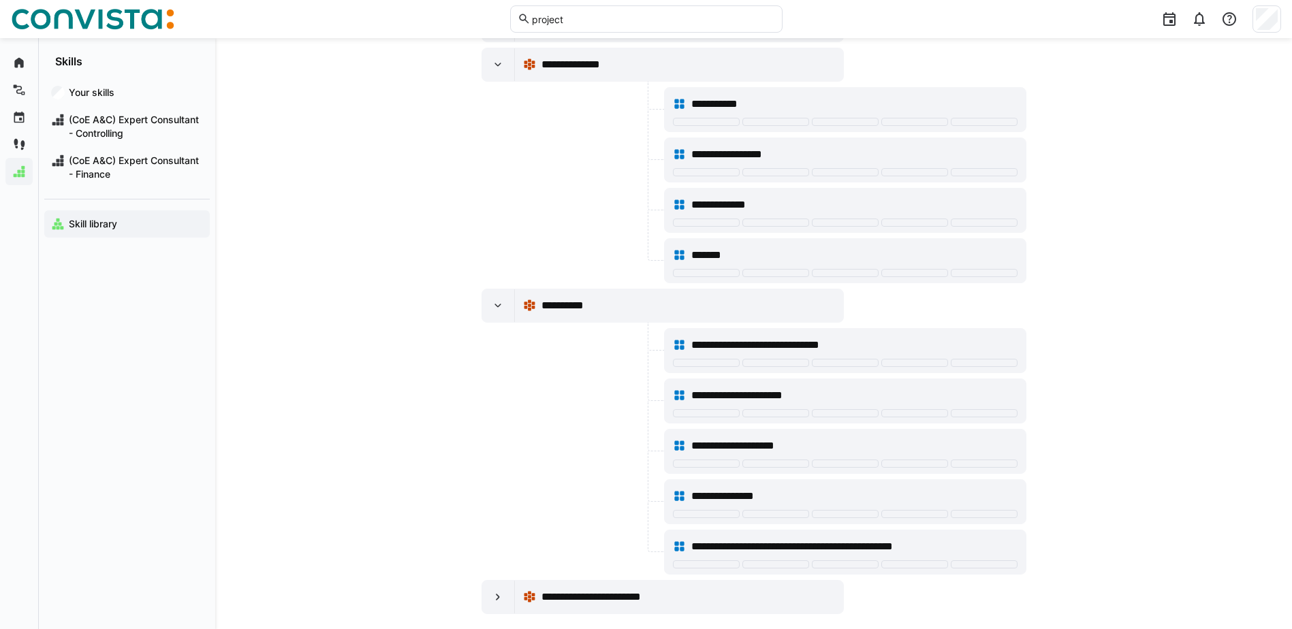
scroll to position [1366, 0]
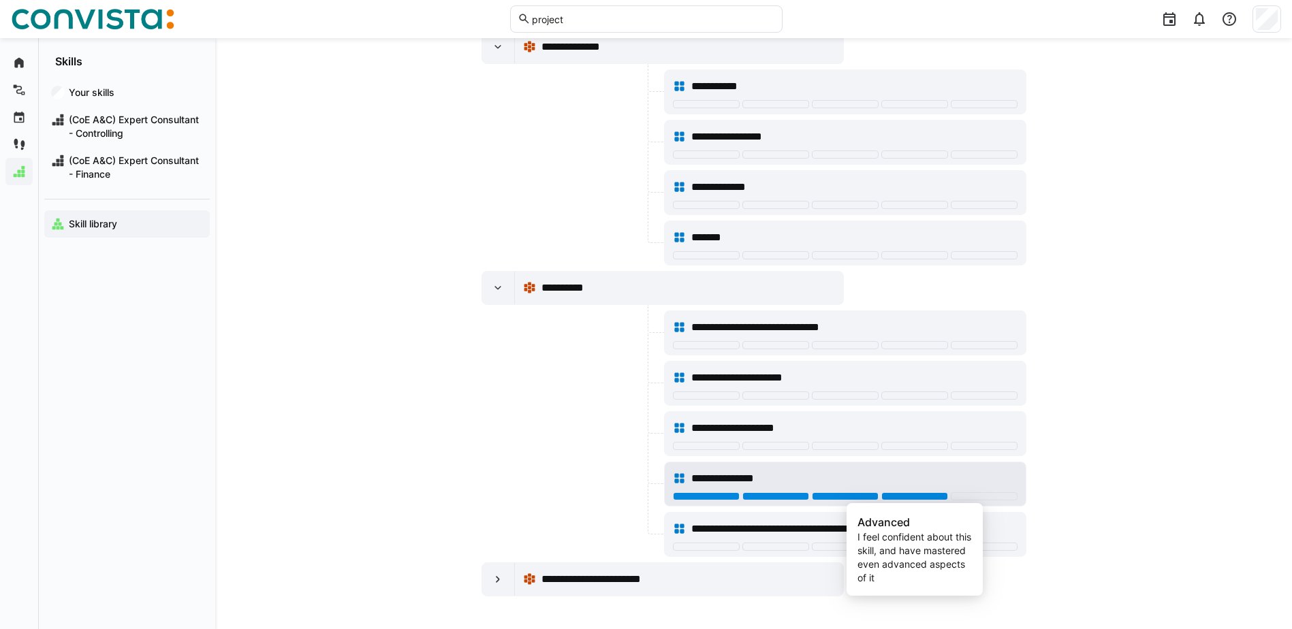
click at [933, 500] on div at bounding box center [914, 497] width 67 height 8
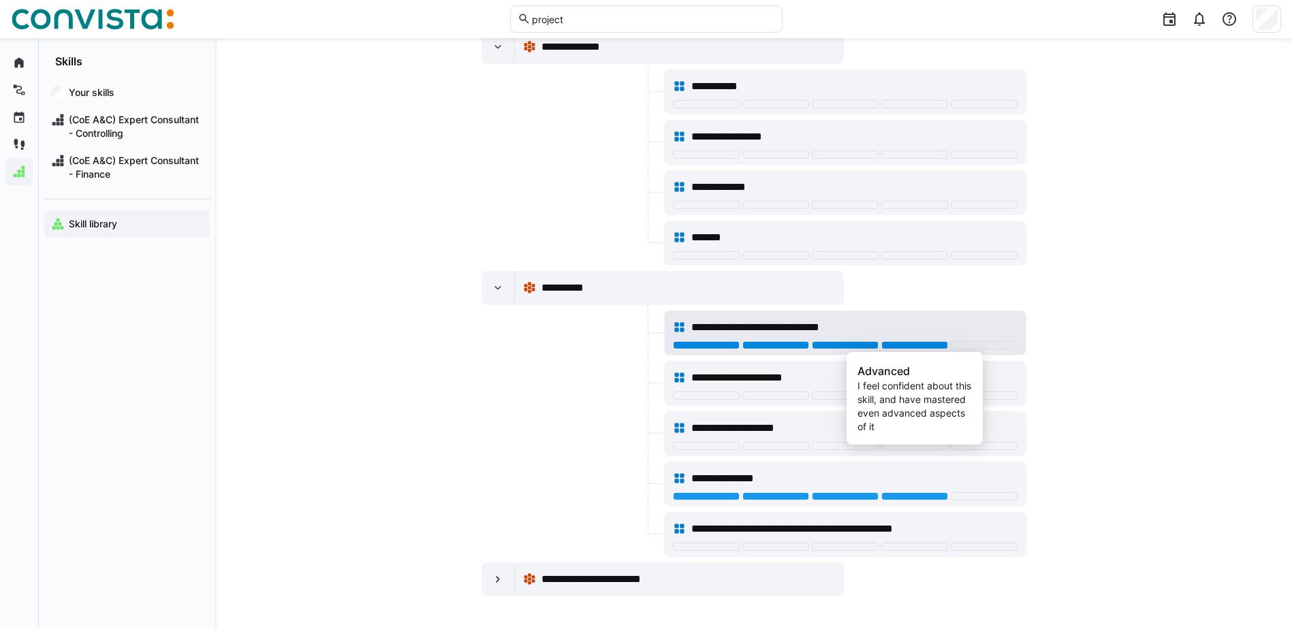
click at [897, 349] on div at bounding box center [914, 345] width 67 height 8
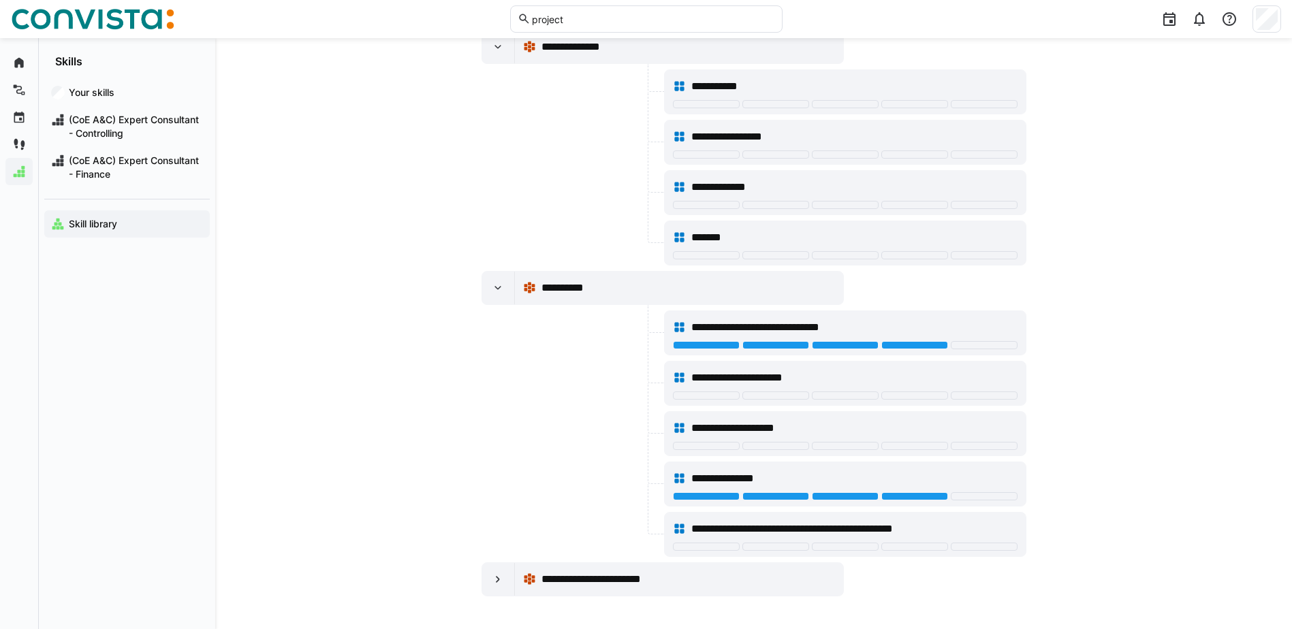
click at [494, 587] on div at bounding box center [498, 579] width 33 height 33
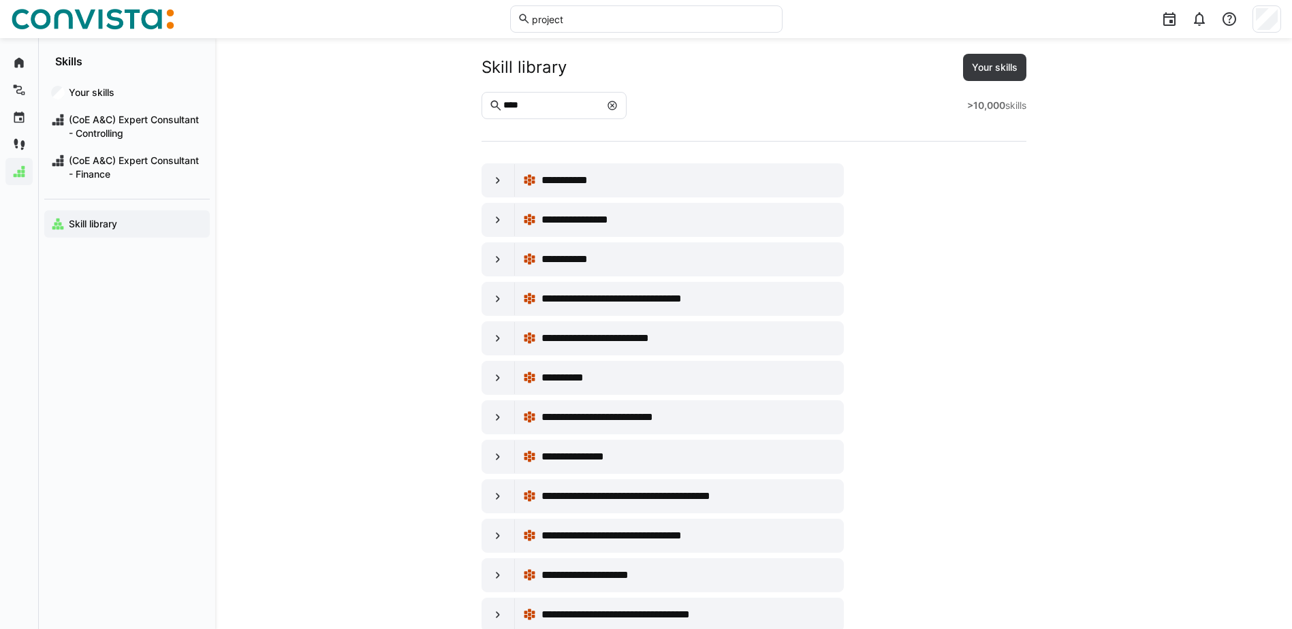
scroll to position [0, 0]
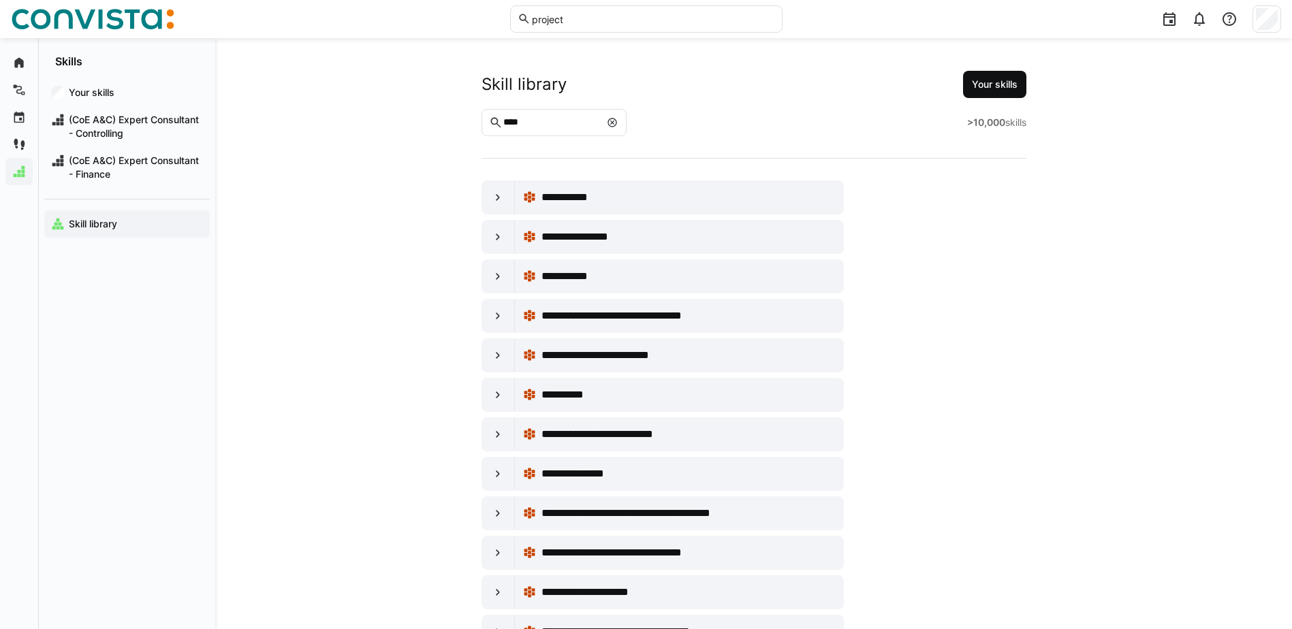
click at [1003, 77] on span "Your skills" at bounding box center [994, 84] width 63 height 27
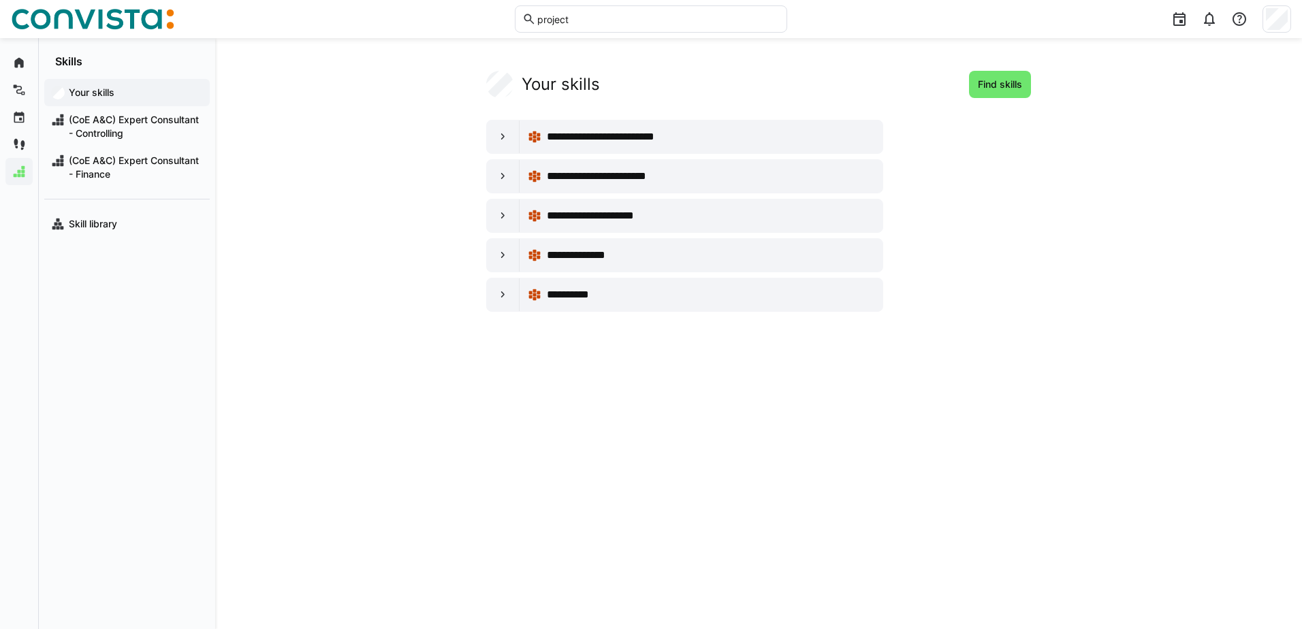
click at [726, 27] on eds-input "project" at bounding box center [651, 18] width 272 height 27
click at [980, 95] on span "Find skills" at bounding box center [1000, 84] width 62 height 27
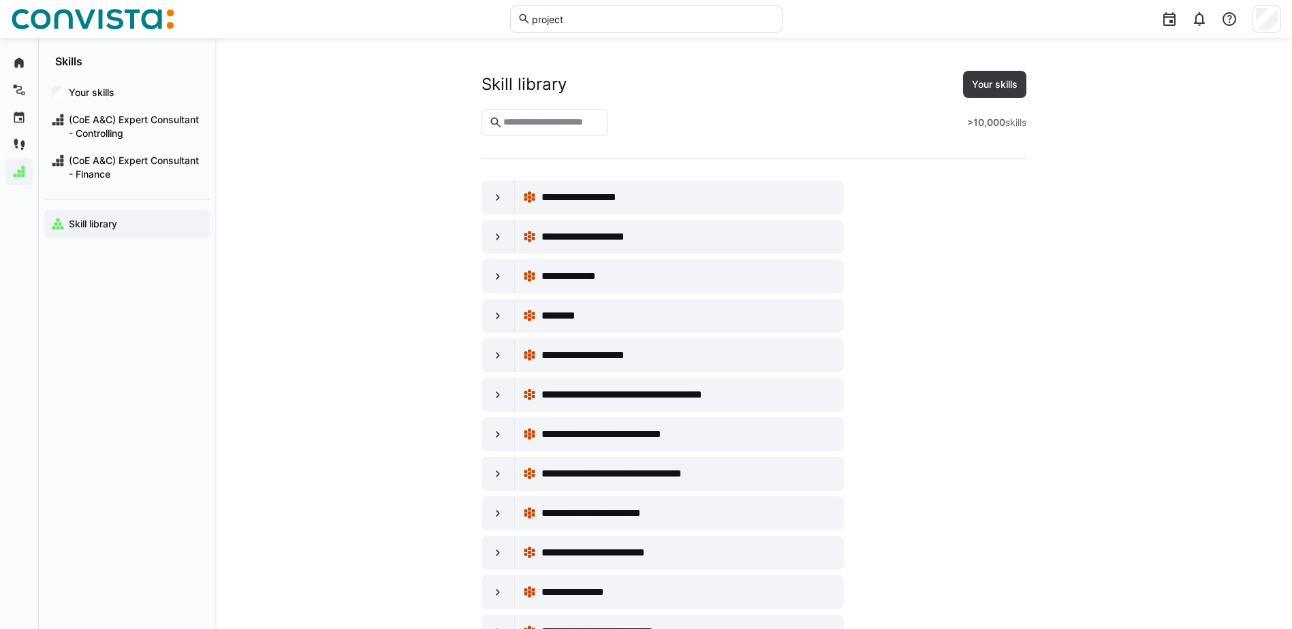
click at [600, 119] on input "text" at bounding box center [551, 122] width 98 height 12
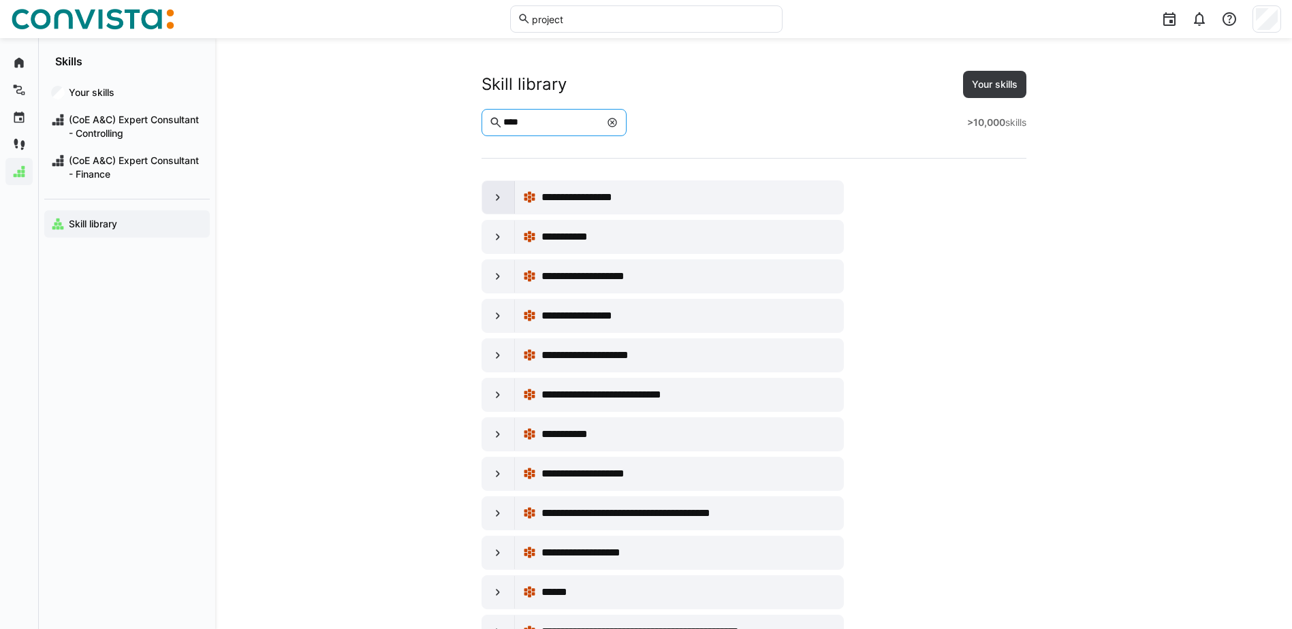
type input "****"
click at [493, 191] on eds-icon at bounding box center [498, 198] width 14 height 14
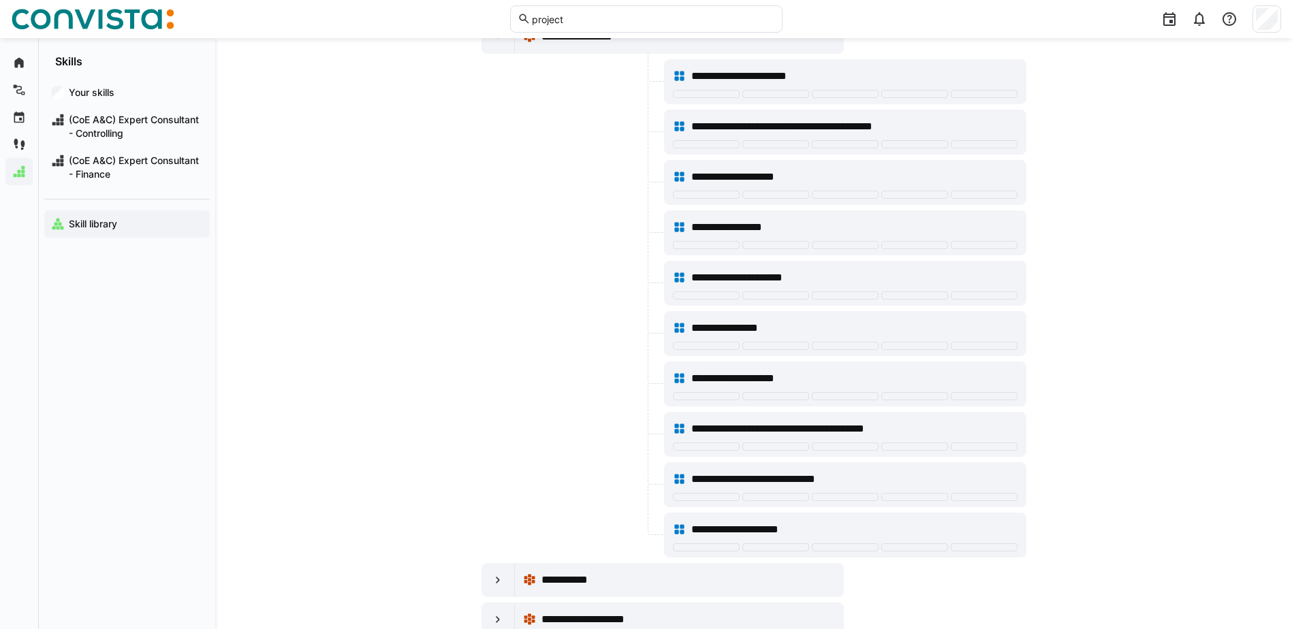
scroll to position [136, 0]
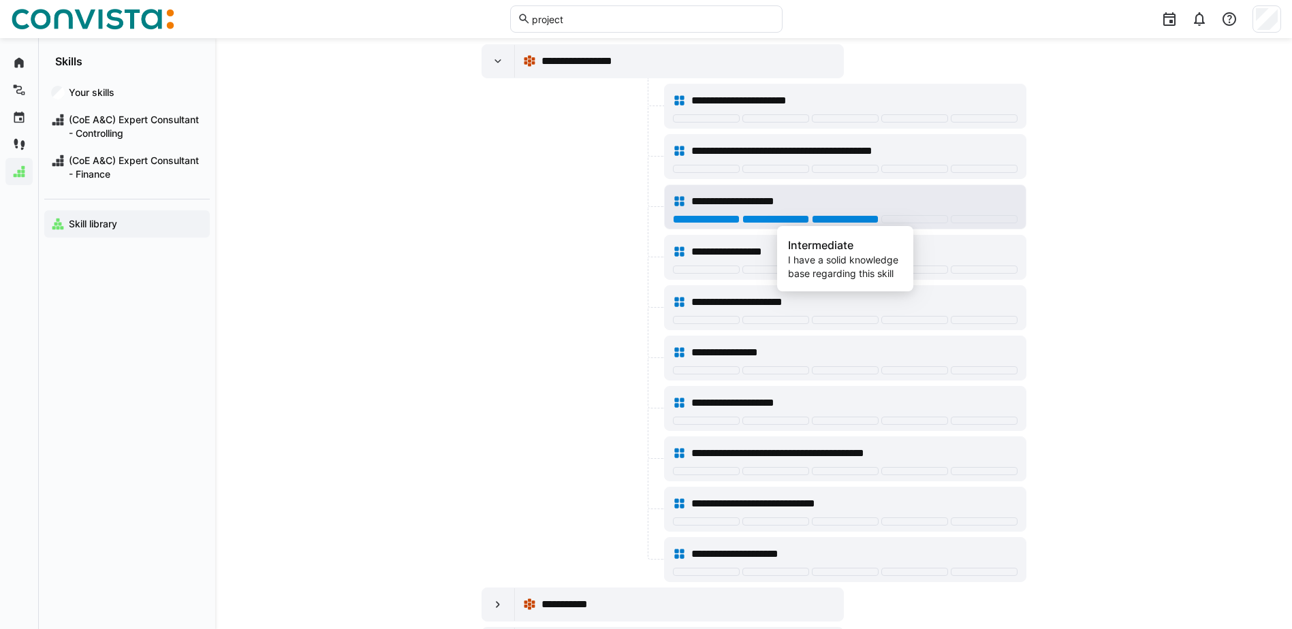
click at [856, 221] on div at bounding box center [845, 219] width 67 height 8
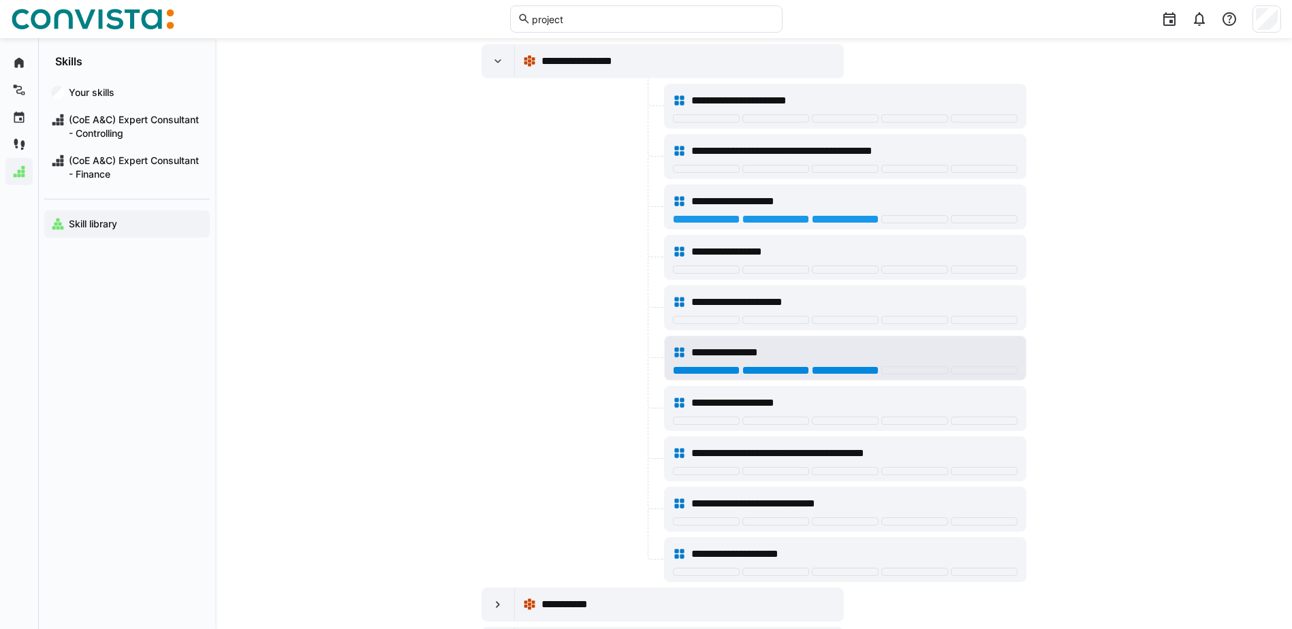
click at [868, 371] on div at bounding box center [845, 370] width 67 height 8
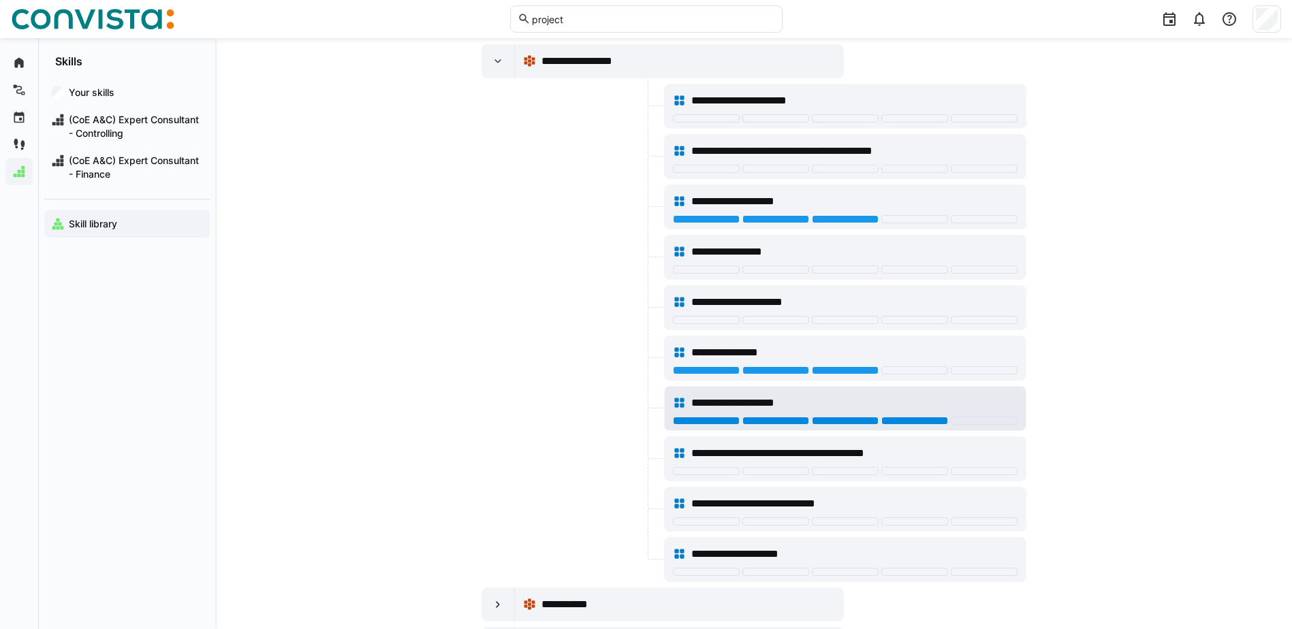
click at [911, 422] on div at bounding box center [914, 421] width 67 height 8
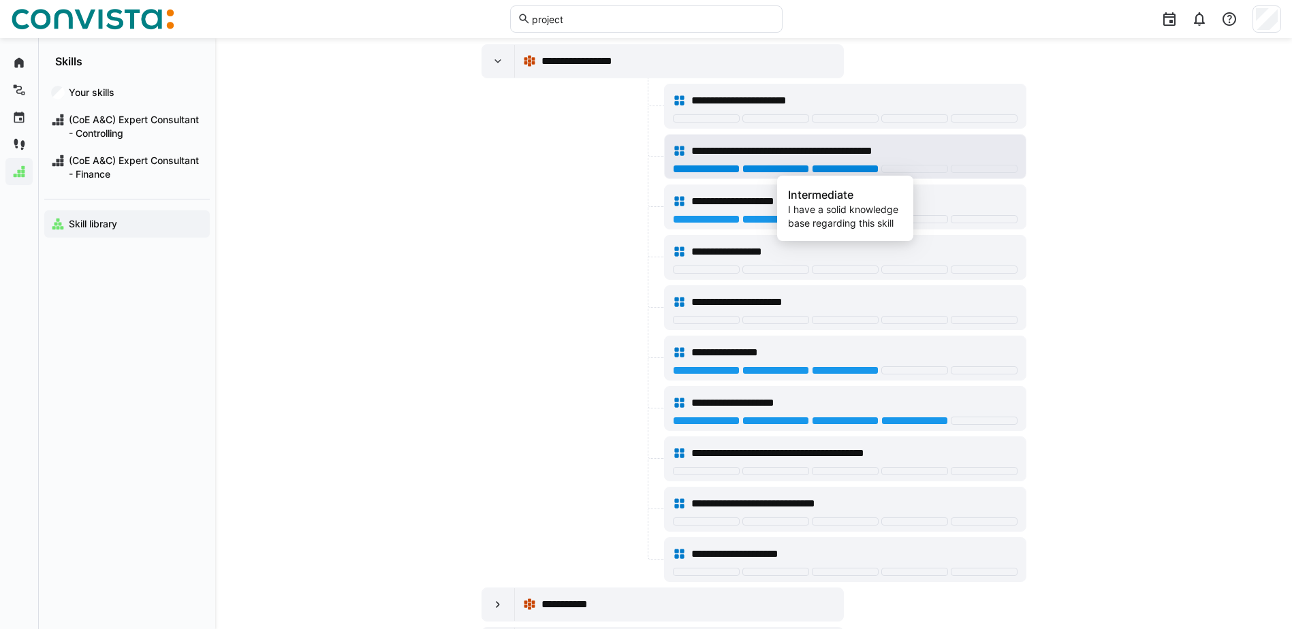
click at [837, 166] on div at bounding box center [845, 169] width 67 height 8
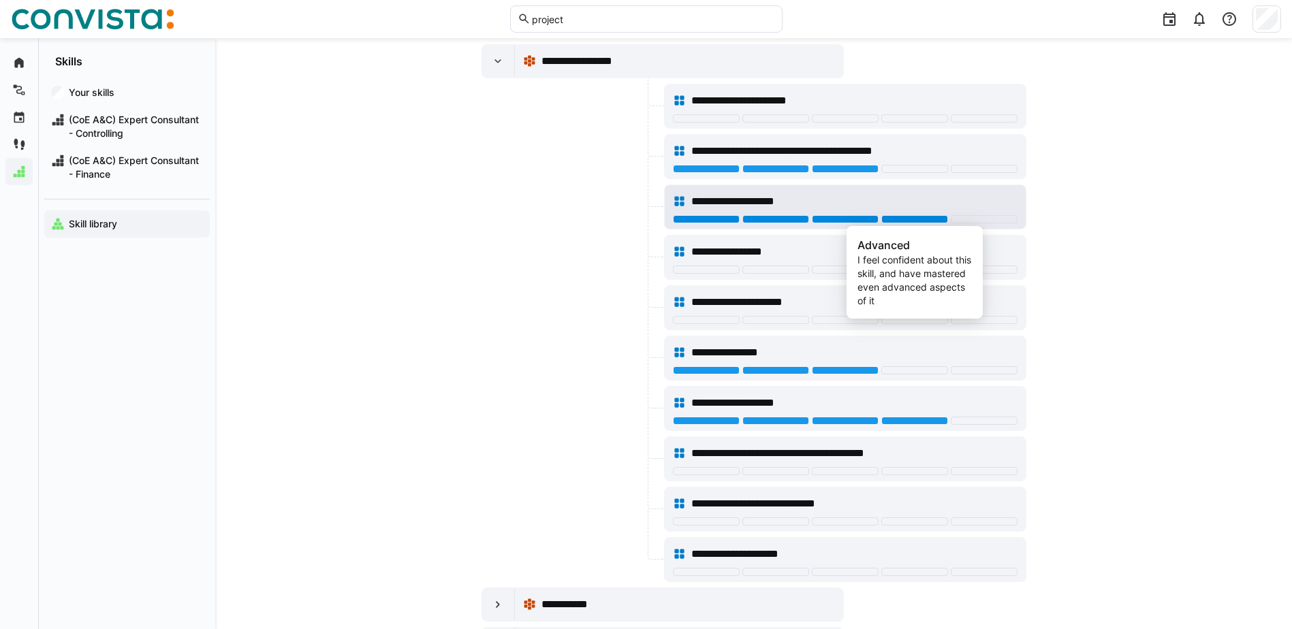
click at [901, 221] on div at bounding box center [914, 219] width 67 height 8
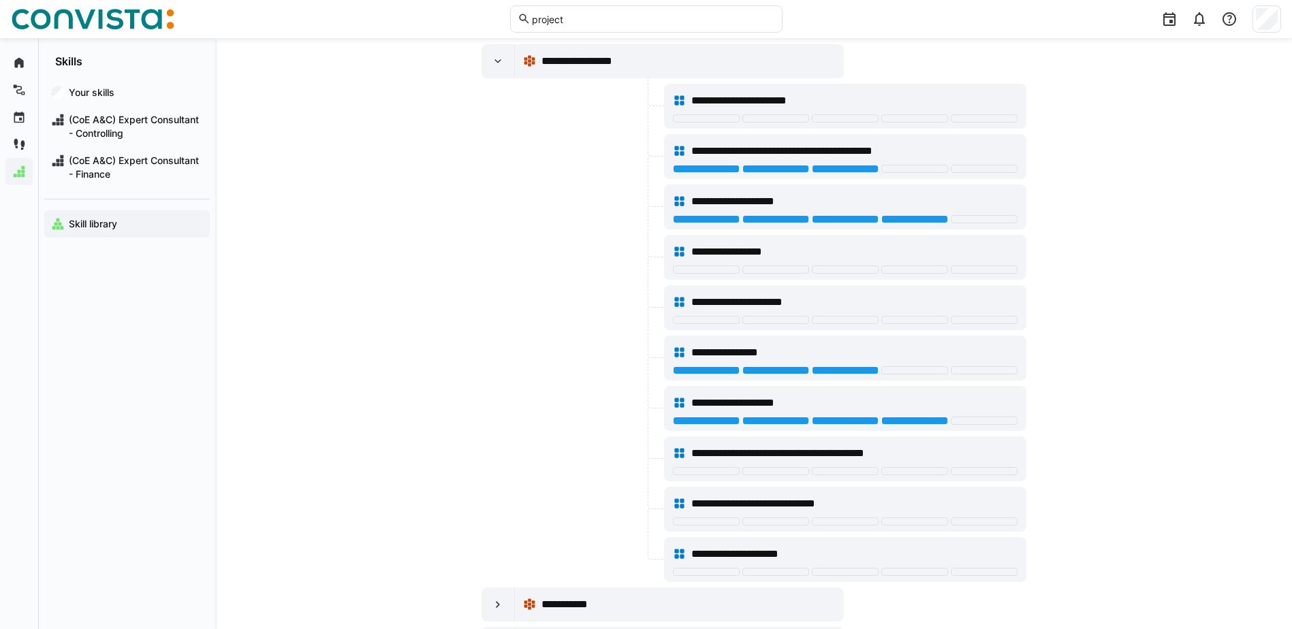
click at [533, 312] on div at bounding box center [572, 307] width 180 height 45
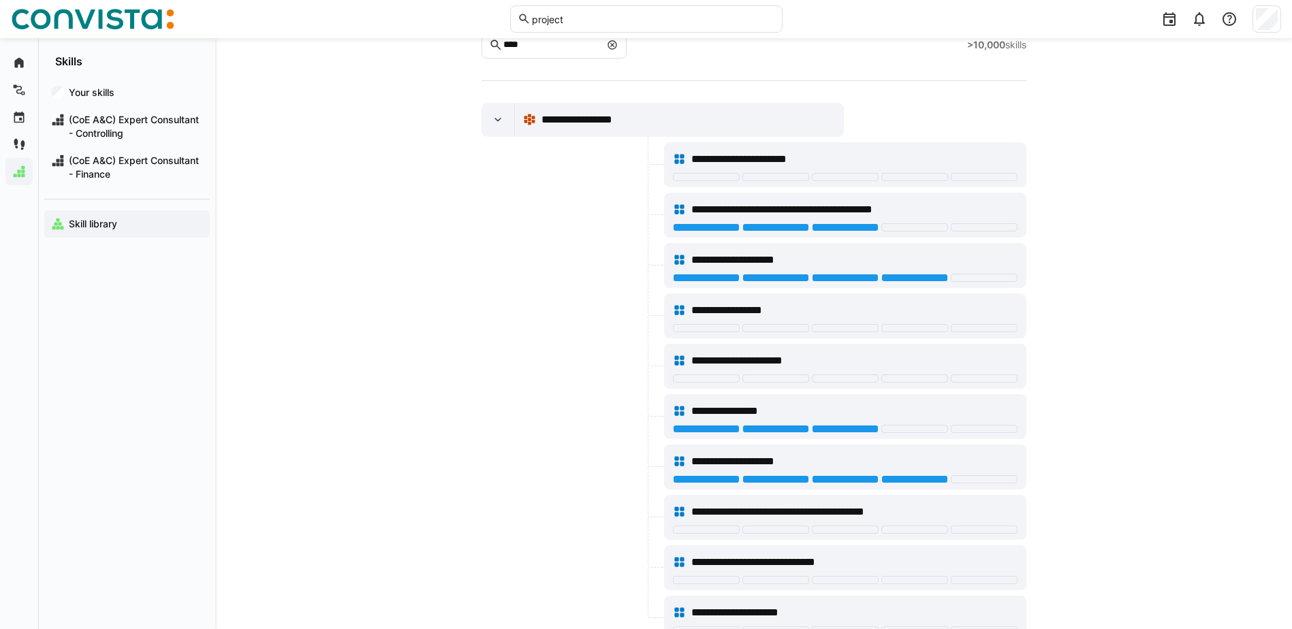
scroll to position [0, 0]
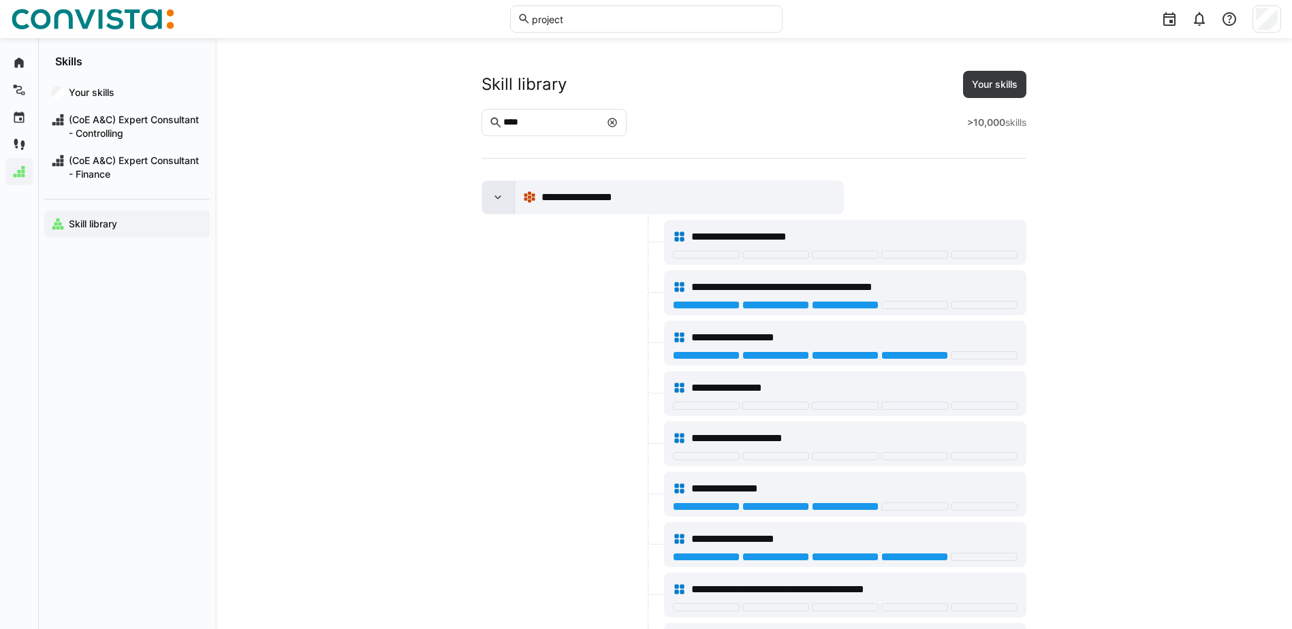
click at [490, 198] on div at bounding box center [498, 197] width 33 height 33
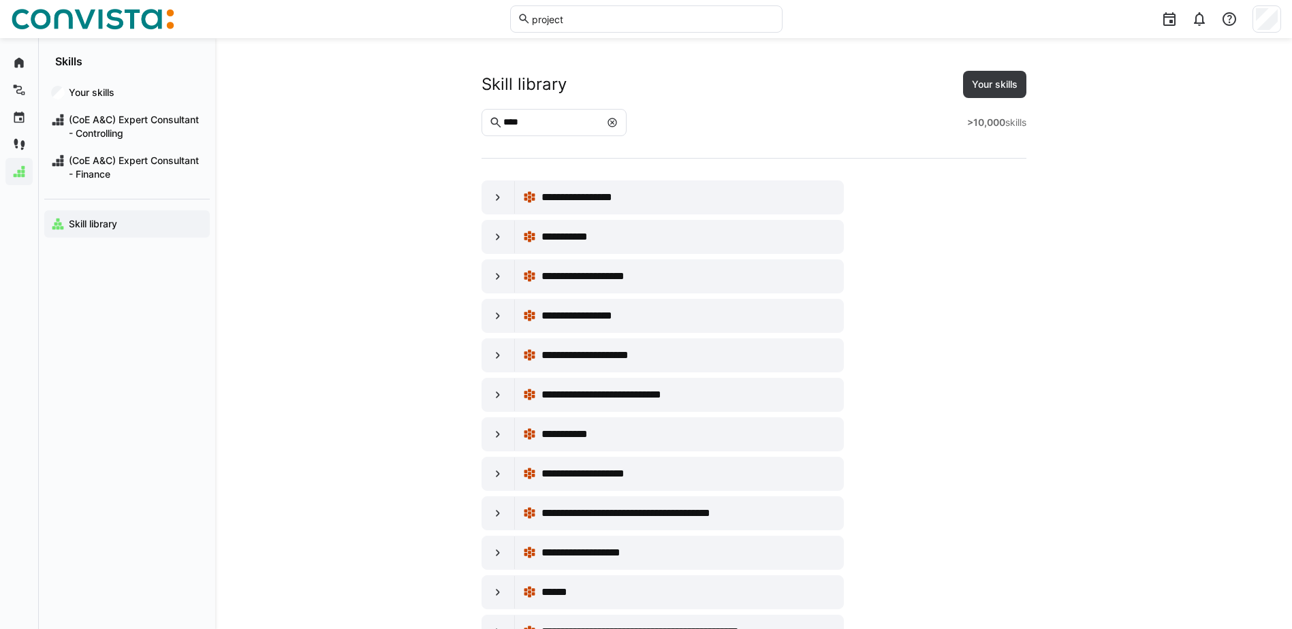
click at [990, 63] on div "**********" at bounding box center [753, 498] width 1077 height 920
click at [995, 82] on span "Your skills" at bounding box center [995, 85] width 50 height 14
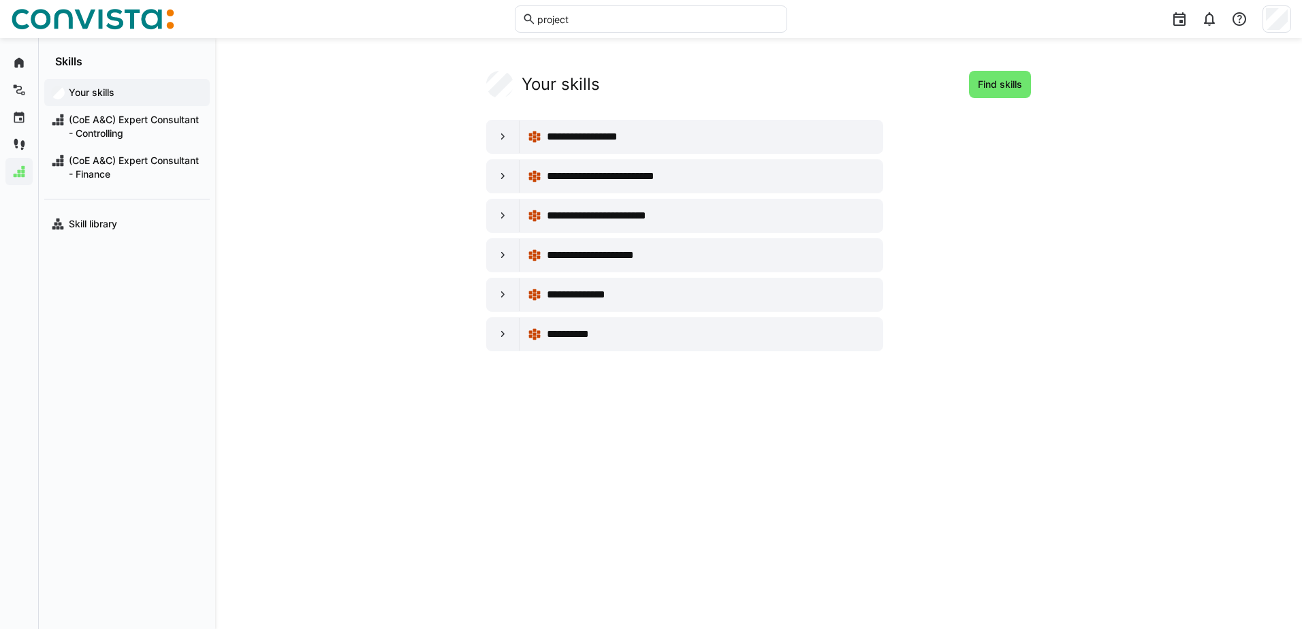
click at [401, 189] on app-your-skills-component "**********" at bounding box center [759, 211] width 872 height 281
click at [0, 0] on app-navigation-label "Your skills" at bounding box center [0, 0] width 0 height 0
click at [0, 0] on app-navigation-label "Skill library" at bounding box center [0, 0] width 0 height 0
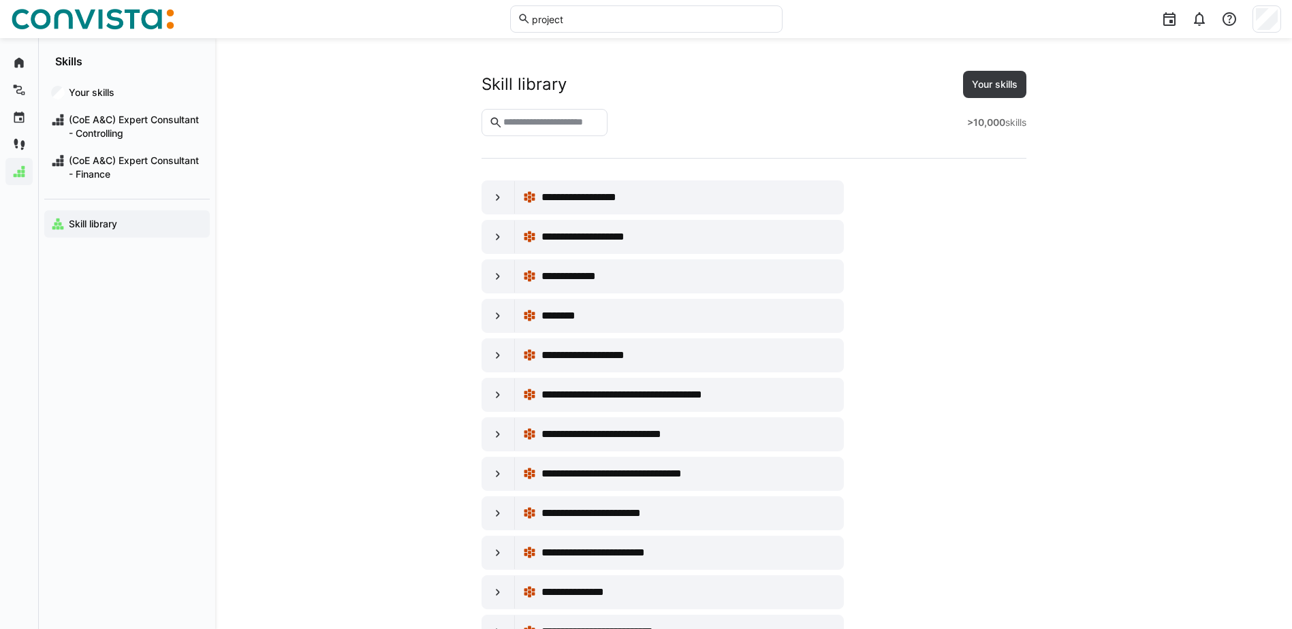
click at [0, 0] on app-navigation-label "Skill library" at bounding box center [0, 0] width 0 height 0
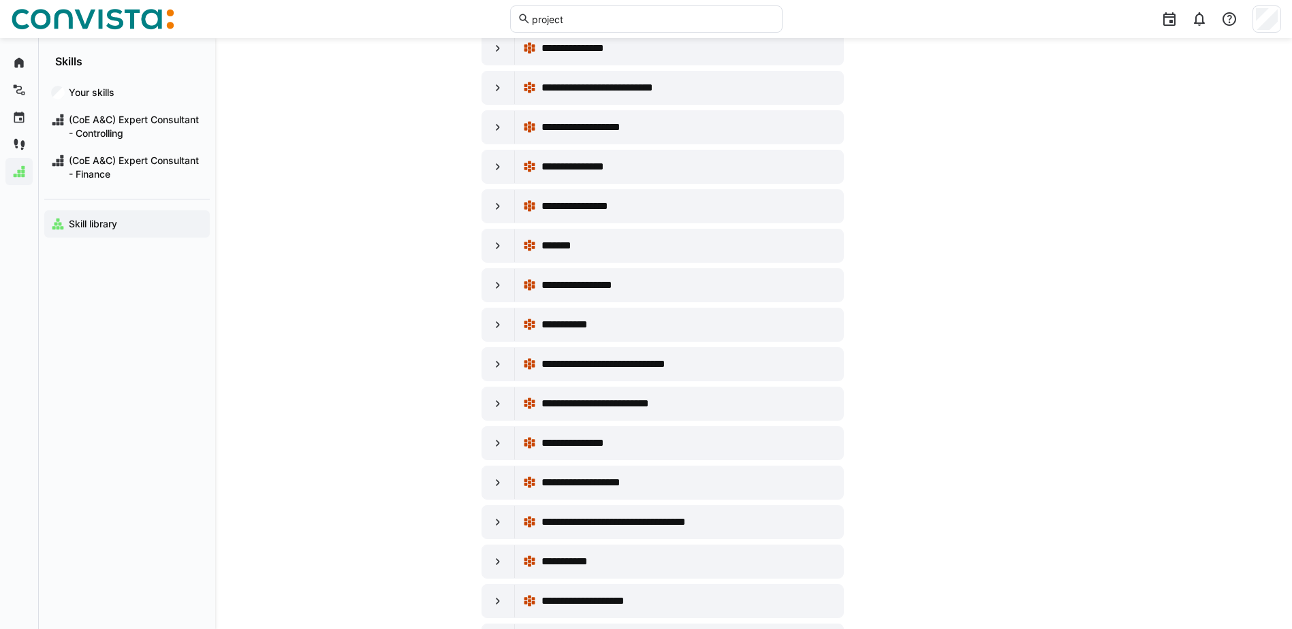
scroll to position [545, 0]
click at [490, 394] on div at bounding box center [498, 403] width 33 height 33
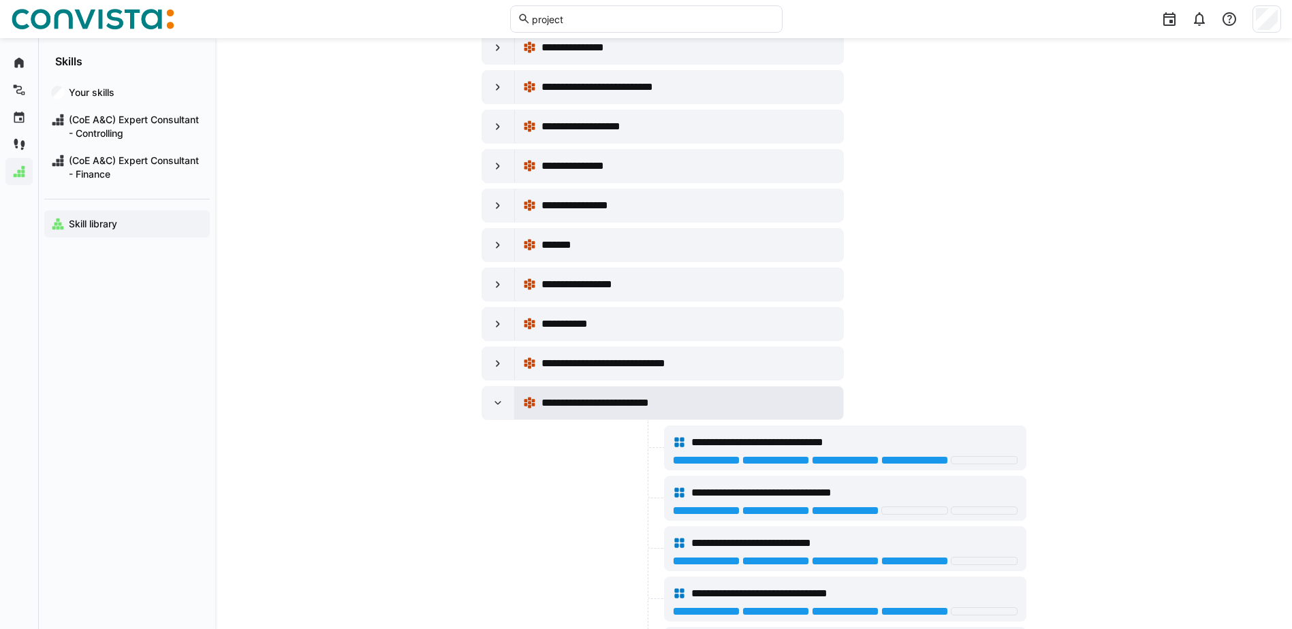
click at [527, 401] on eds-icon at bounding box center [530, 403] width 14 height 14
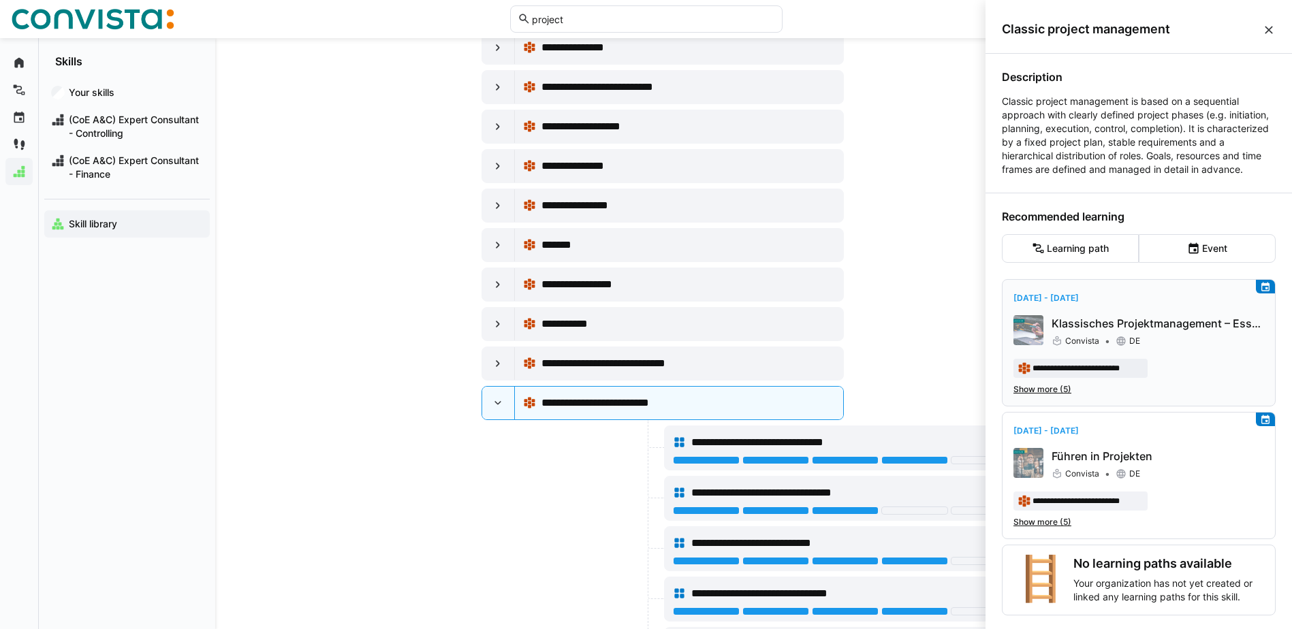
scroll to position [35, 0]
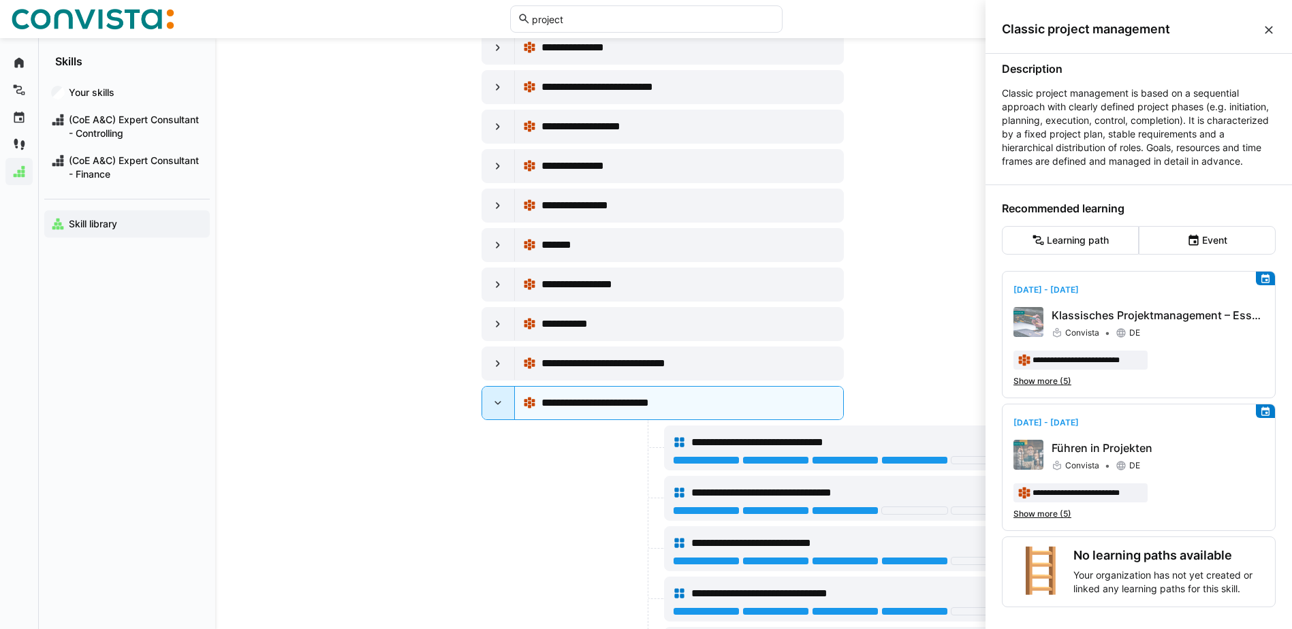
click at [495, 408] on eds-icon at bounding box center [498, 403] width 14 height 14
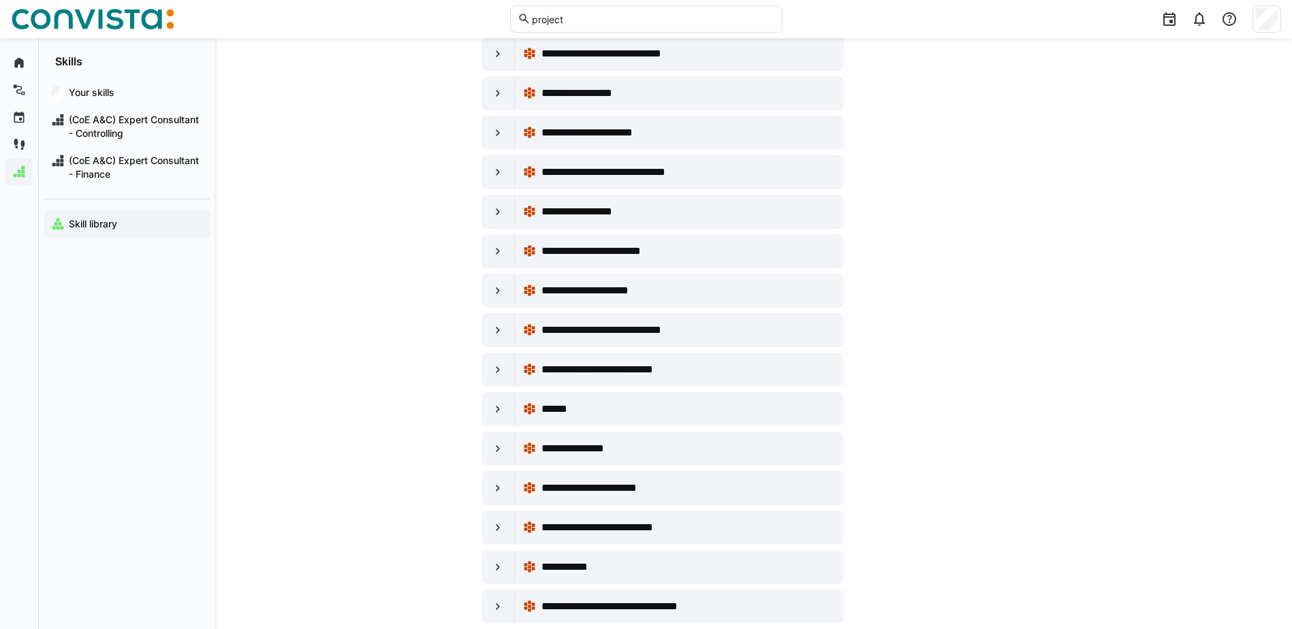
scroll to position [2657, 0]
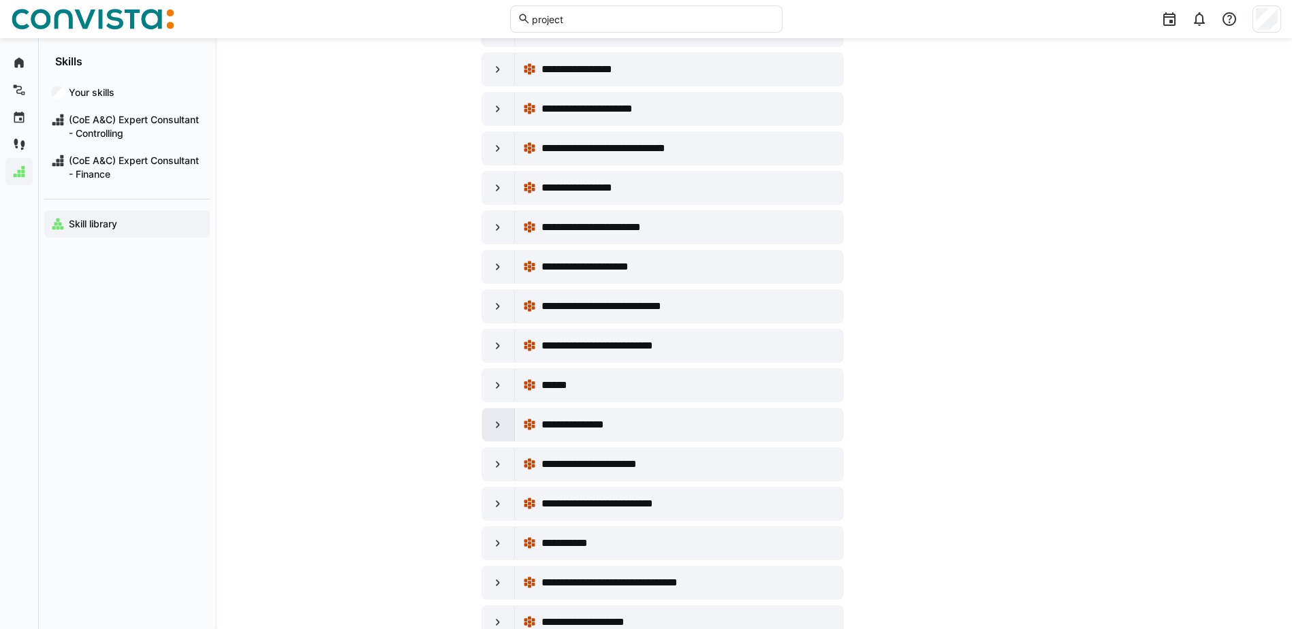
click at [488, 419] on div at bounding box center [498, 425] width 33 height 33
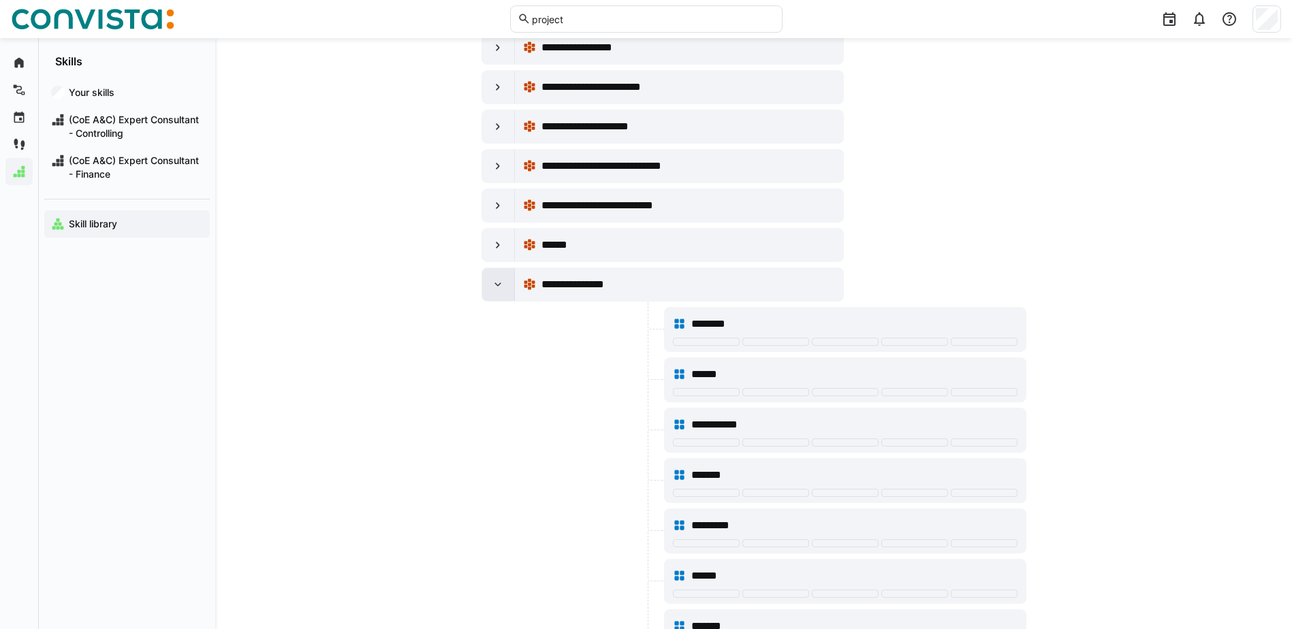
scroll to position [2793, 0]
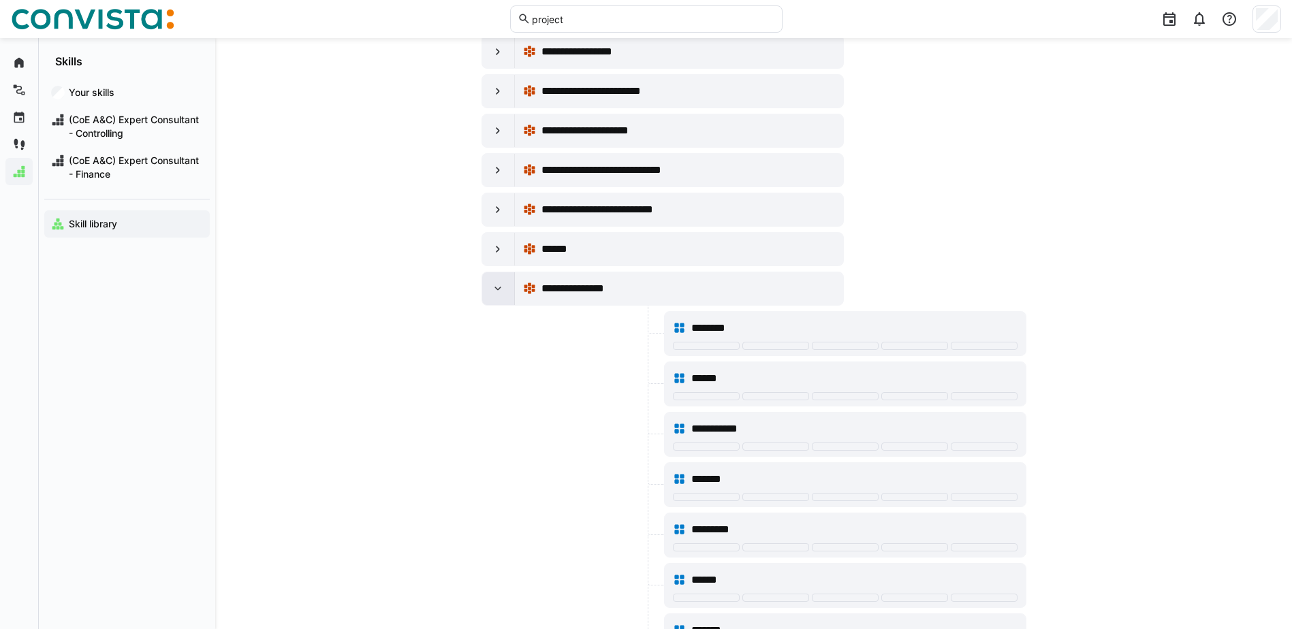
click at [497, 276] on div at bounding box center [498, 288] width 33 height 33
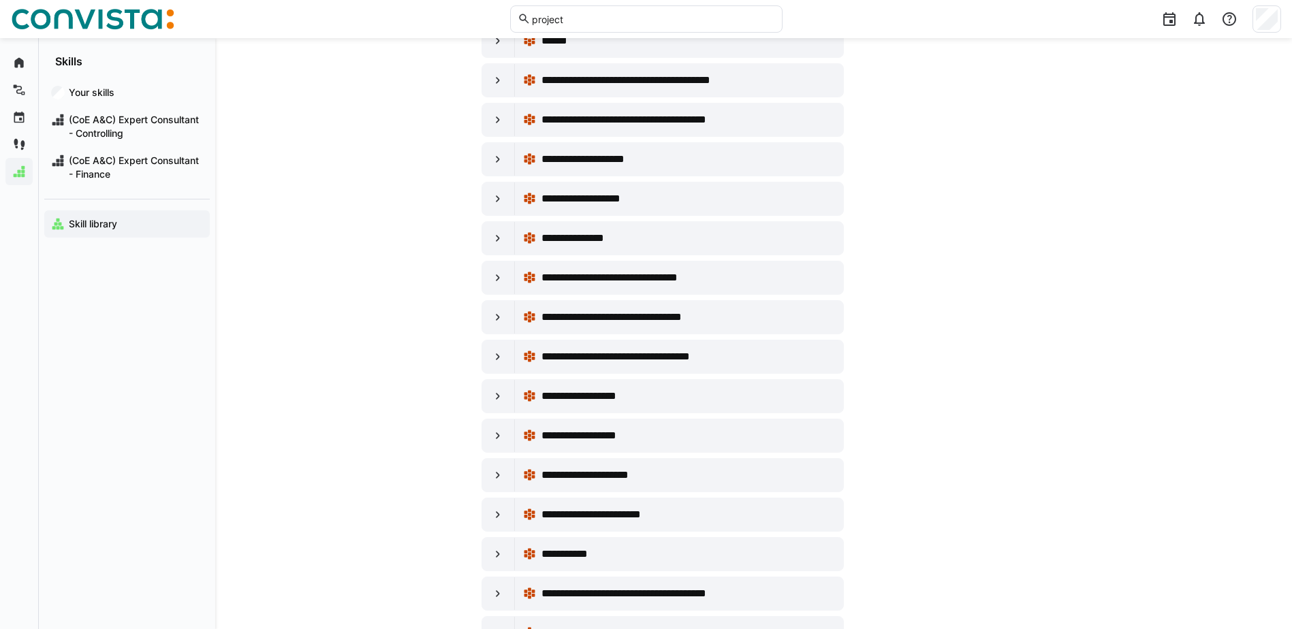
scroll to position [3747, 0]
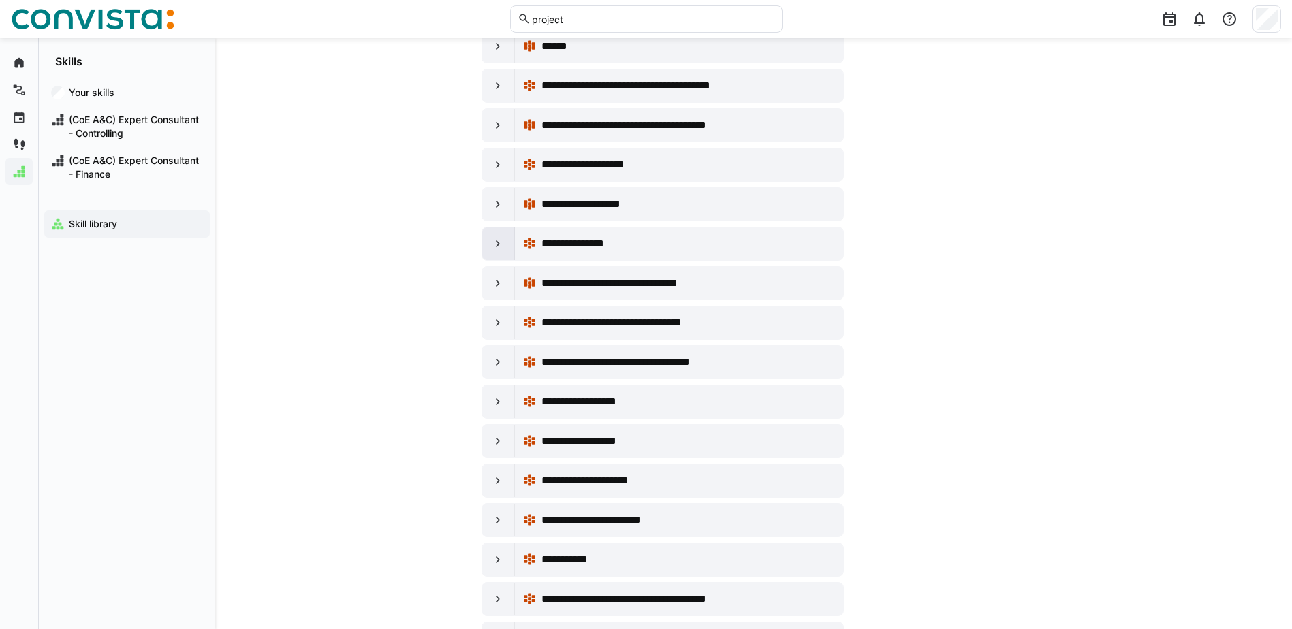
click at [497, 244] on eds-icon at bounding box center [498, 244] width 14 height 14
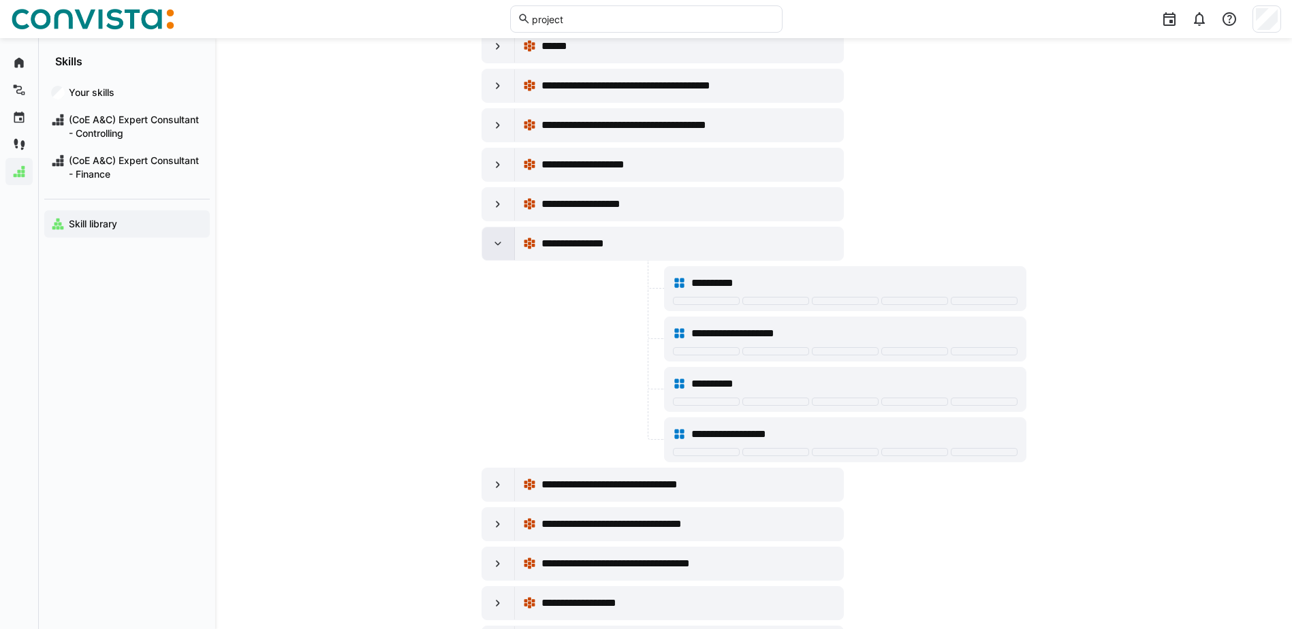
click at [497, 244] on eds-icon at bounding box center [498, 244] width 14 height 14
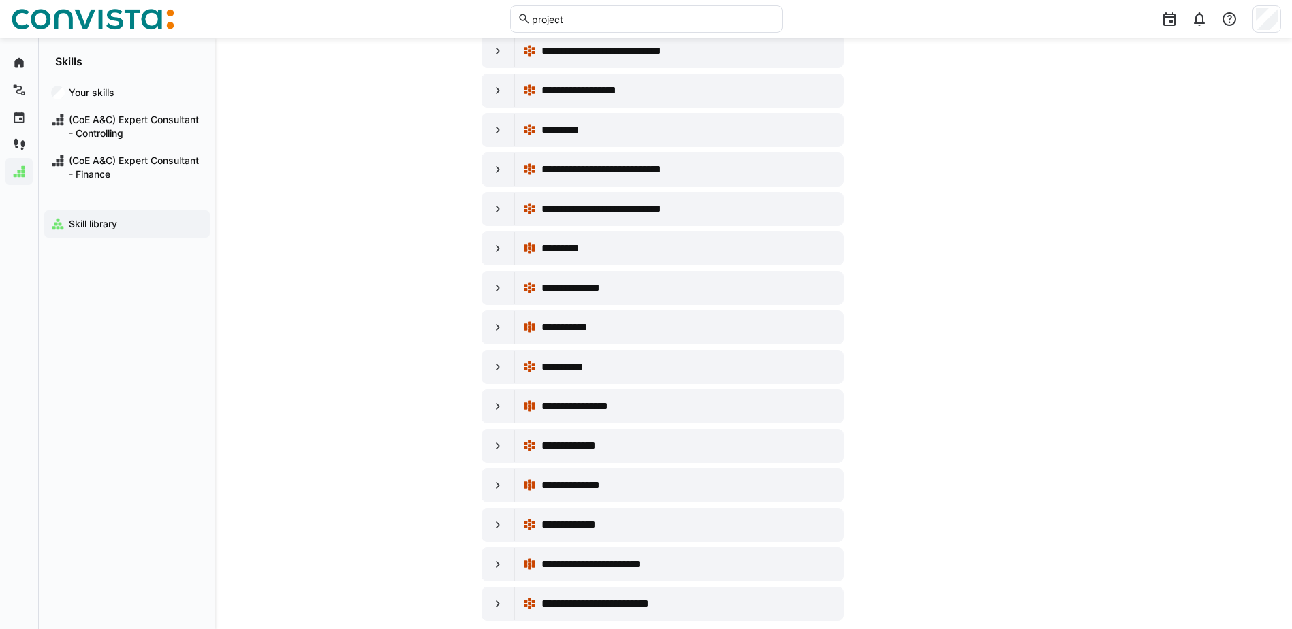
scroll to position [8113, 0]
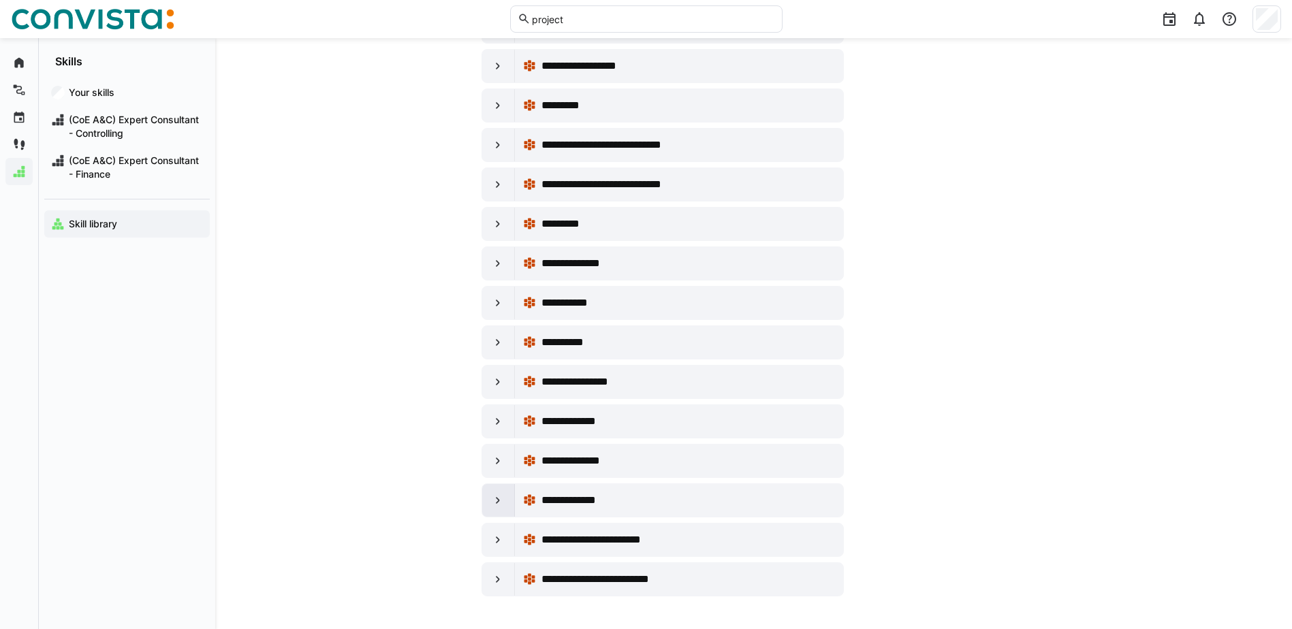
click at [501, 505] on eds-icon at bounding box center [498, 501] width 14 height 14
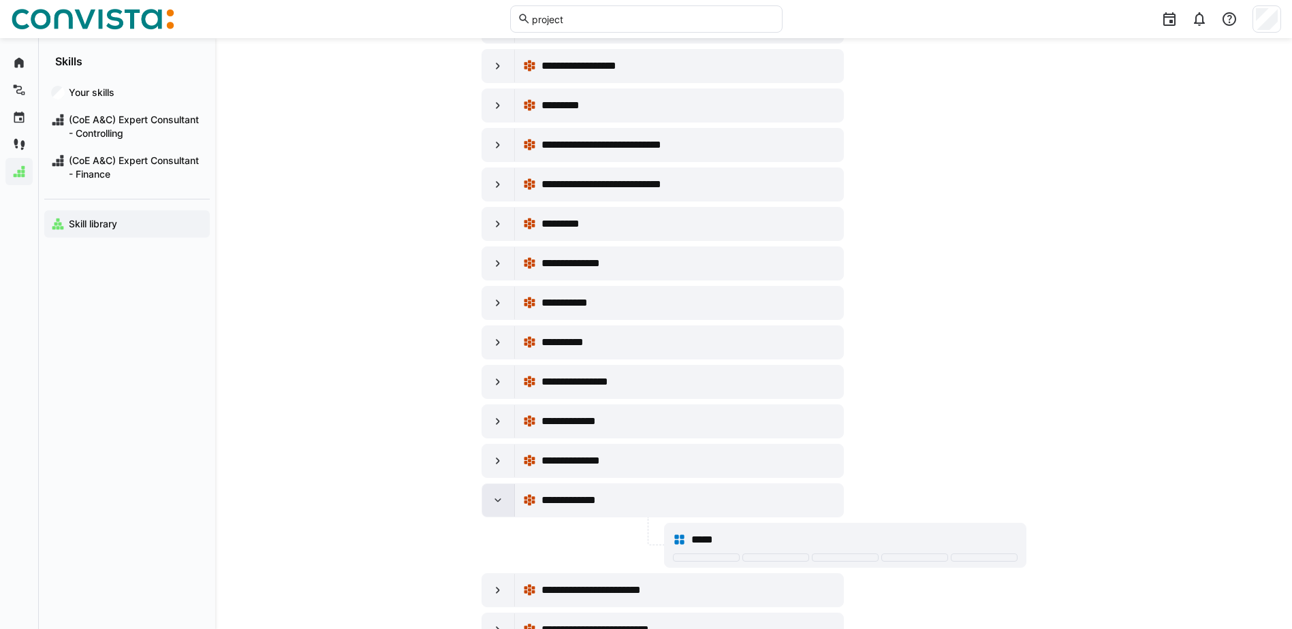
click at [500, 501] on eds-icon at bounding box center [498, 501] width 14 height 14
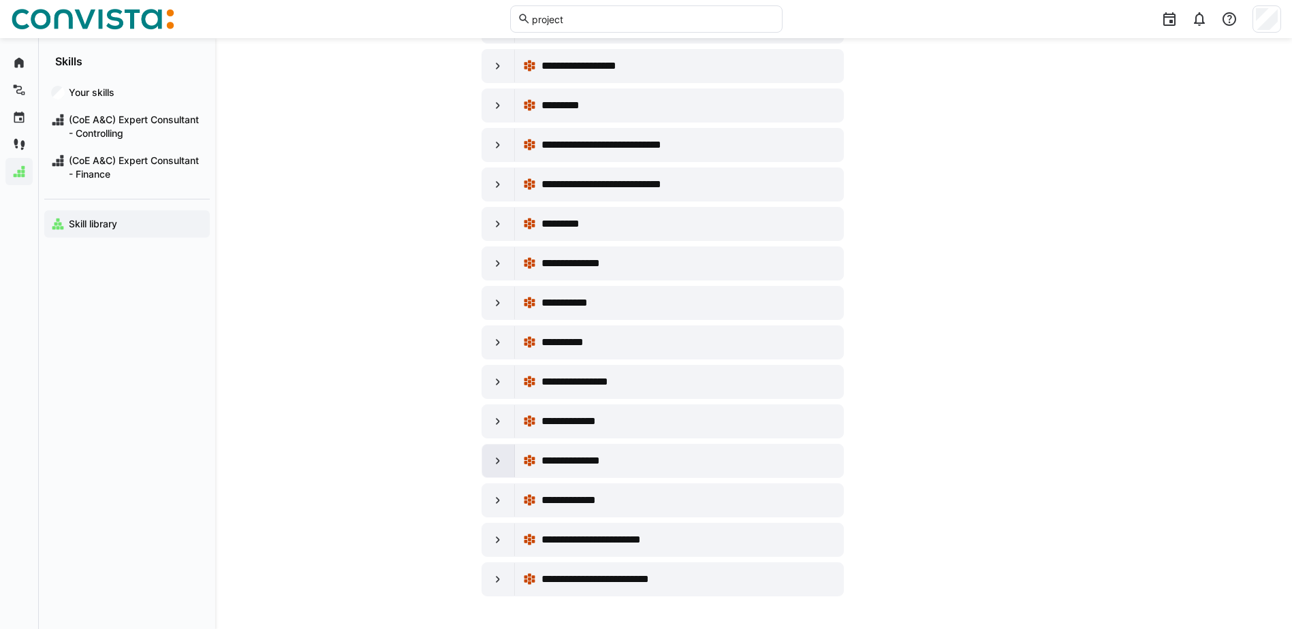
click at [505, 455] on div at bounding box center [498, 461] width 33 height 33
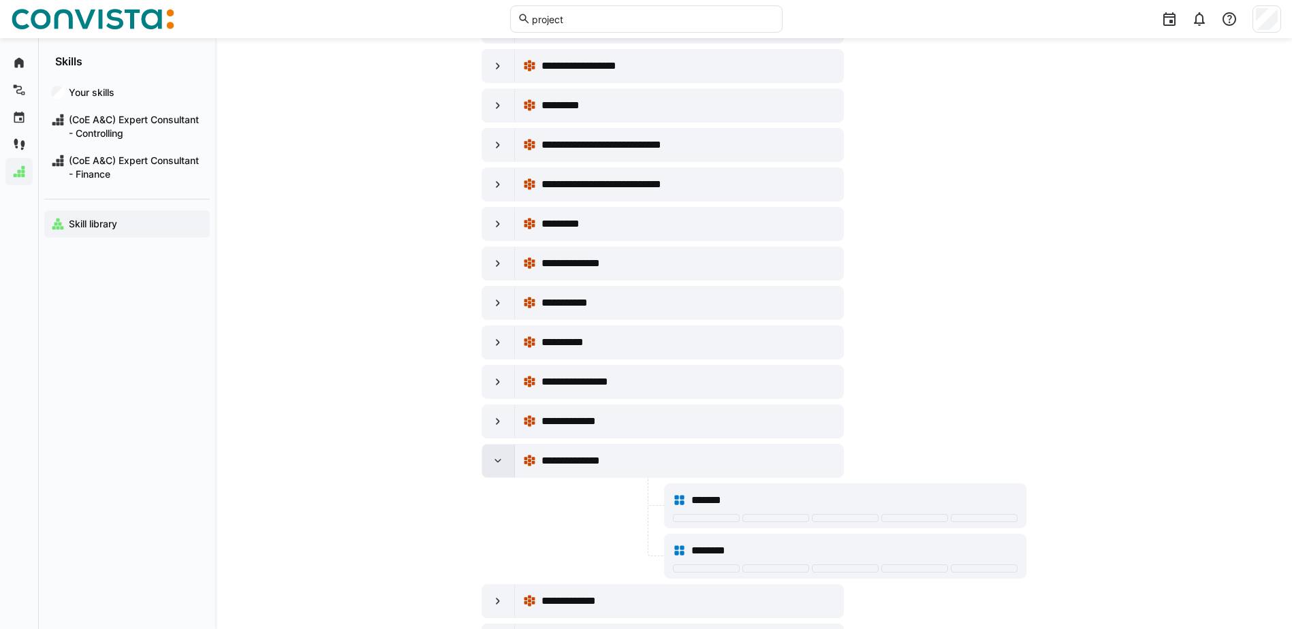
click at [505, 455] on div at bounding box center [498, 461] width 33 height 33
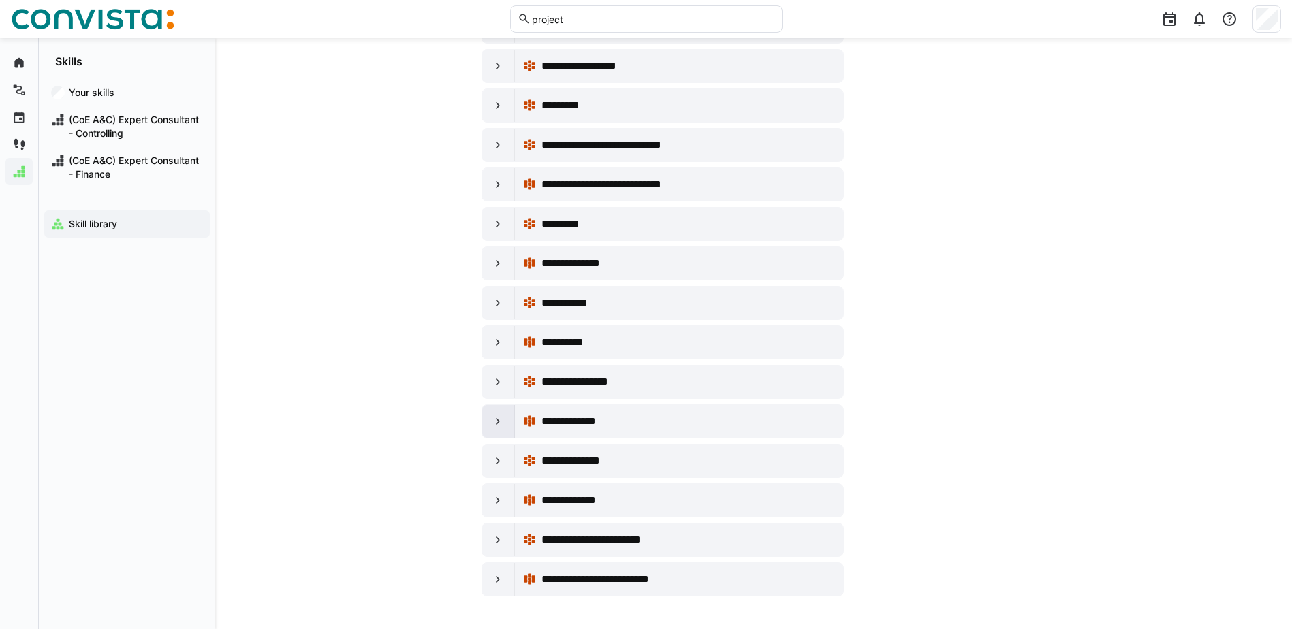
click at [501, 409] on div at bounding box center [498, 421] width 33 height 33
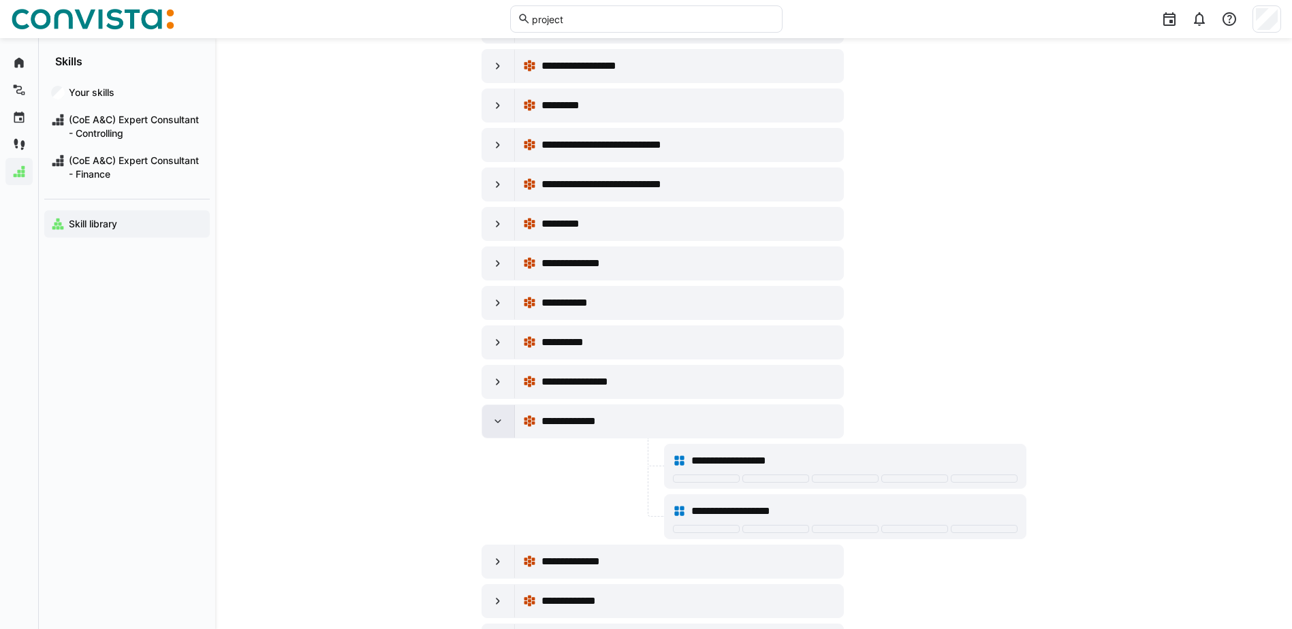
click at [501, 409] on div at bounding box center [498, 421] width 33 height 33
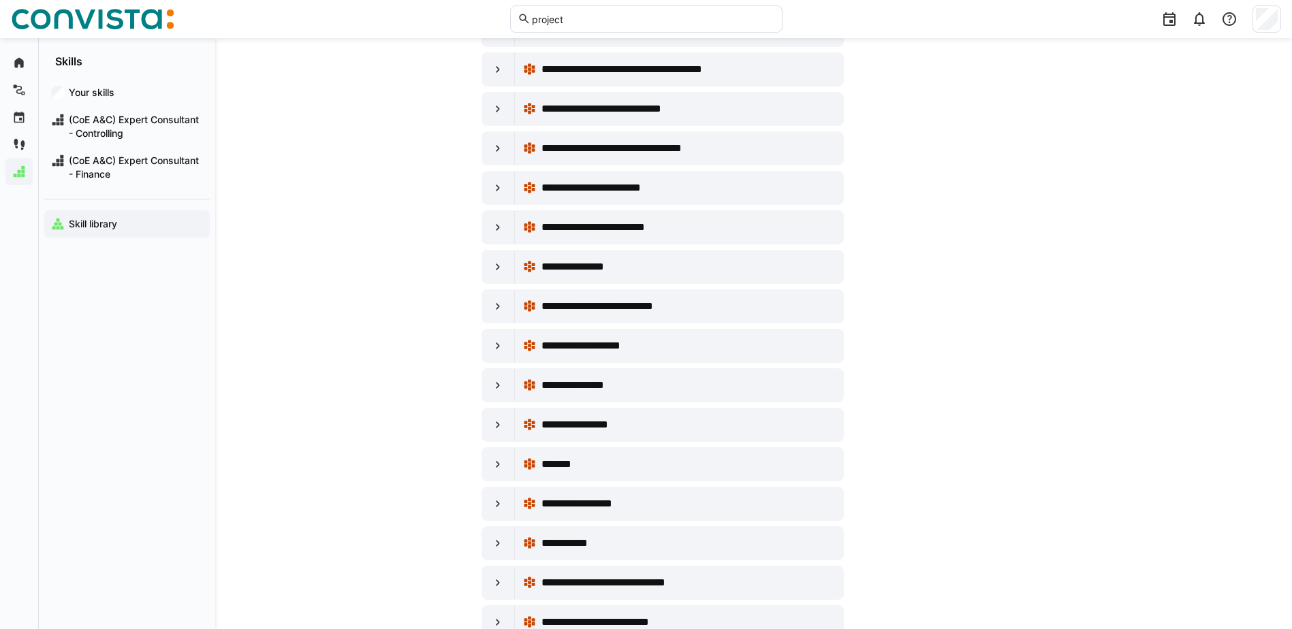
scroll to position [0, 0]
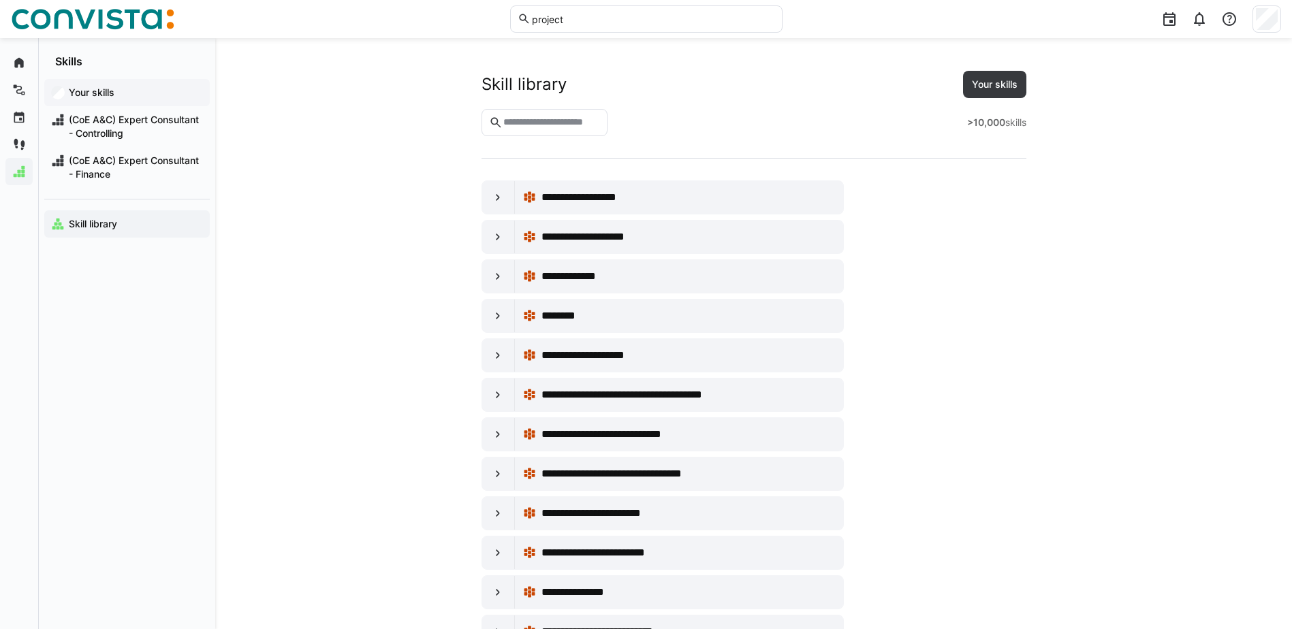
click at [0, 0] on app-navigation-label "Your skills" at bounding box center [0, 0] width 0 height 0
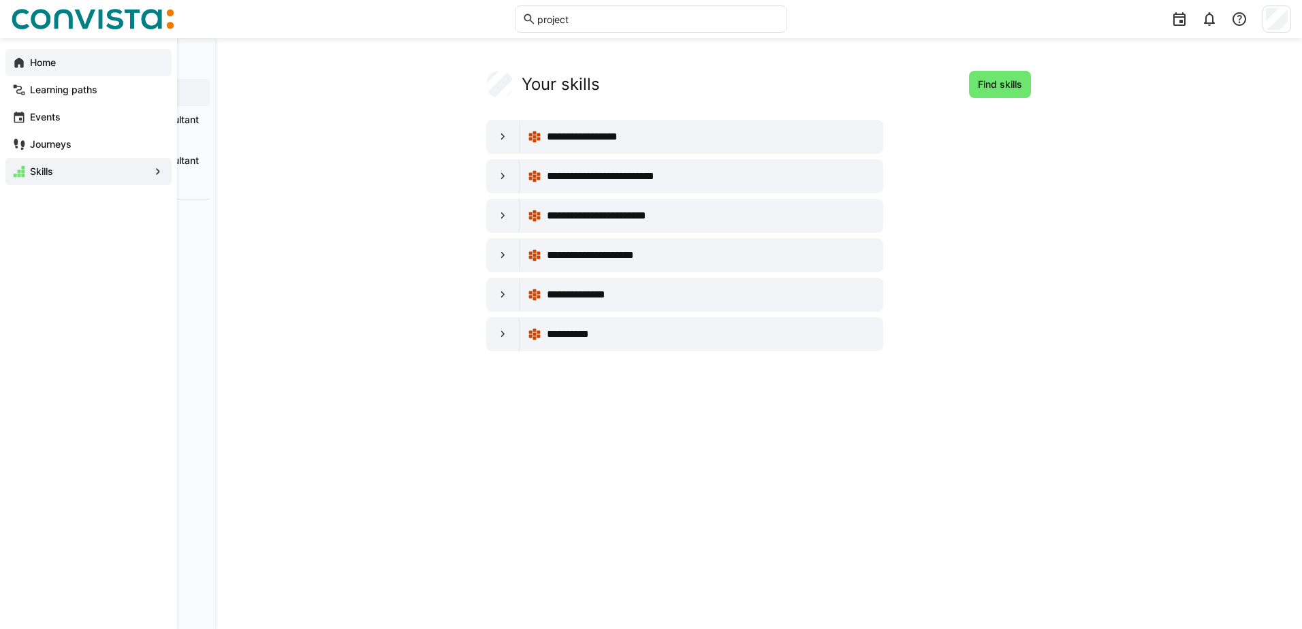
click at [0, 0] on app-navigation-label "Home" at bounding box center [0, 0] width 0 height 0
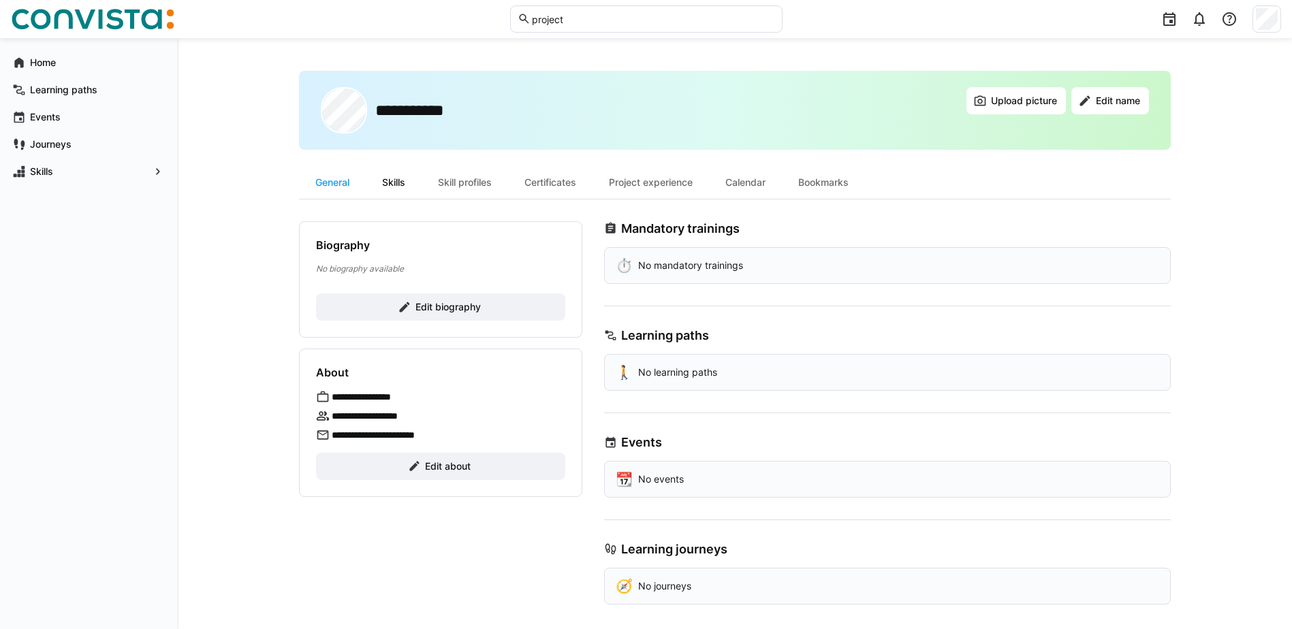
click at [398, 181] on div "Skills" at bounding box center [394, 182] width 56 height 33
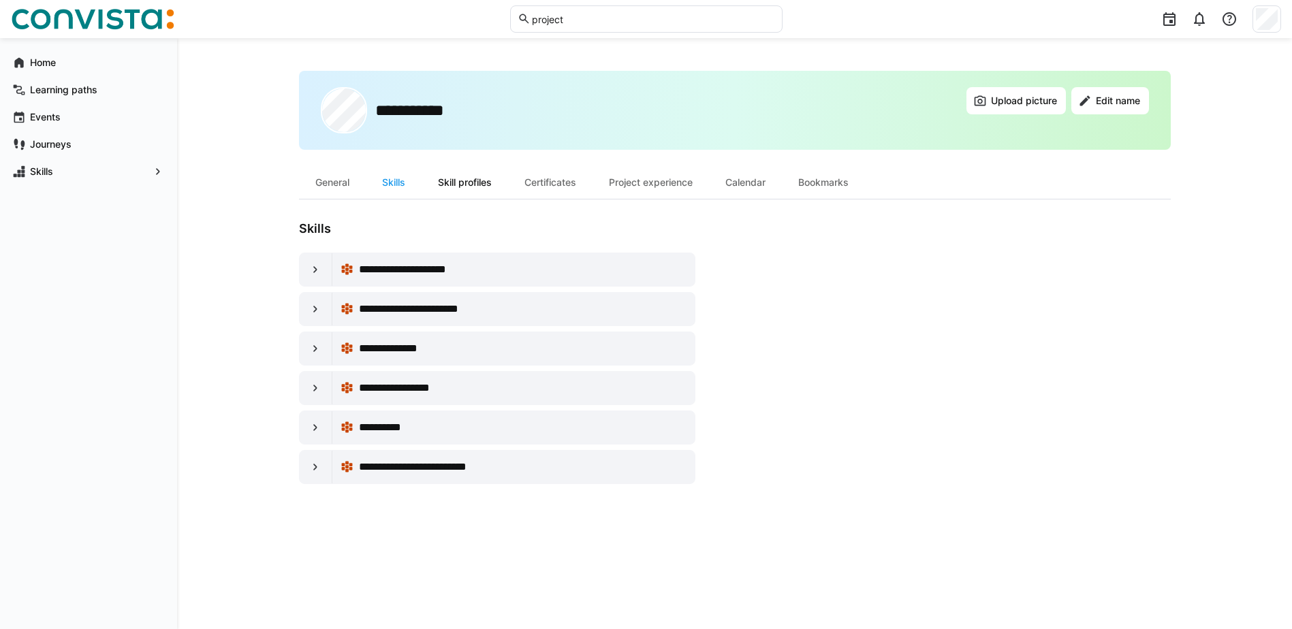
click at [468, 191] on div "Skill profiles" at bounding box center [465, 182] width 87 height 33
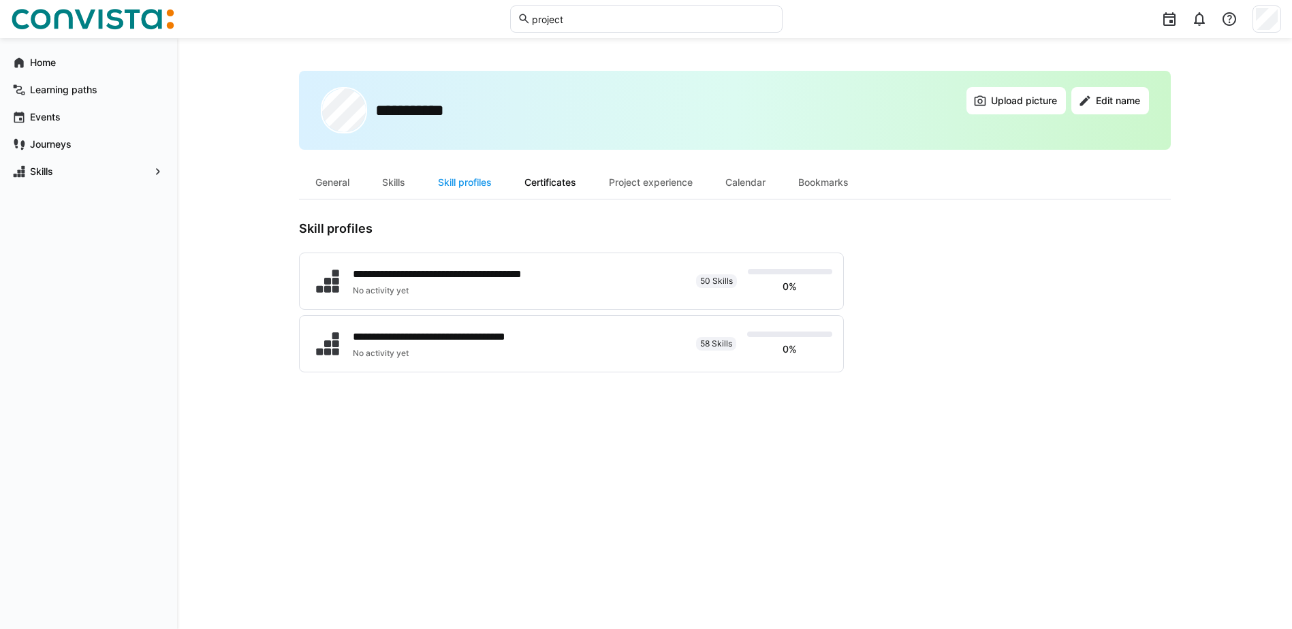
click at [562, 182] on div "Certificates" at bounding box center [550, 182] width 84 height 33
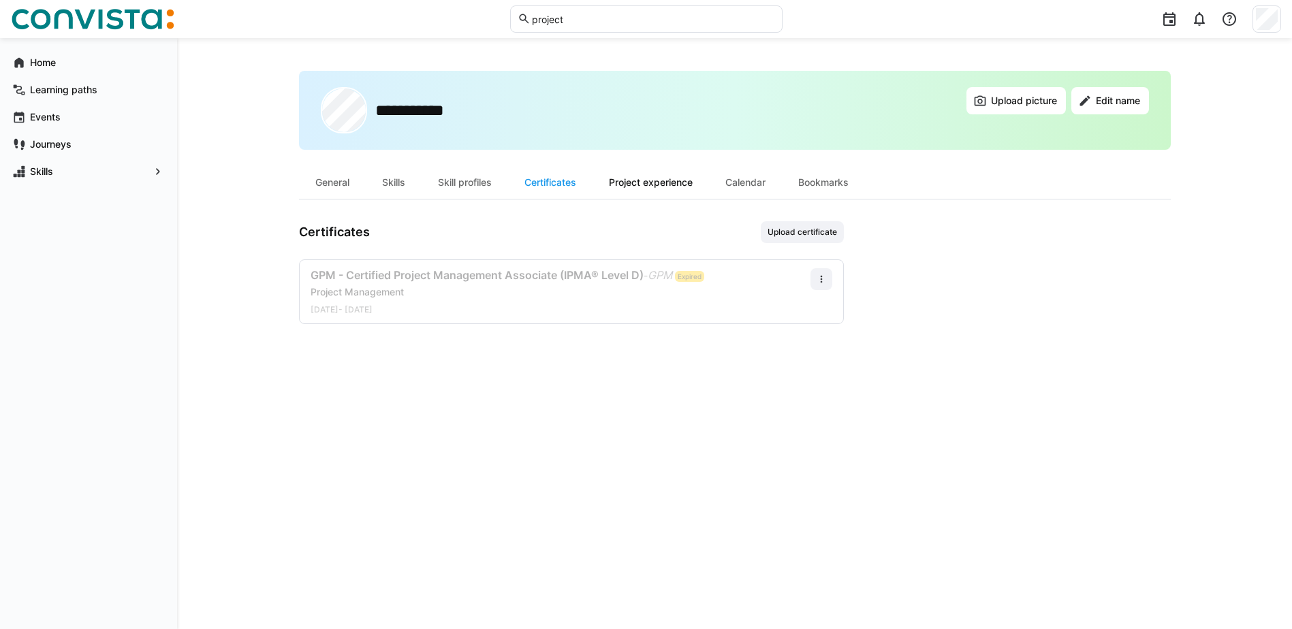
click at [674, 177] on div "Project experience" at bounding box center [651, 182] width 116 height 33
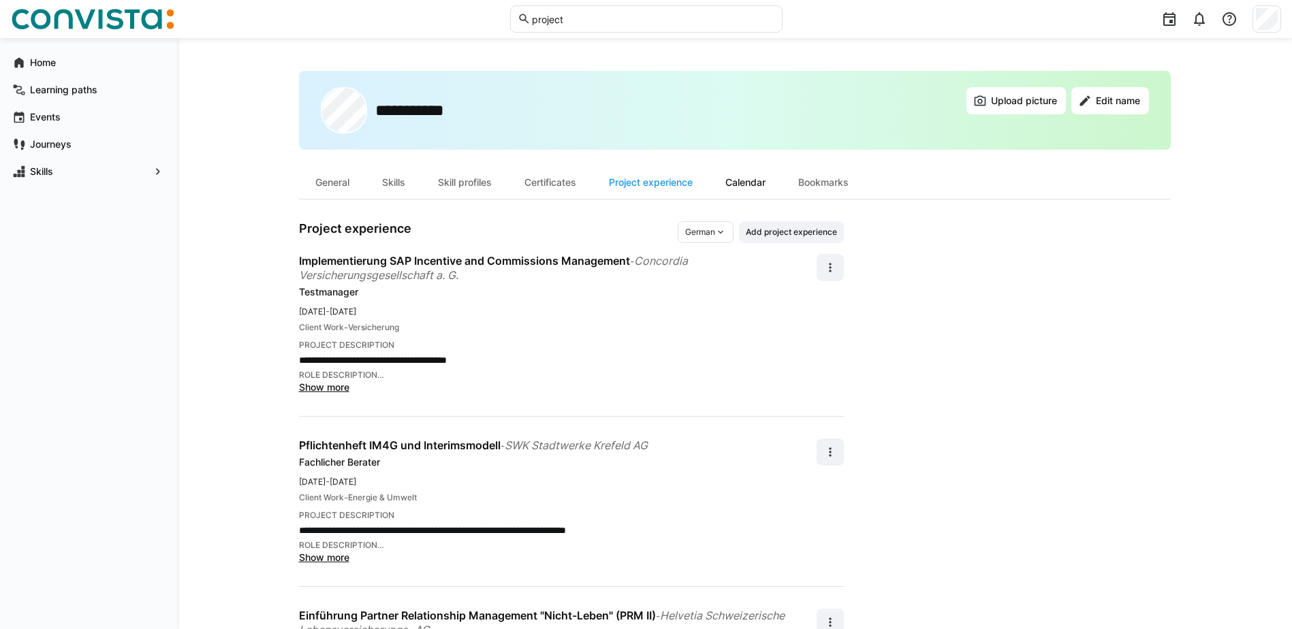
click at [770, 184] on div "Calendar" at bounding box center [745, 182] width 73 height 33
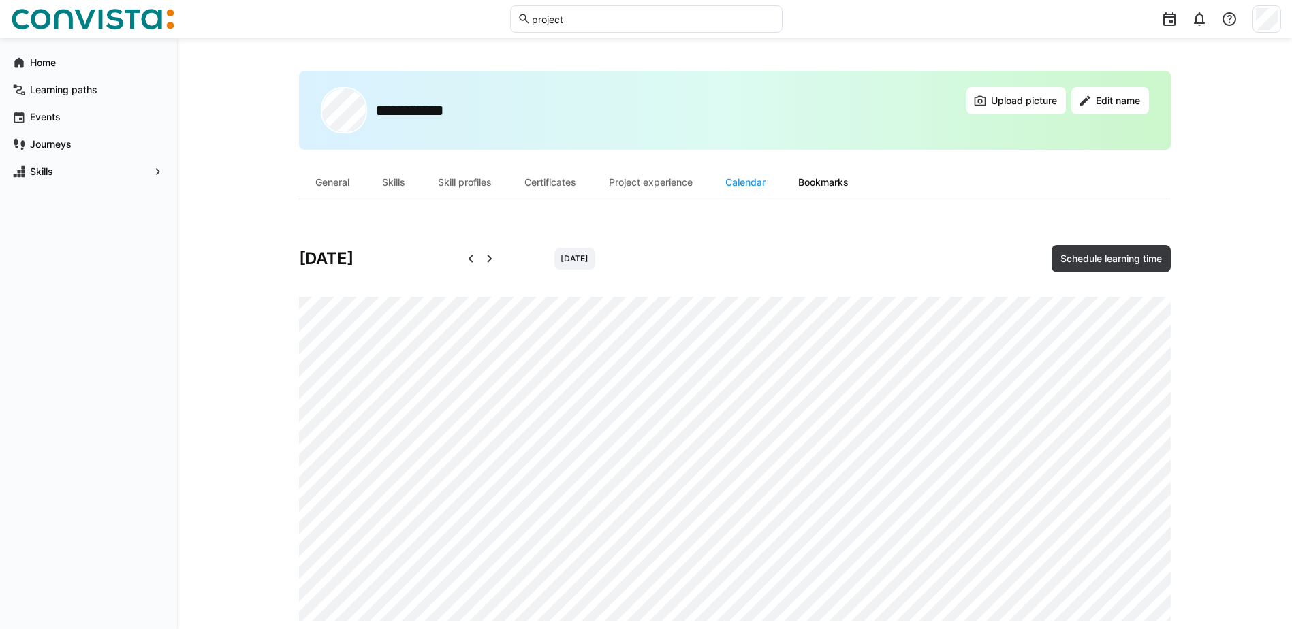
click at [830, 174] on div "Bookmarks" at bounding box center [823, 182] width 83 height 33
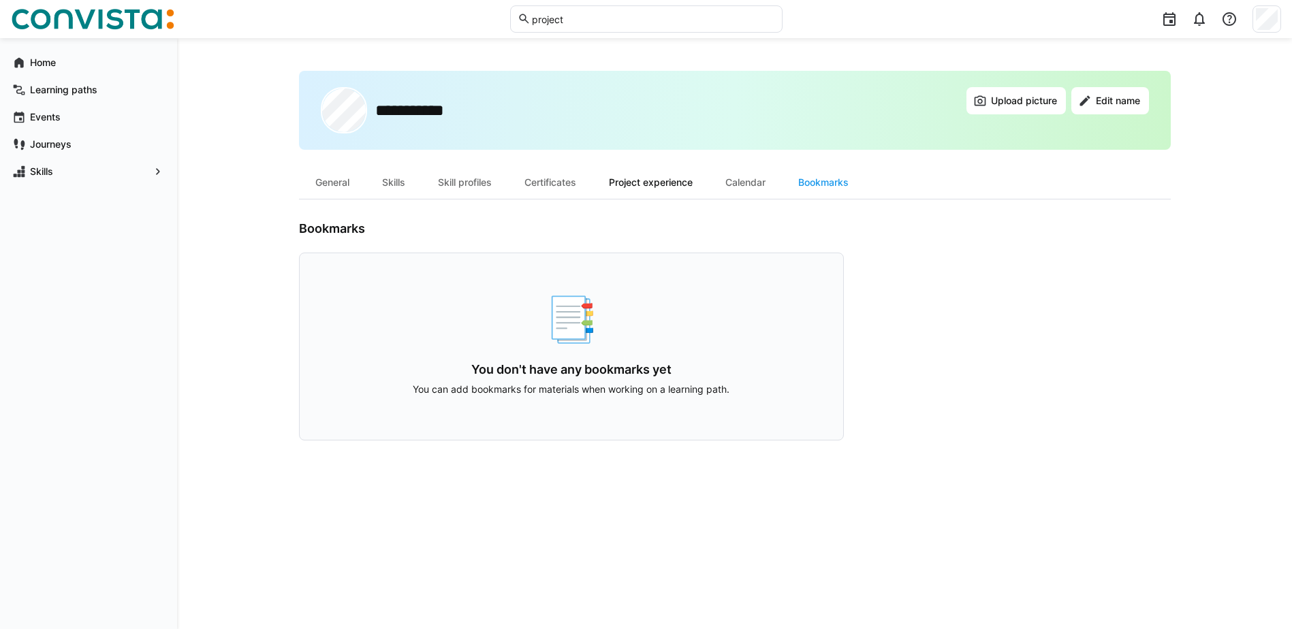
click at [664, 178] on div "Project experience" at bounding box center [651, 182] width 116 height 33
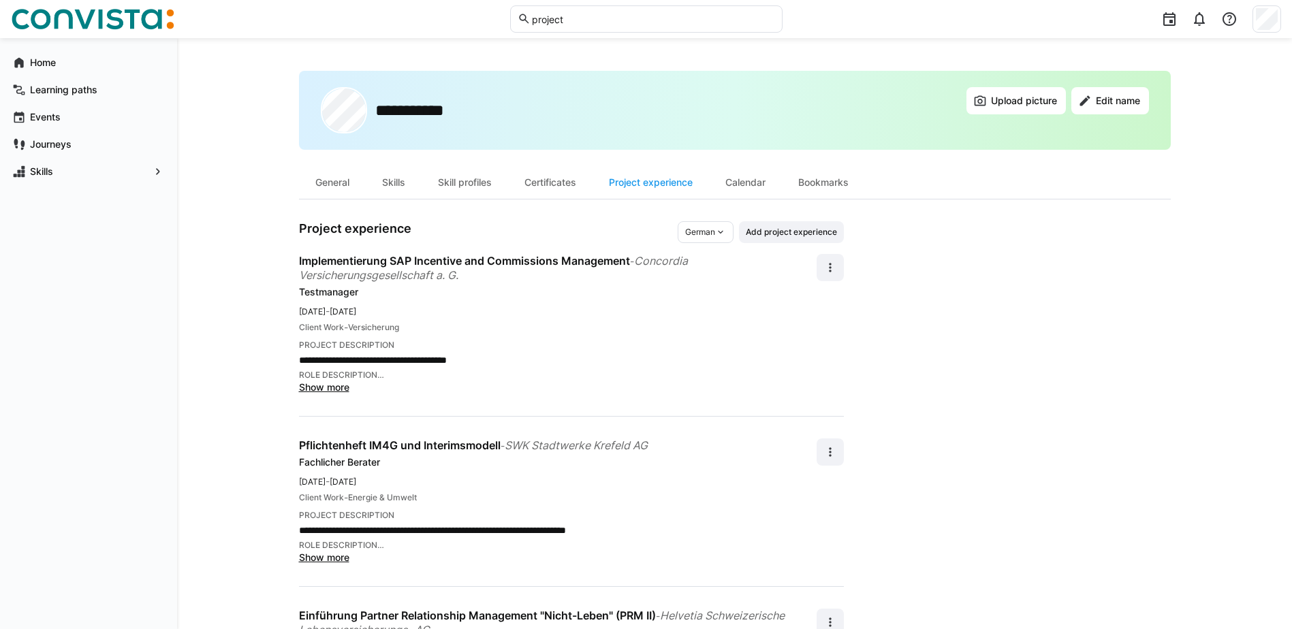
click at [275, 286] on div "**********" at bounding box center [734, 502] width 1115 height 928
